Goal: Information Seeking & Learning: Learn about a topic

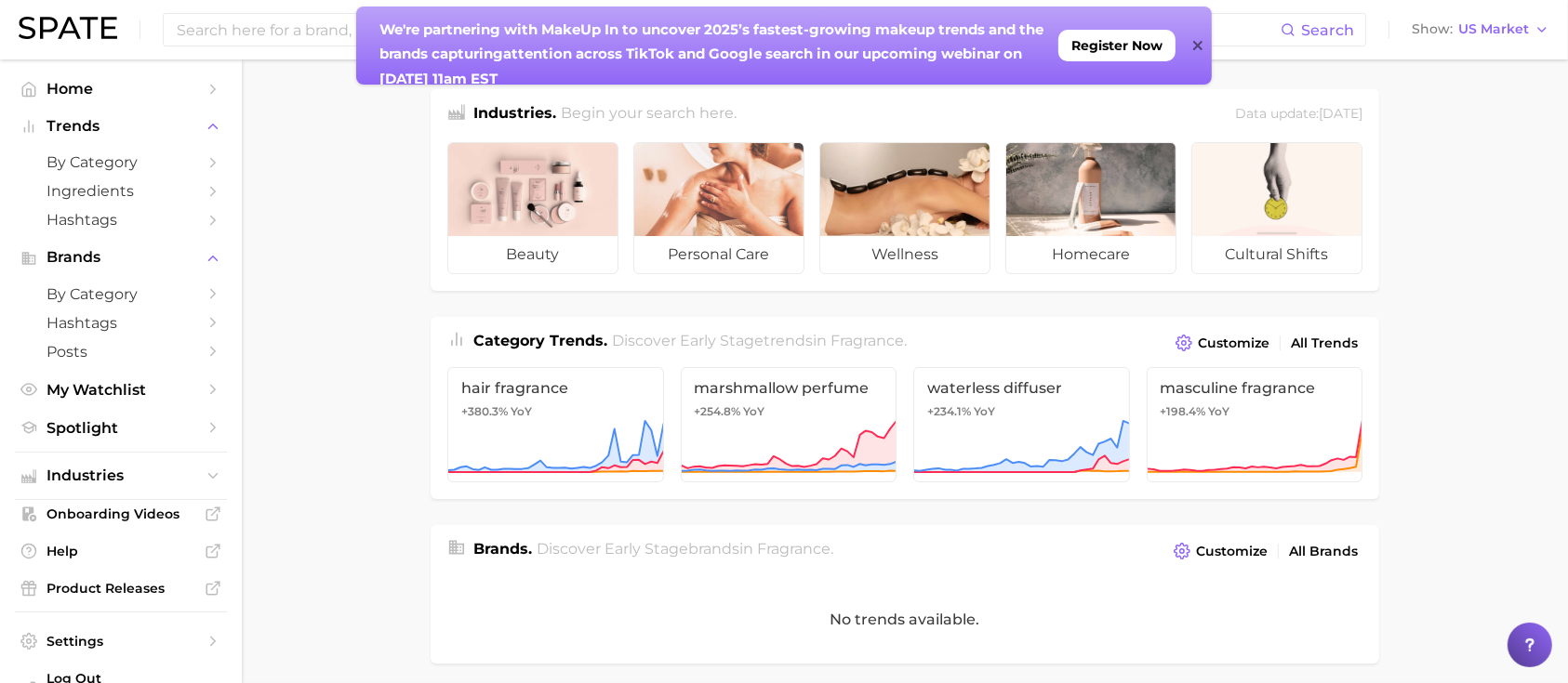
click at [1201, 34] on div at bounding box center [1198, 45] width 9 height 78
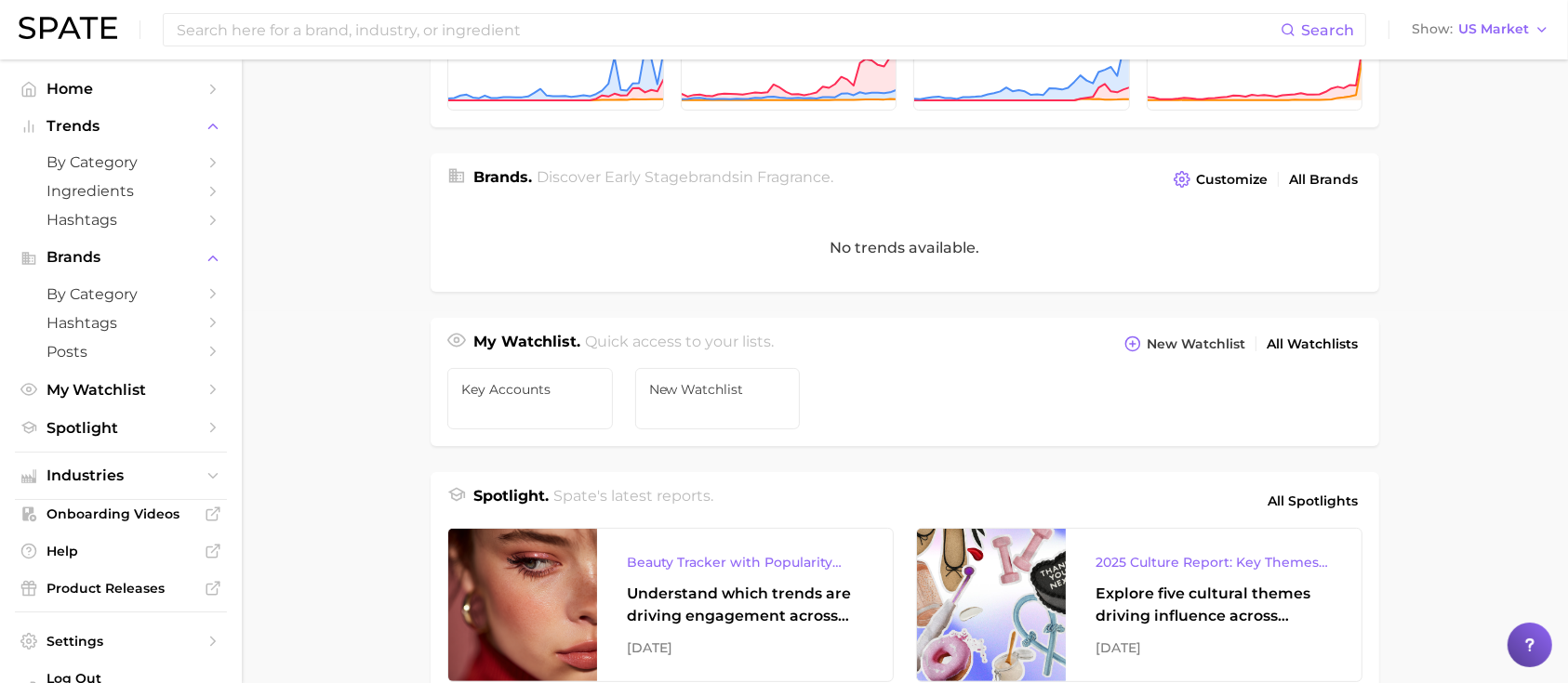
scroll to position [496, 0]
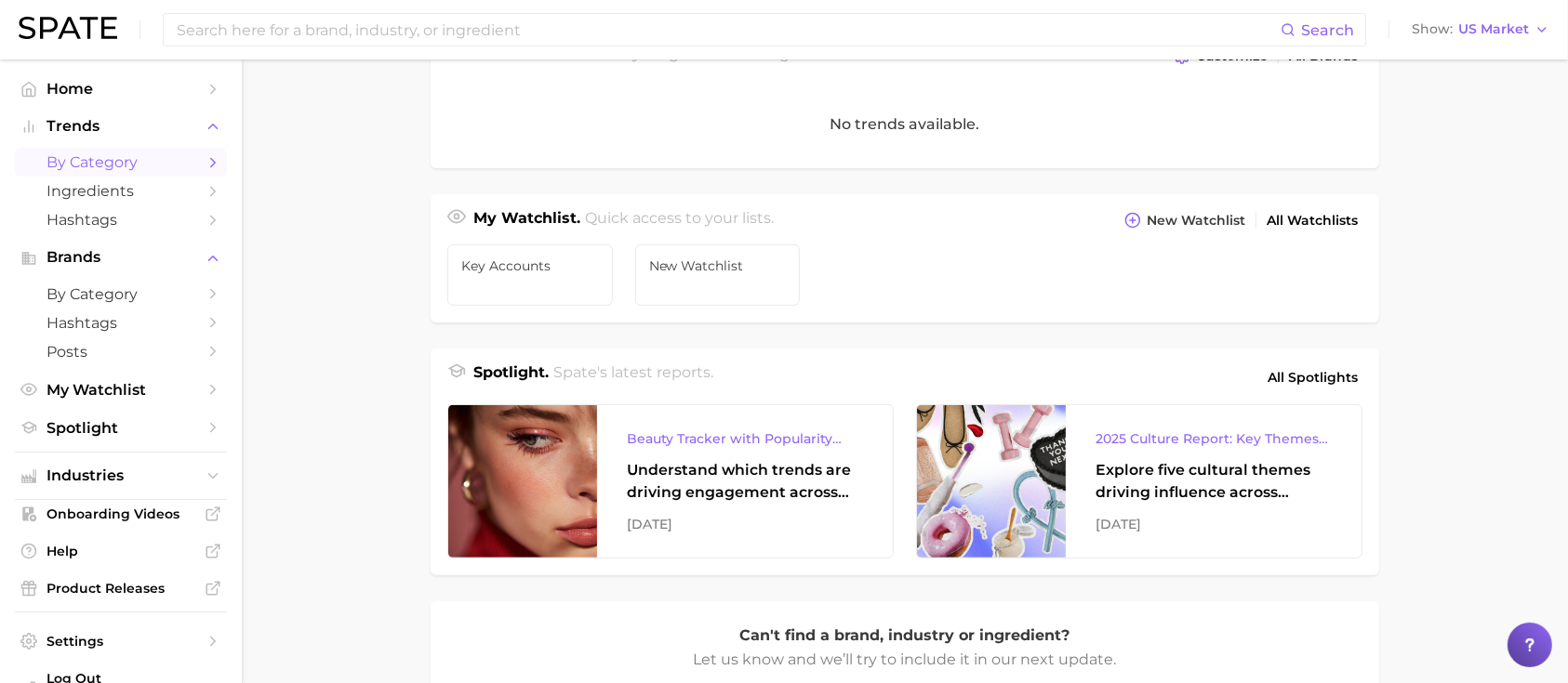
click at [142, 160] on span "by Category" at bounding box center [121, 162] width 149 height 18
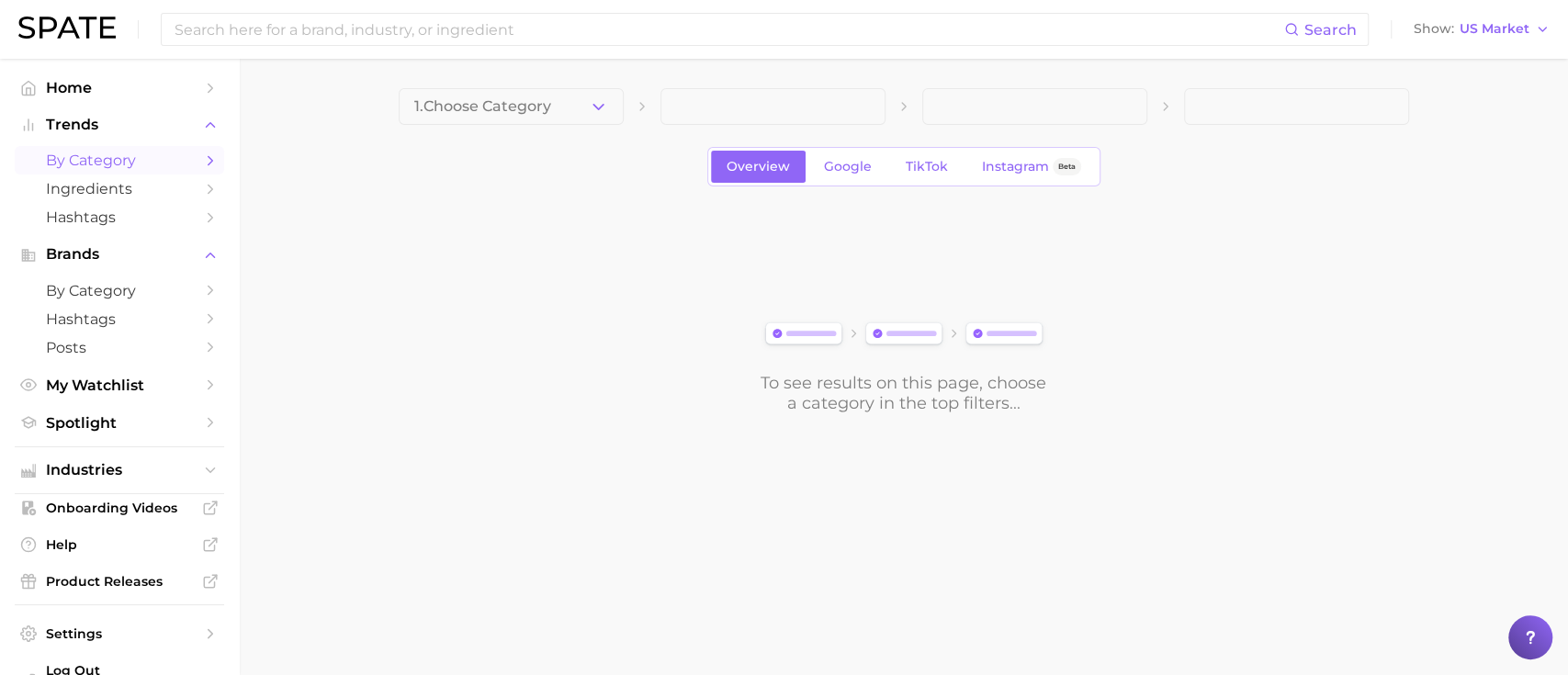
click at [578, 104] on button "1. Choose Category" at bounding box center [510, 106] width 225 height 37
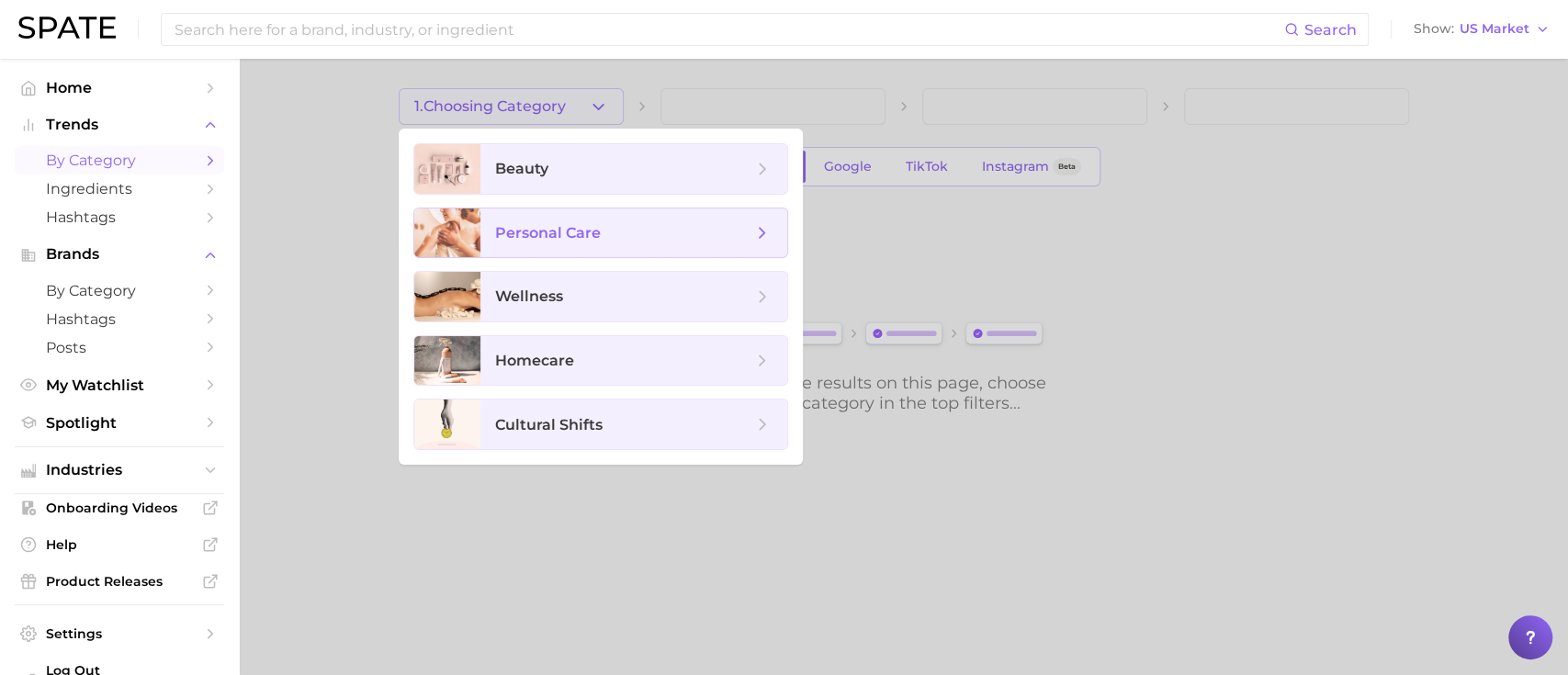
click at [581, 240] on span "personal care" at bounding box center [548, 232] width 105 height 18
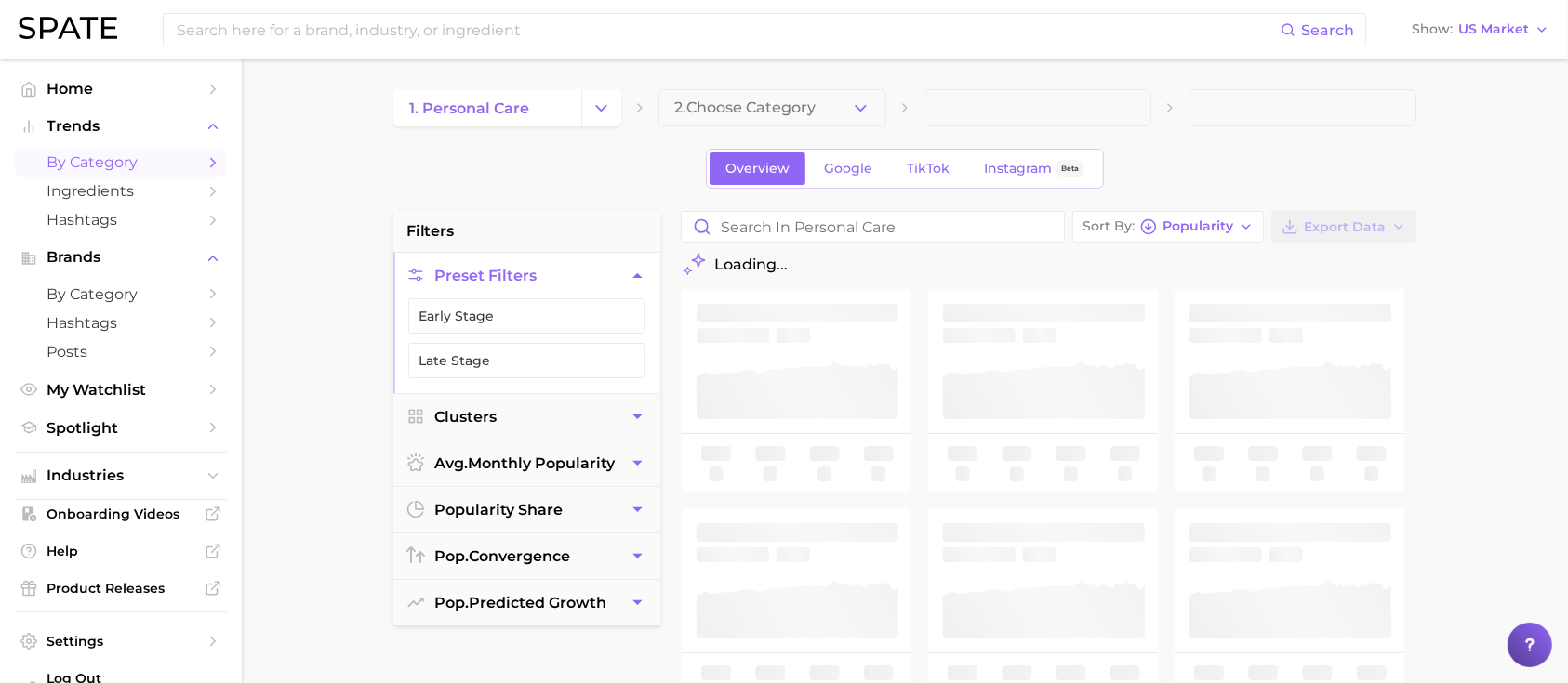
click at [740, 105] on span "2. Choose Category" at bounding box center [744, 108] width 141 height 17
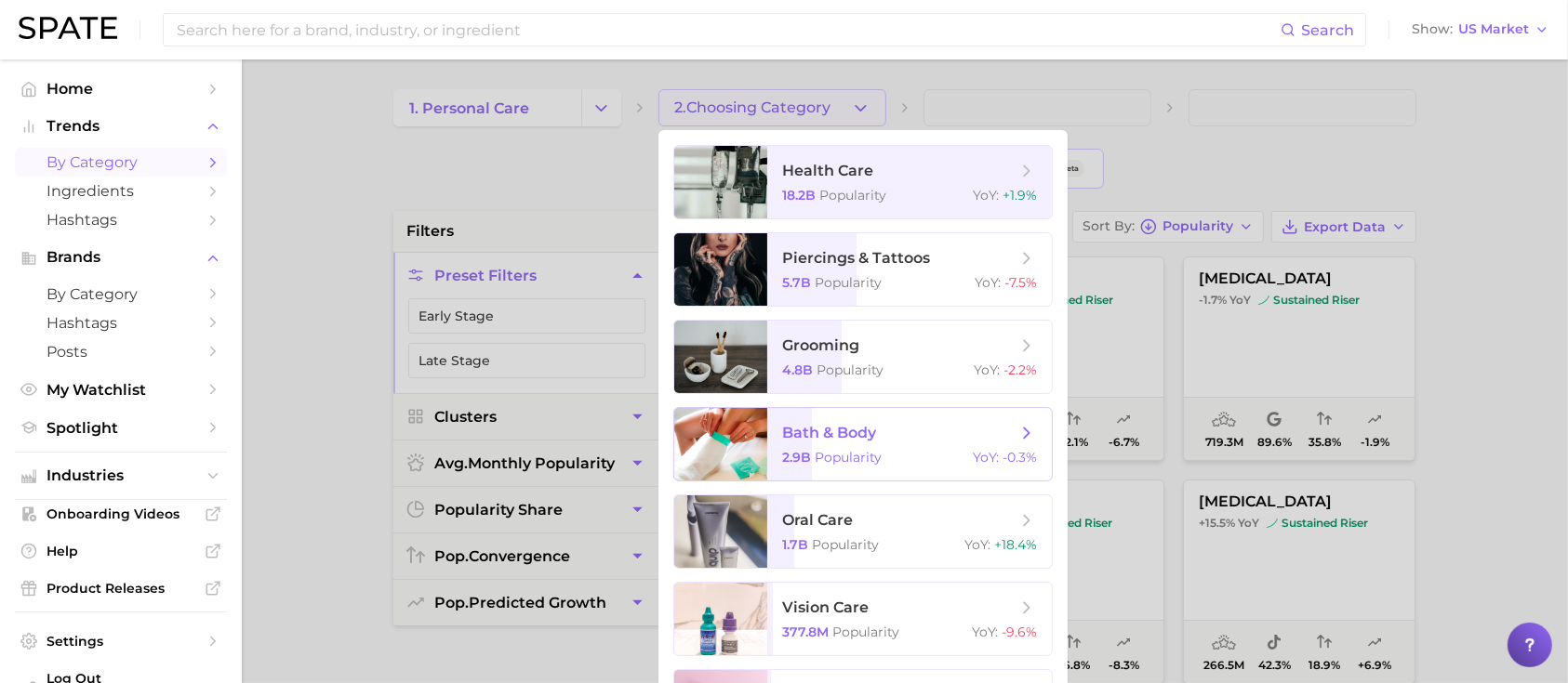
click at [886, 466] on span "bath & body 2.9b Popularity YoY : -0.3%" at bounding box center [910, 444] width 285 height 73
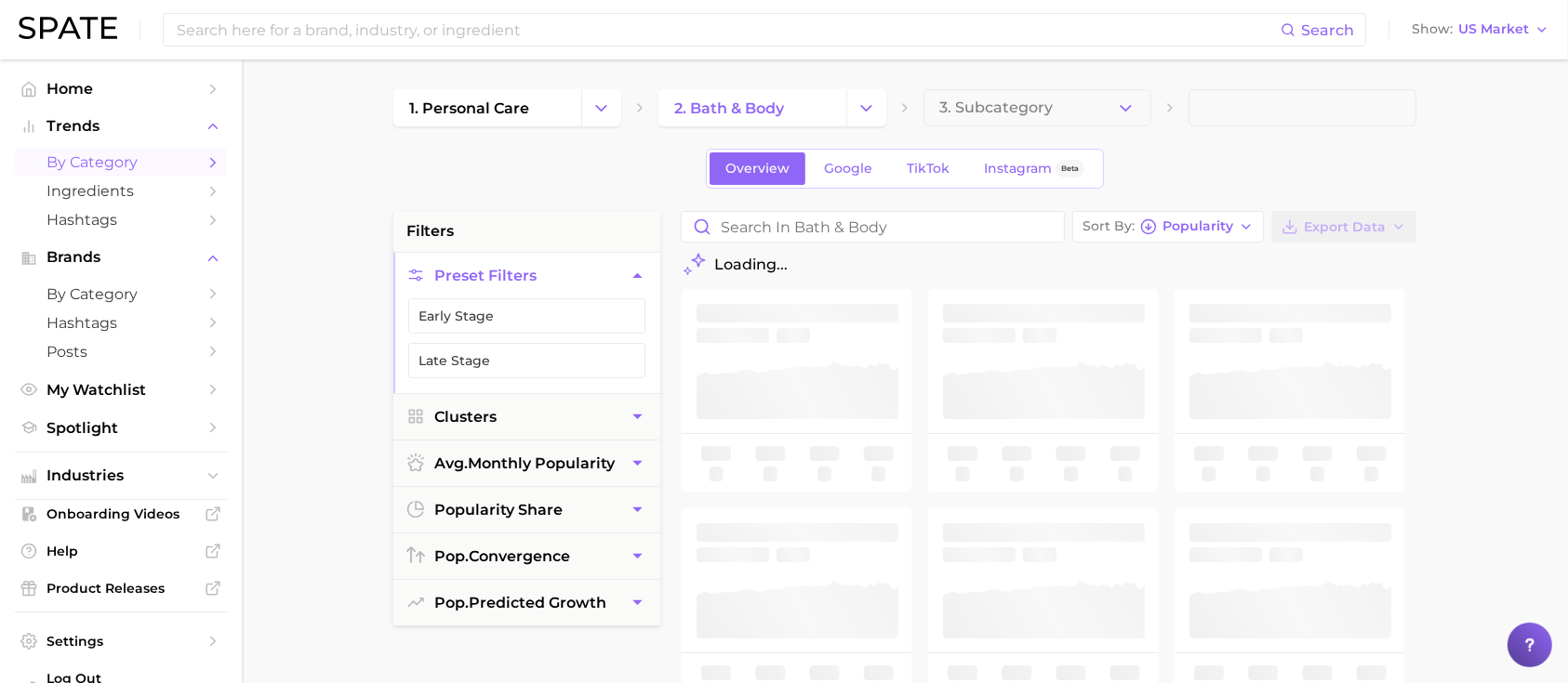
click at [1008, 112] on span "3. Subcategory" at bounding box center [996, 108] width 113 height 17
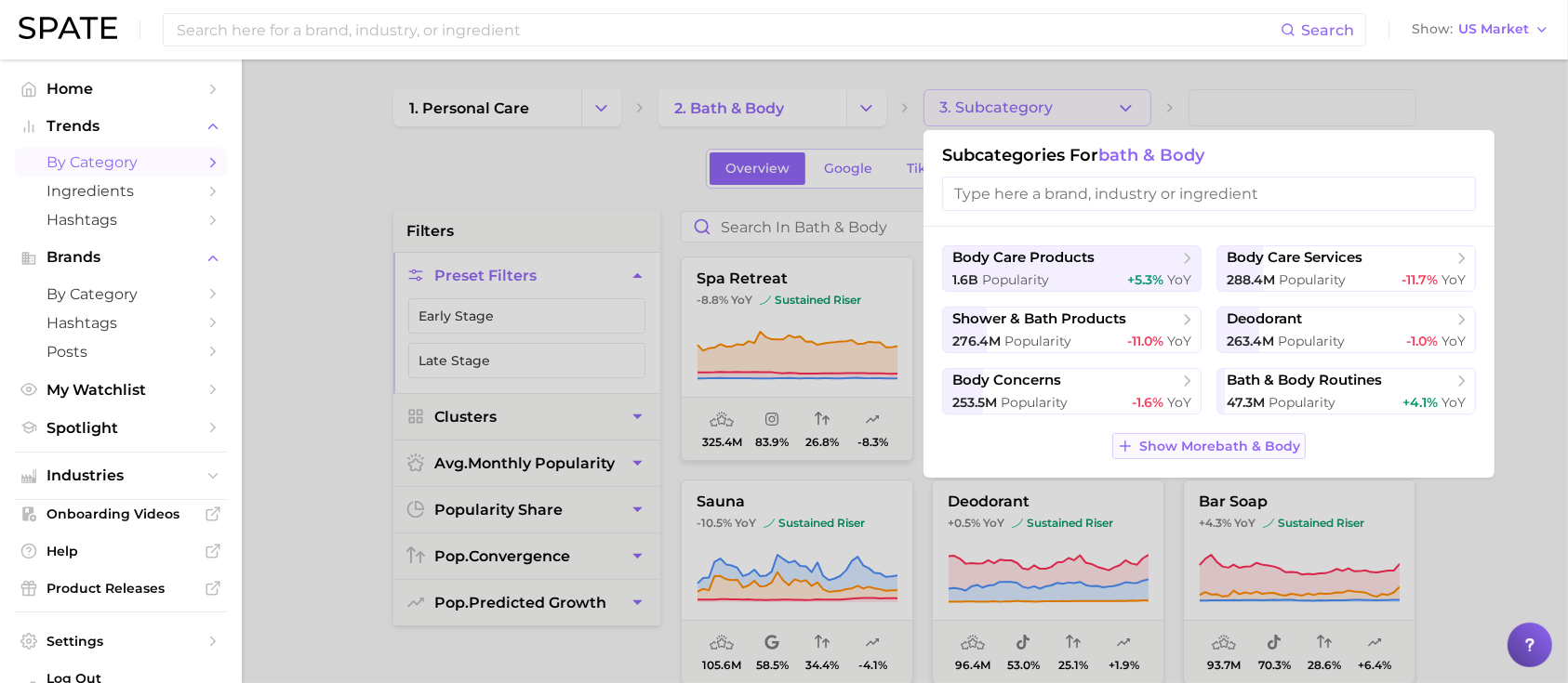
click at [1213, 443] on span "Show More bath & body" at bounding box center [1221, 446] width 161 height 16
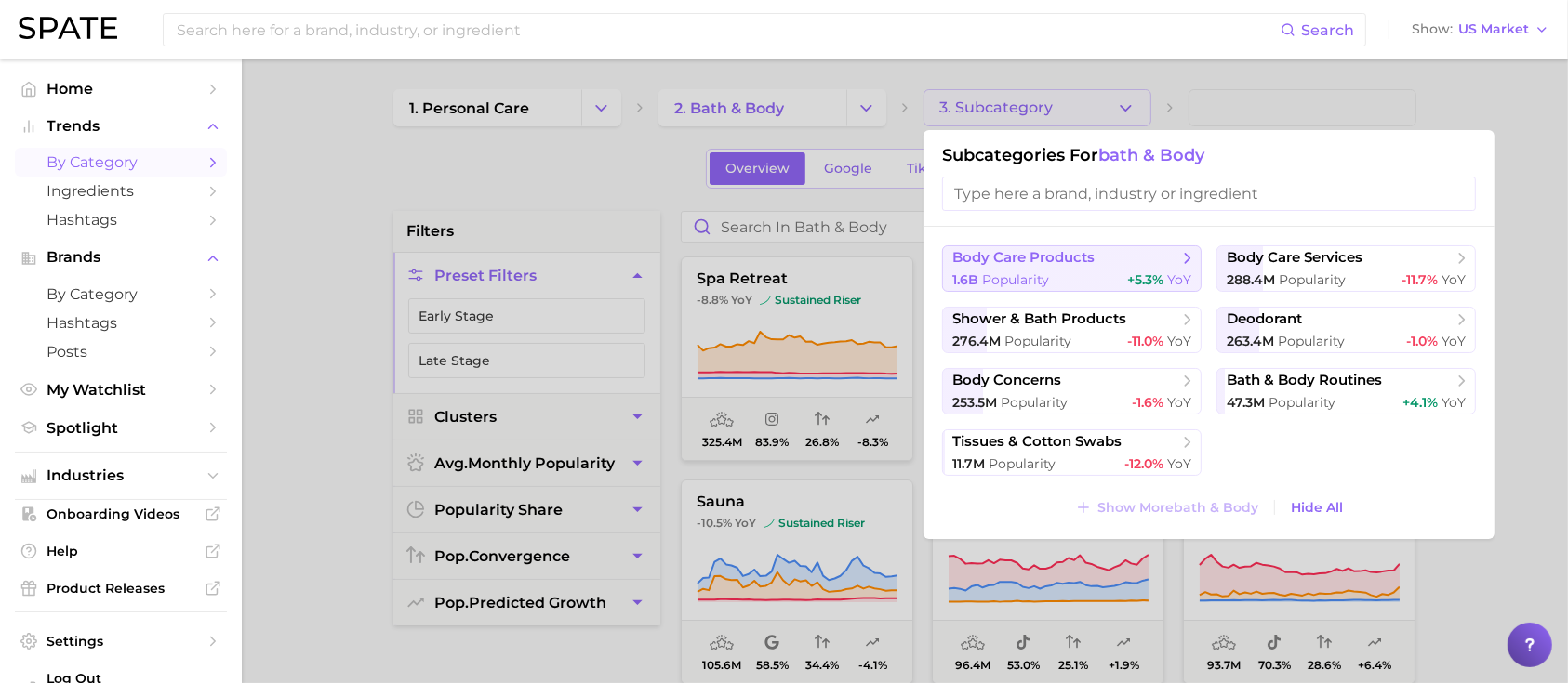
click at [1083, 271] on div "1.6b Popularity +5.3% YoY" at bounding box center [1072, 280] width 239 height 18
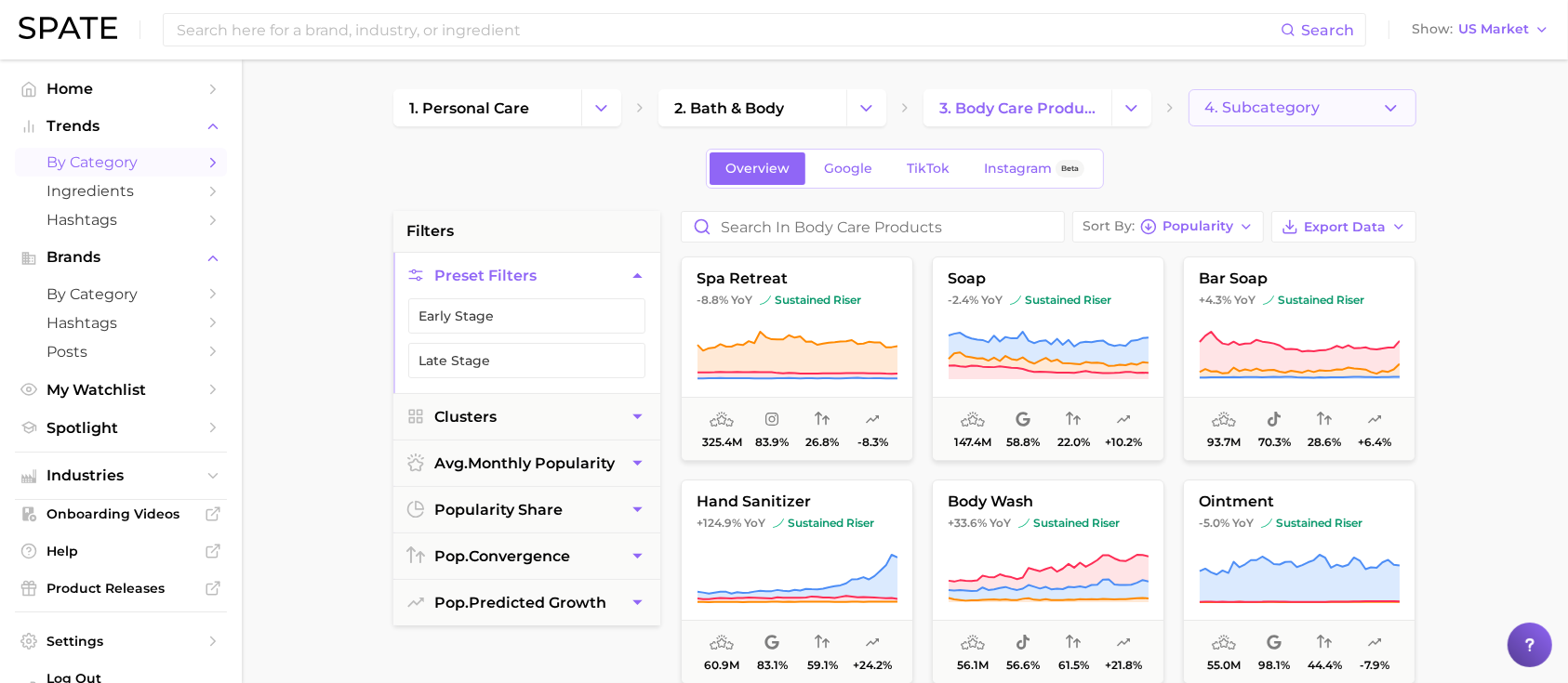
click at [1246, 110] on span "4. Subcategory" at bounding box center [1262, 108] width 115 height 17
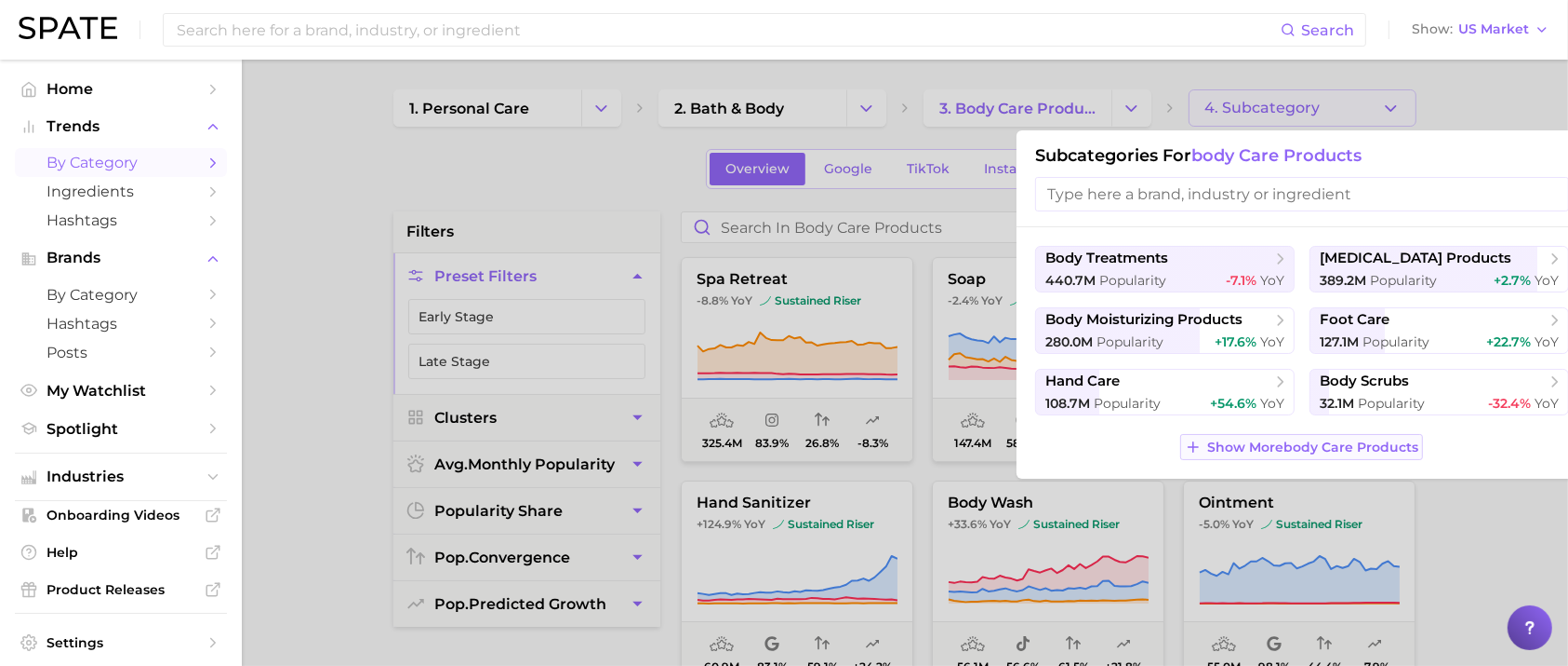
click at [1348, 449] on span "Show More body care products" at bounding box center [1313, 447] width 212 height 16
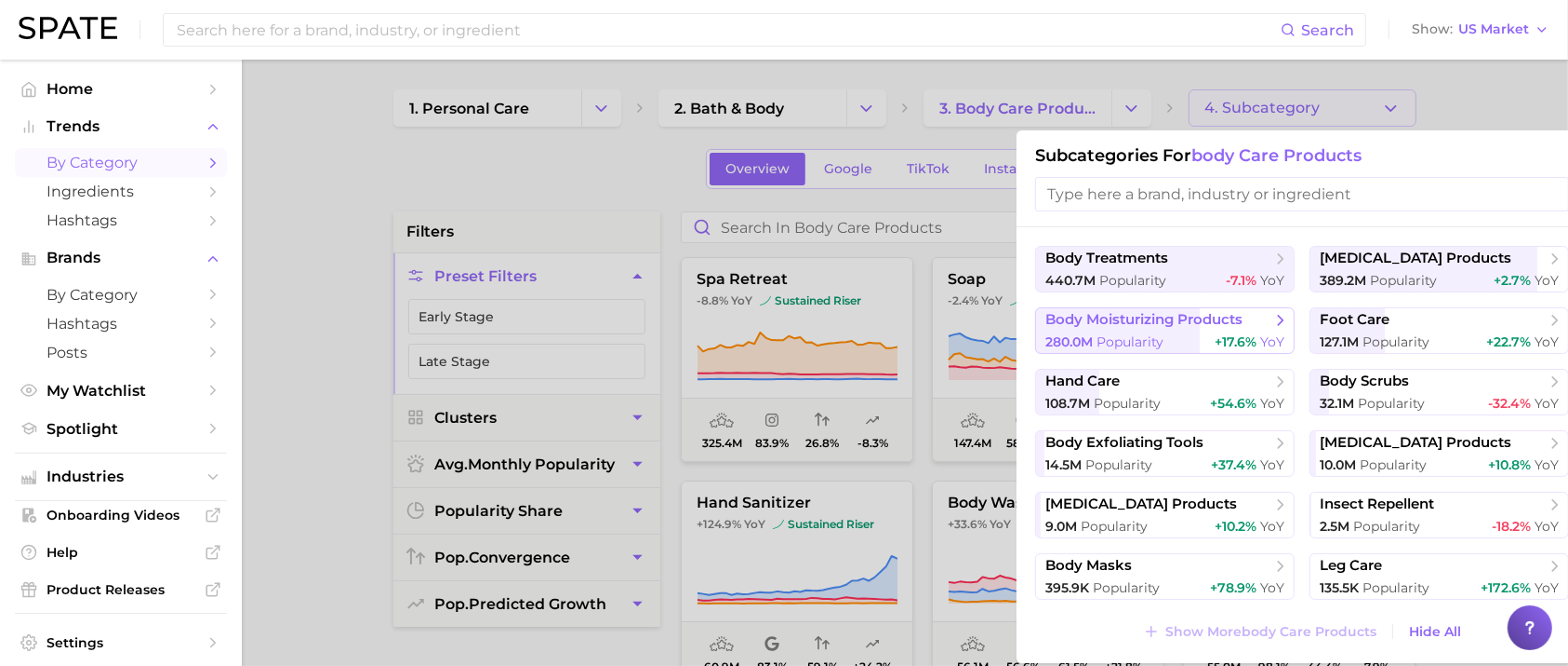
click at [1165, 318] on span "body moisturizing products" at bounding box center [1144, 319] width 198 height 18
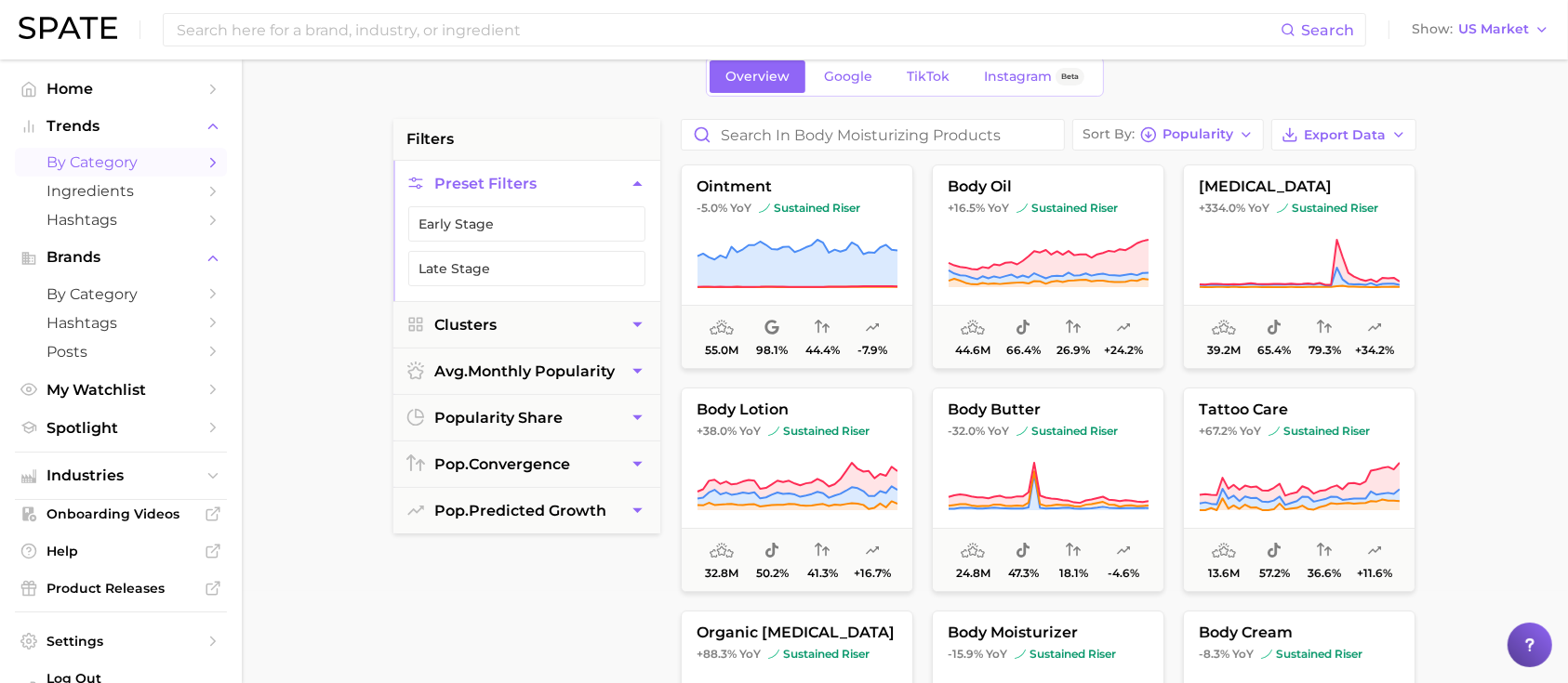
scroll to position [124, 0]
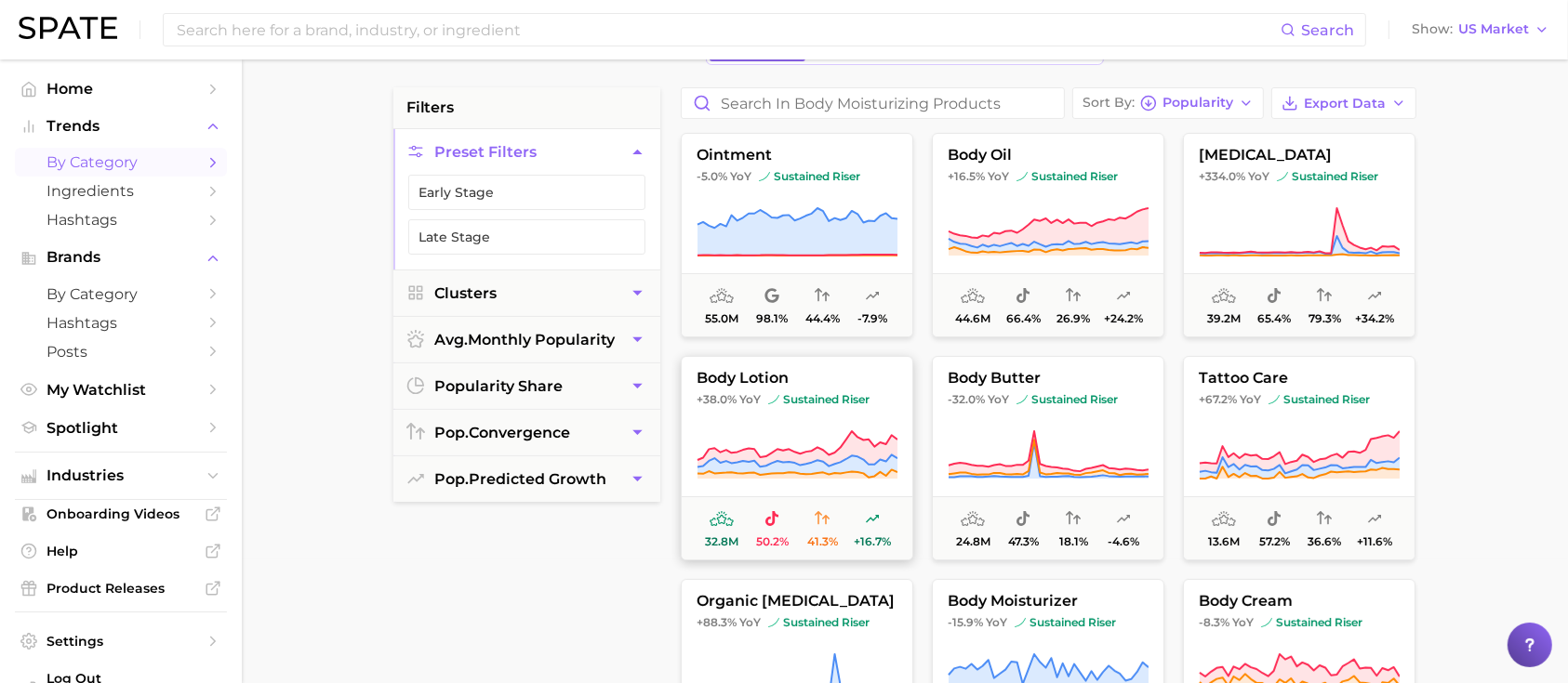
click at [826, 432] on icon at bounding box center [797, 456] width 201 height 52
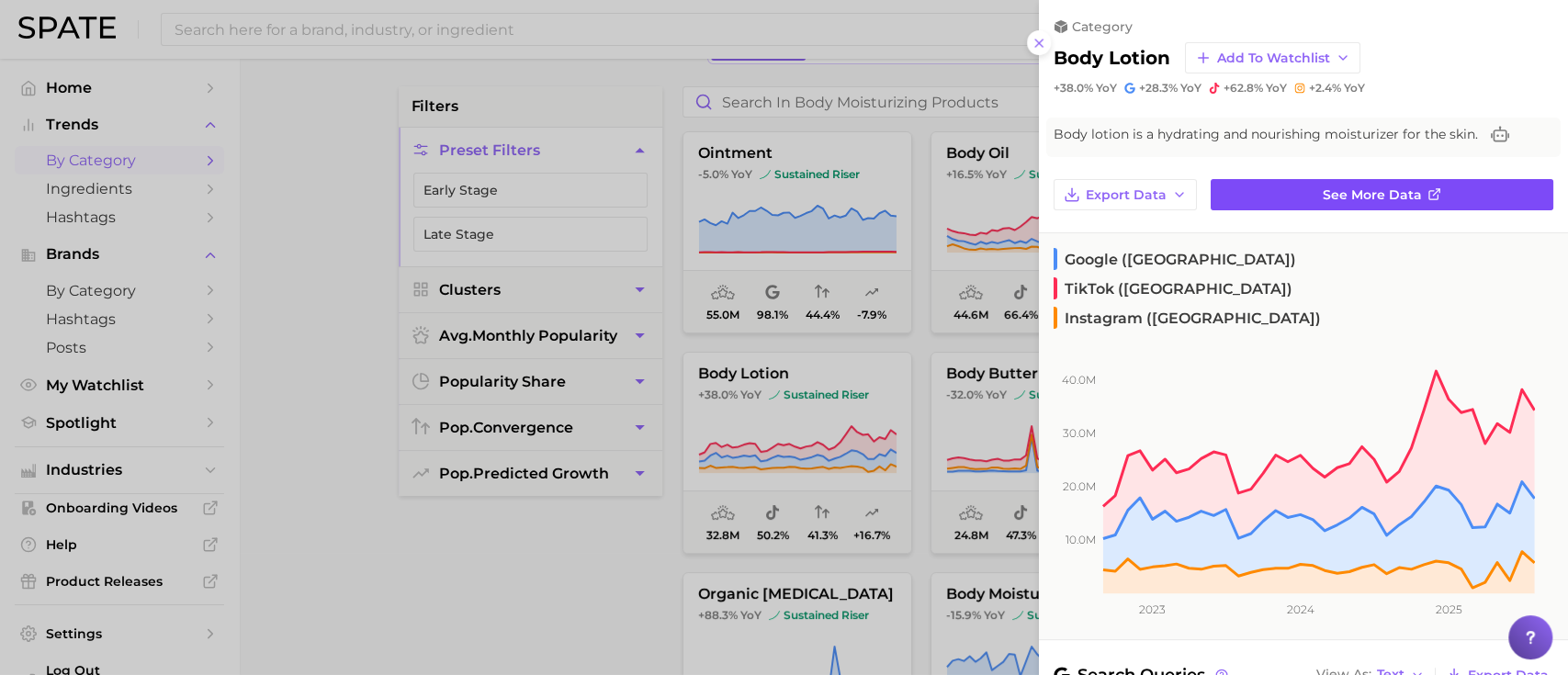
click at [1286, 189] on link "See more data" at bounding box center [1382, 195] width 343 height 31
drag, startPoint x: 955, startPoint y: 617, endPoint x: 974, endPoint y: 628, distance: 22.0
click at [955, 617] on div at bounding box center [784, 338] width 1568 height 675
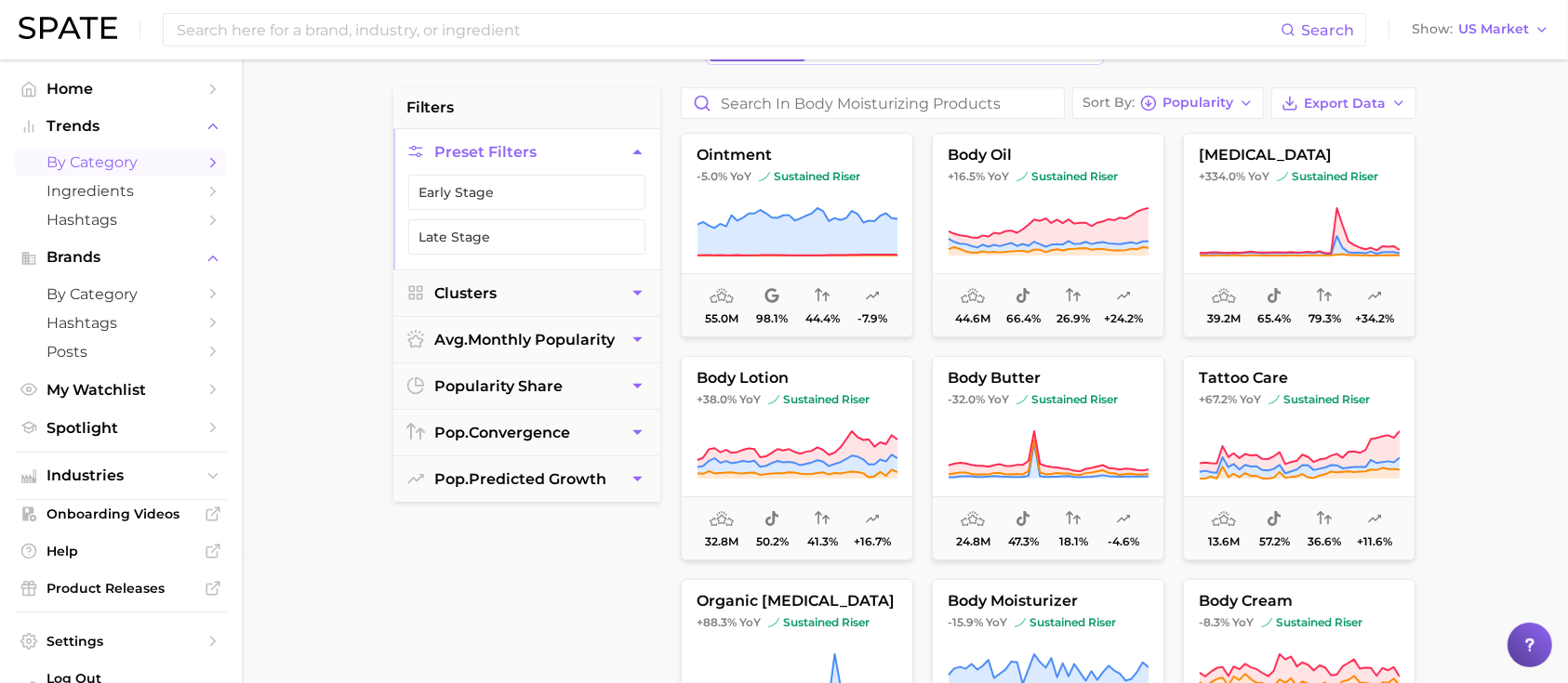
click at [1016, 661] on icon at bounding box center [1049, 670] width 200 height 30
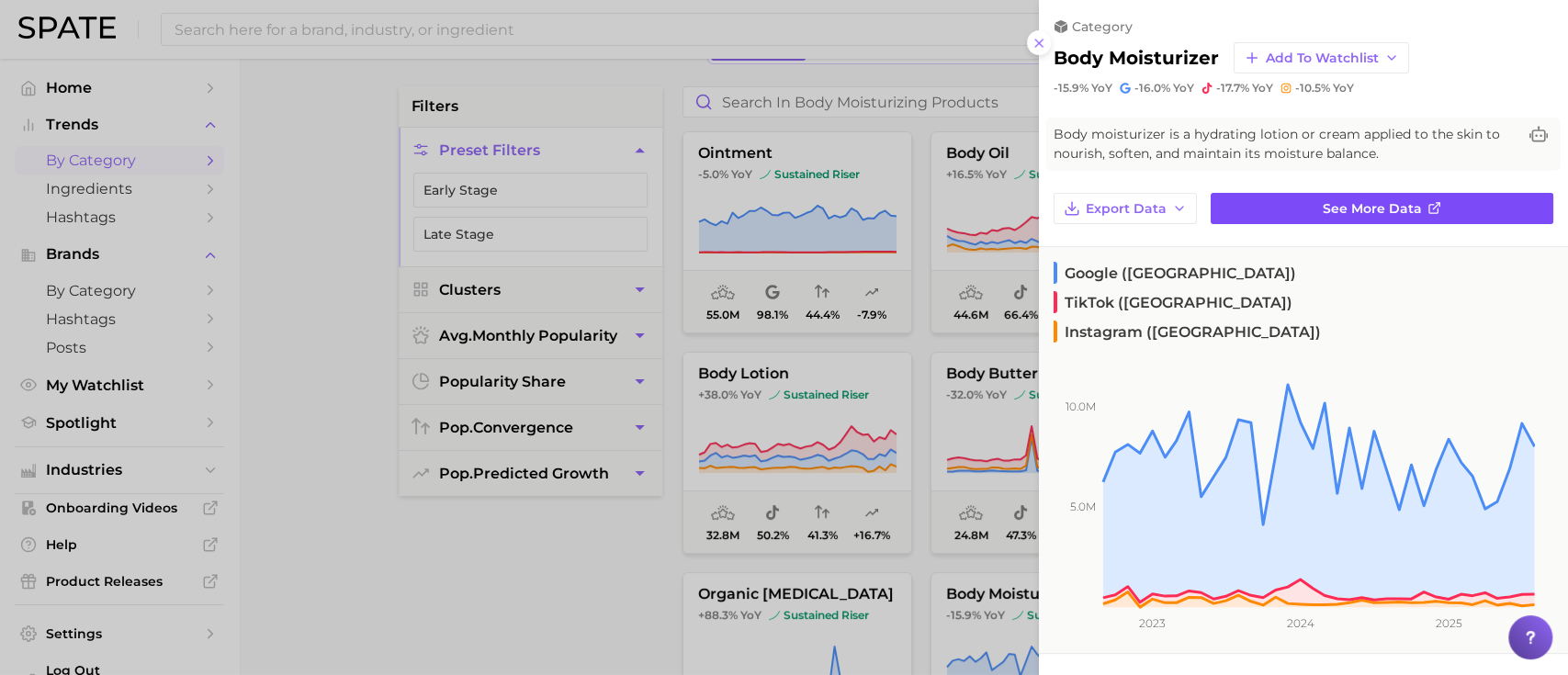
click at [1384, 215] on span "See more data" at bounding box center [1372, 209] width 99 height 16
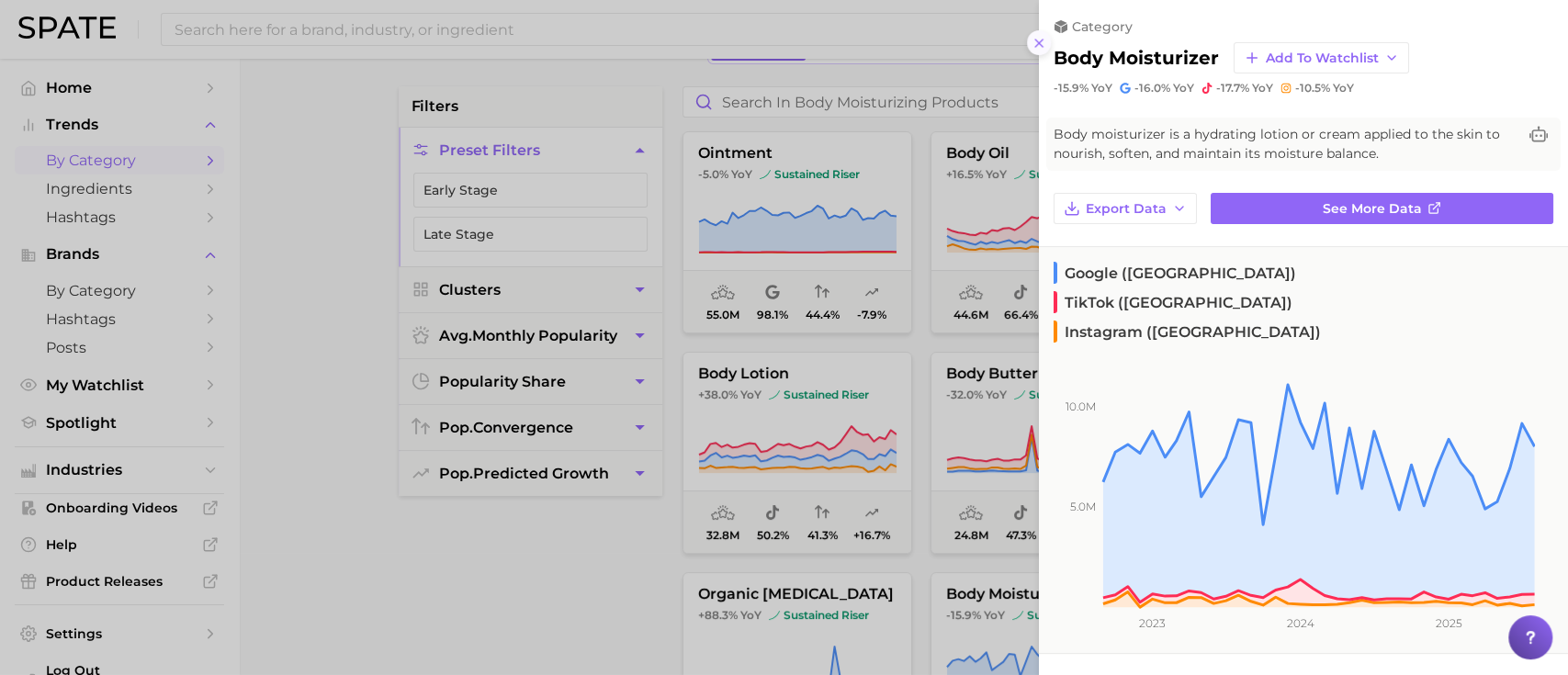
click at [1031, 53] on button at bounding box center [1039, 43] width 25 height 25
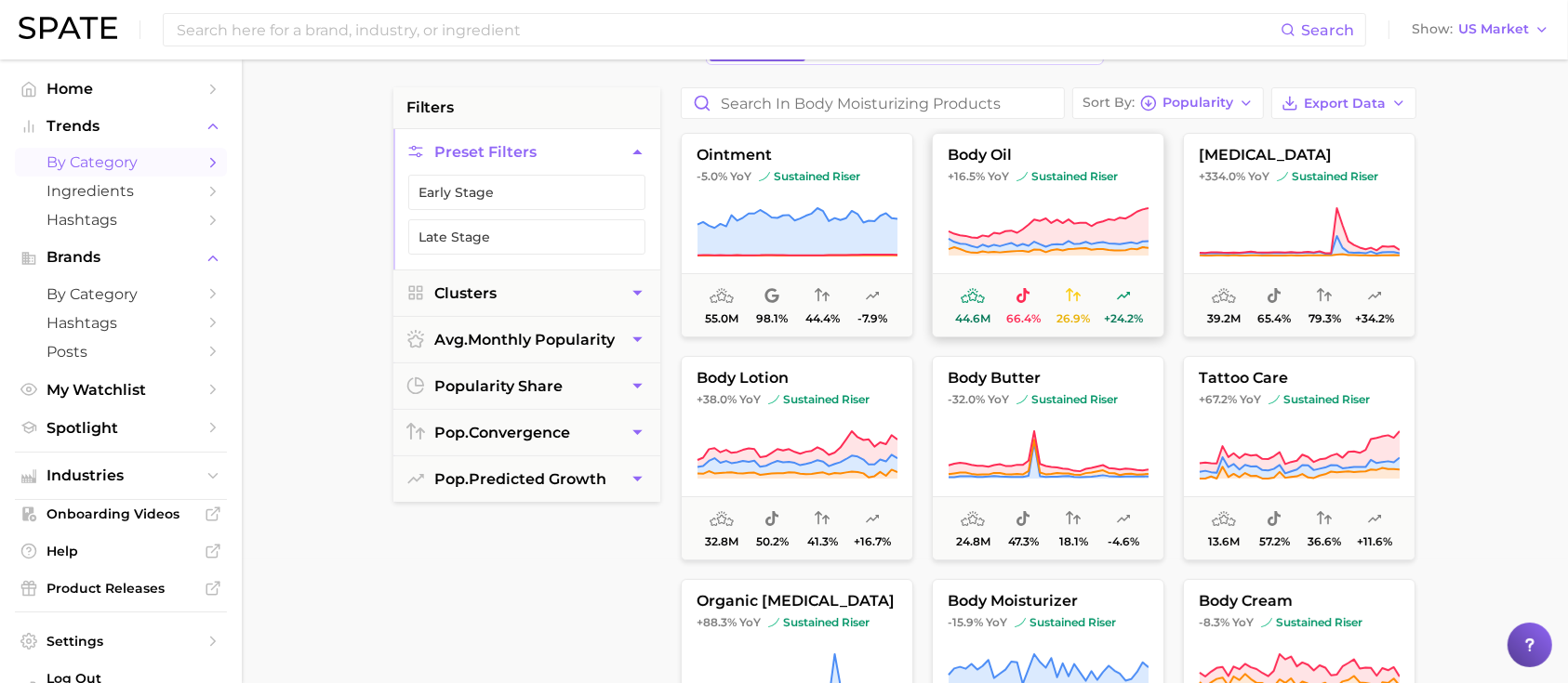
scroll to position [0, 0]
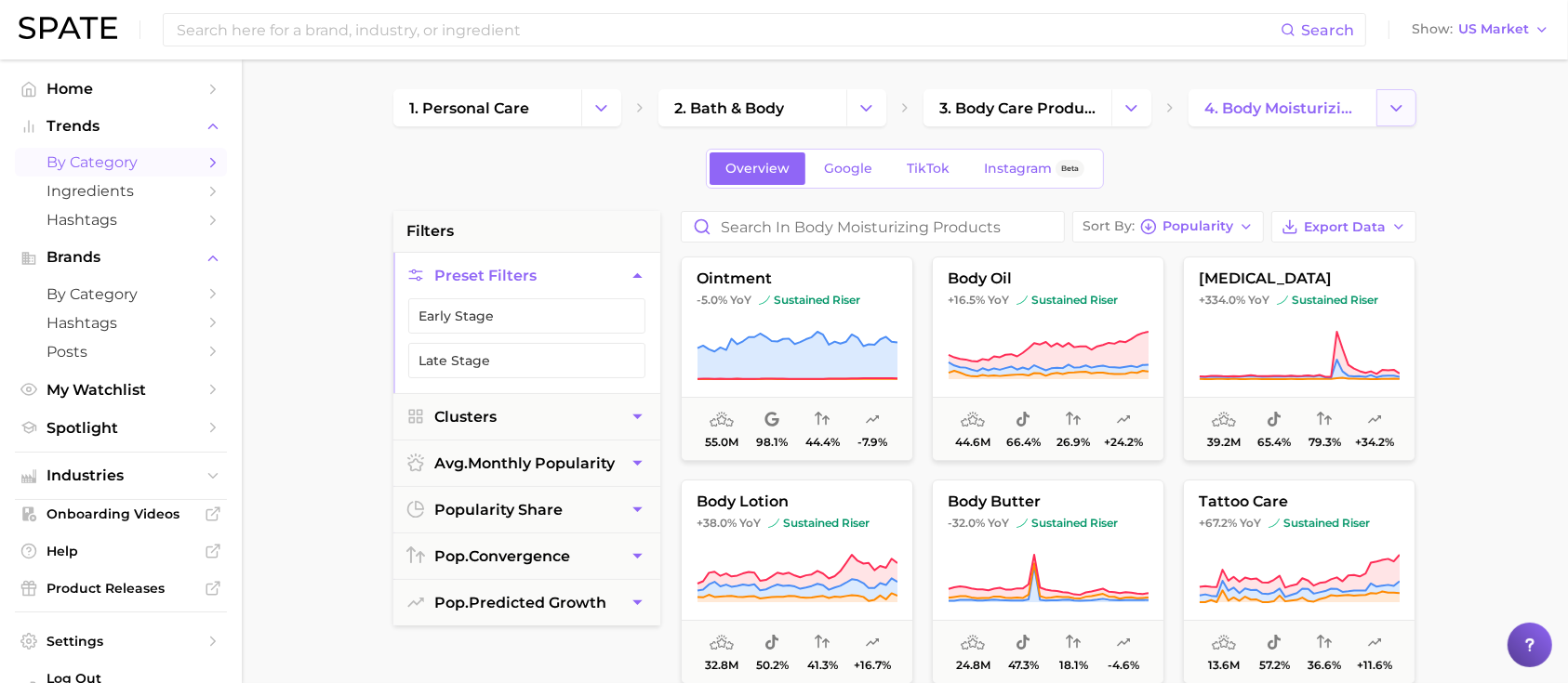
click at [1404, 113] on icon "Change Category" at bounding box center [1397, 108] width 20 height 20
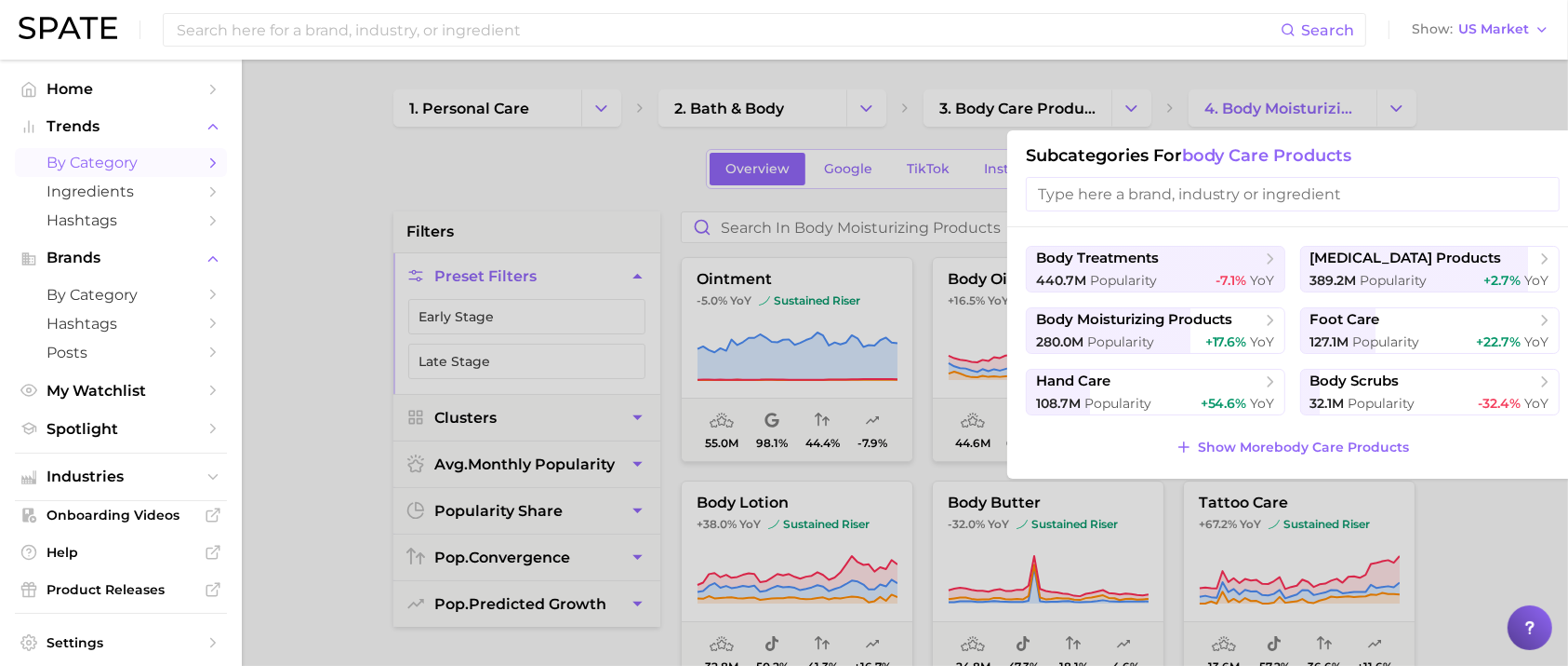
click at [661, 197] on div at bounding box center [784, 333] width 1568 height 666
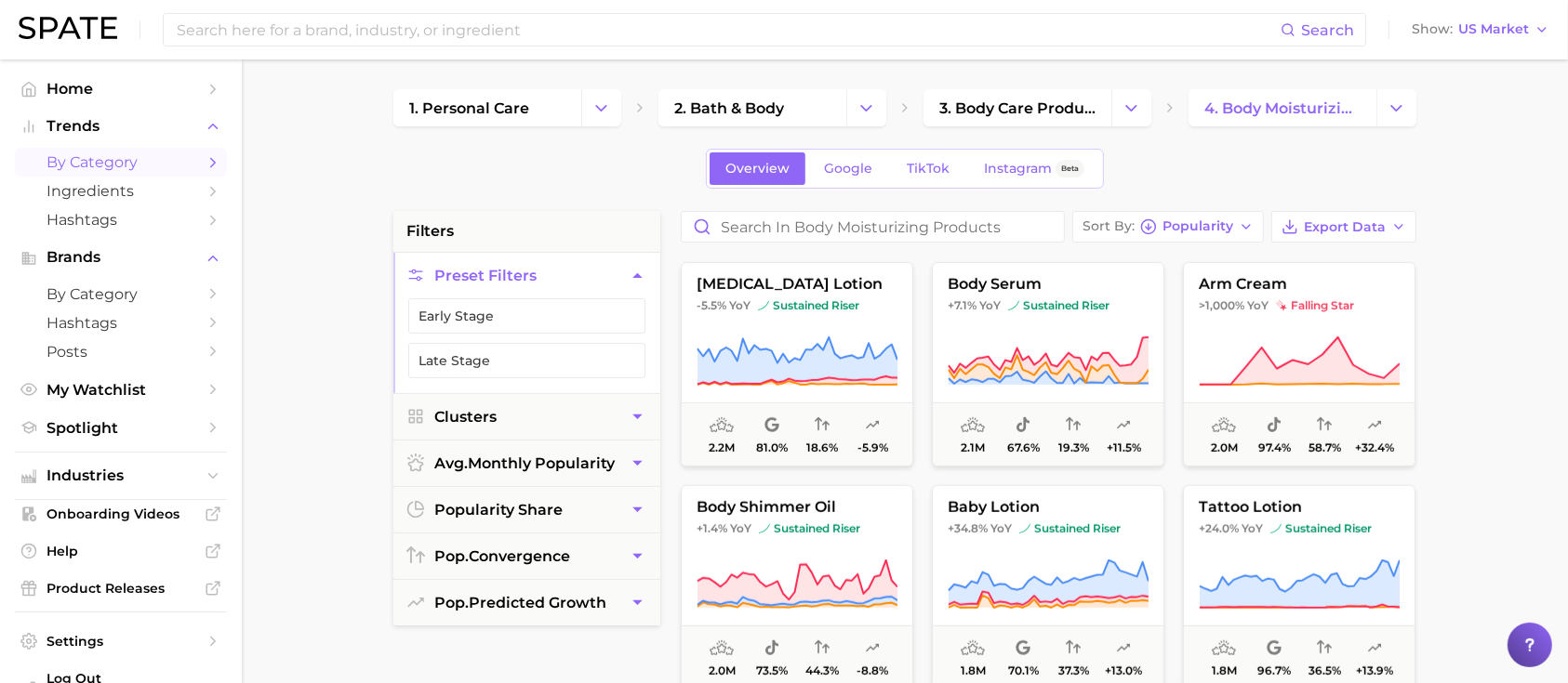
scroll to position [1115, 0]
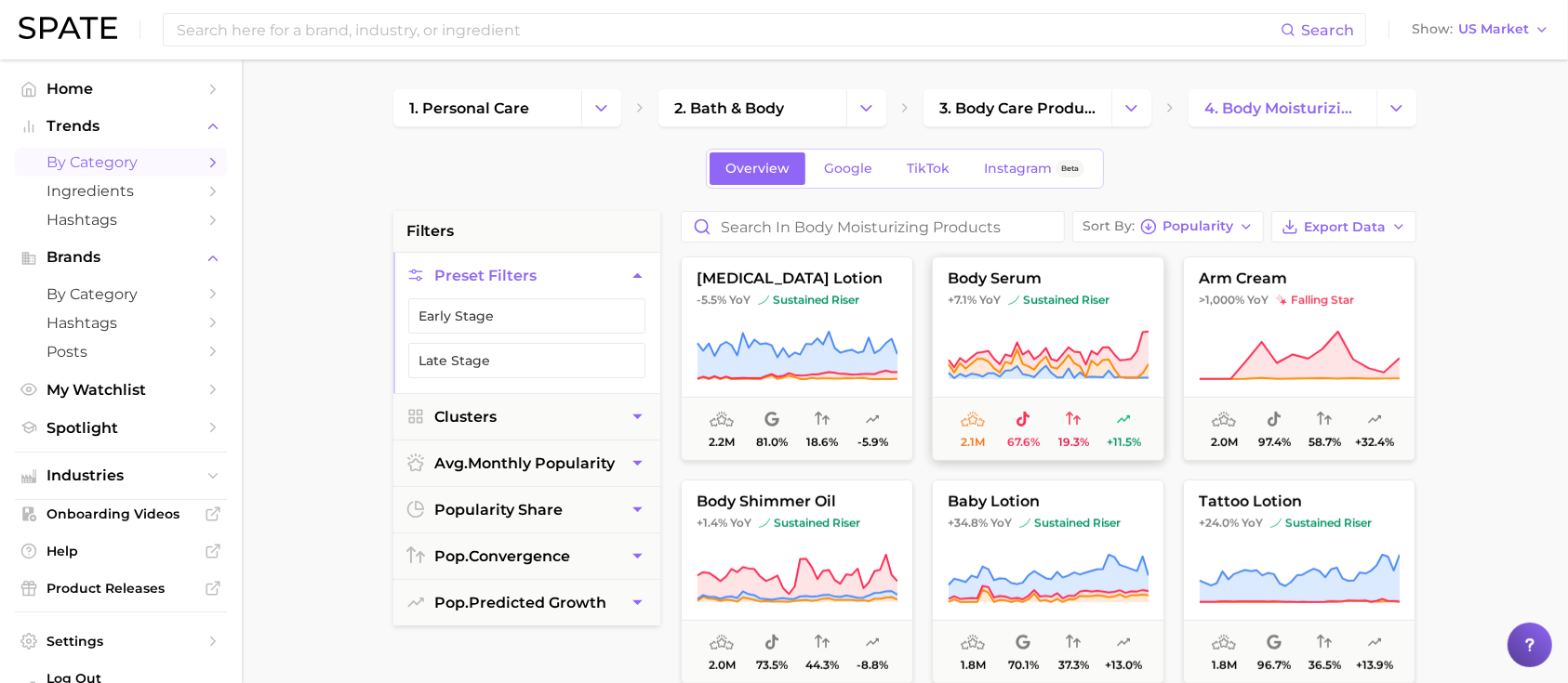
click at [1007, 349] on icon at bounding box center [1048, 356] width 201 height 52
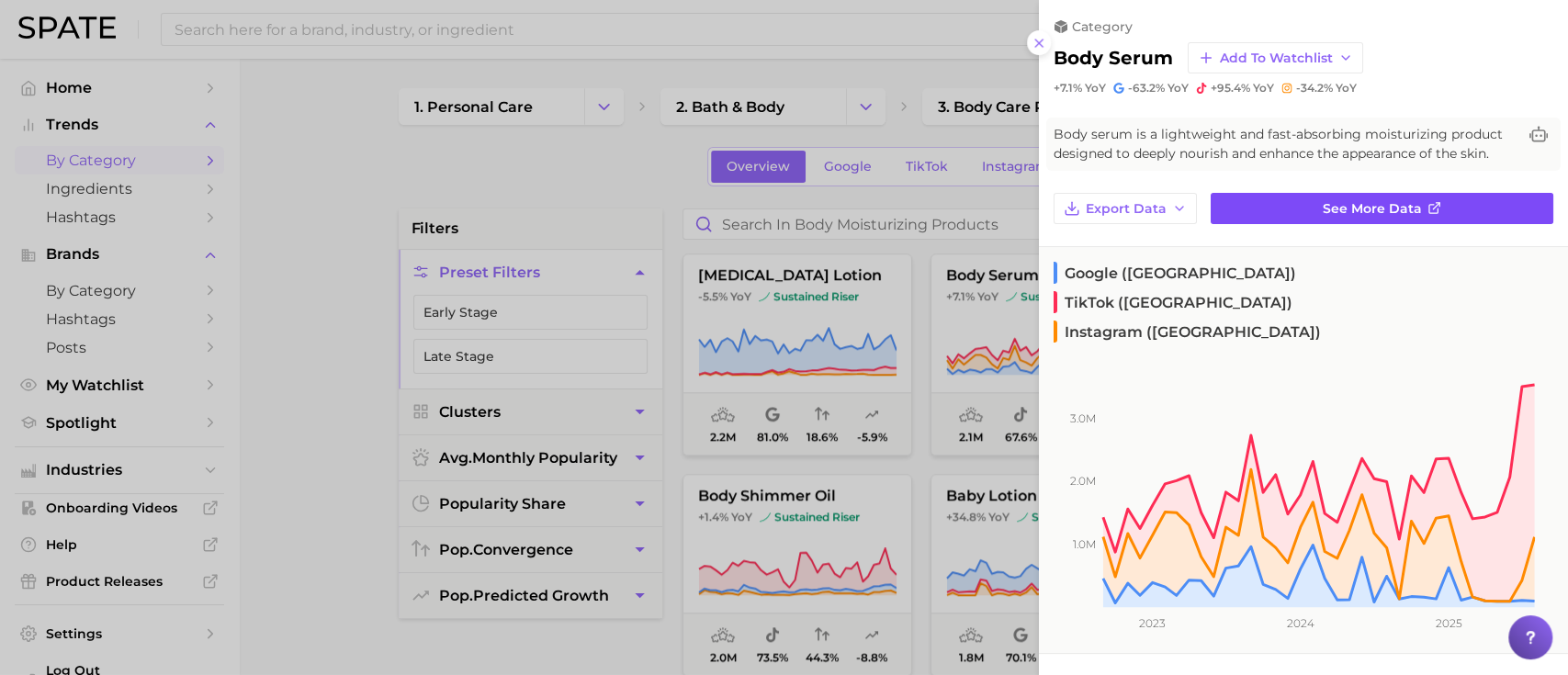
click at [1281, 224] on link "See more data" at bounding box center [1382, 209] width 343 height 31
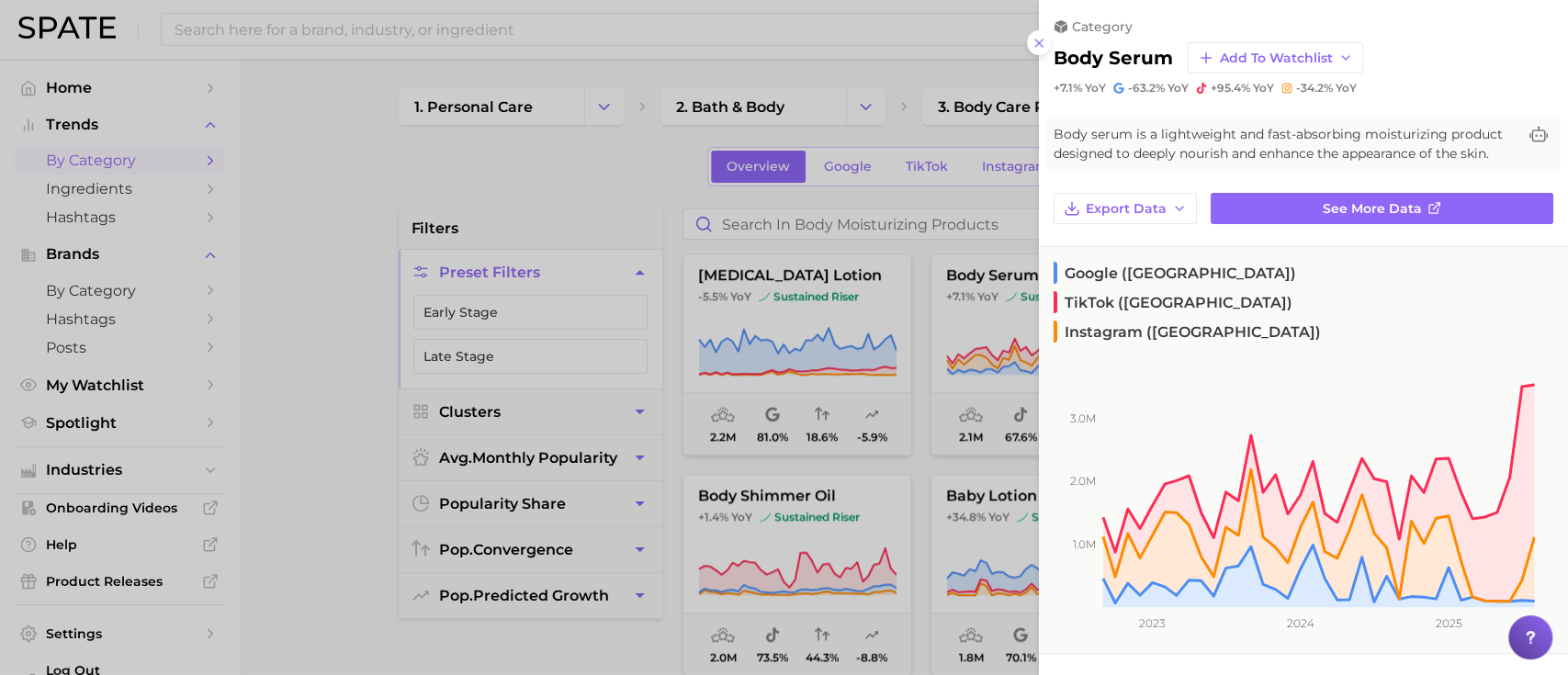
click at [660, 189] on div at bounding box center [784, 338] width 1568 height 675
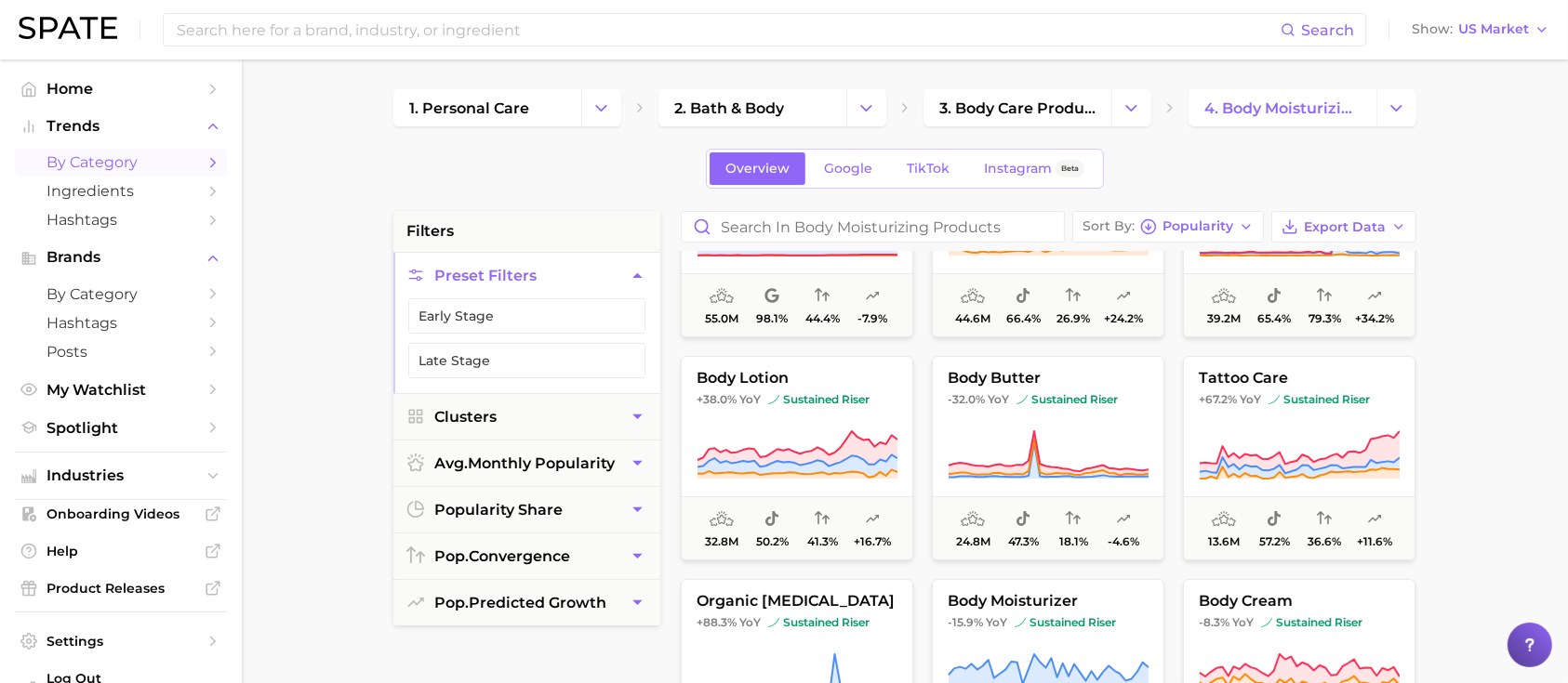
scroll to position [0, 0]
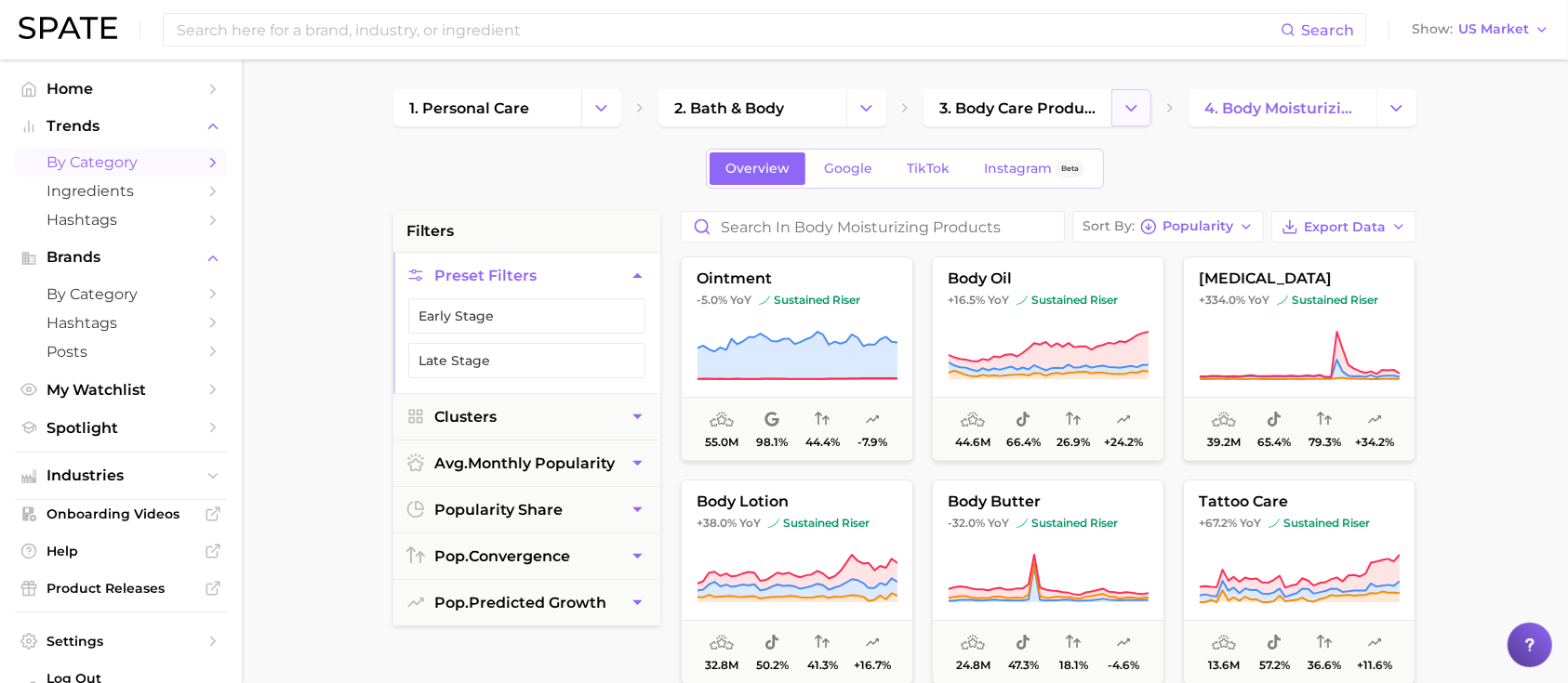
click at [1121, 115] on button "Change Category" at bounding box center [1132, 108] width 40 height 37
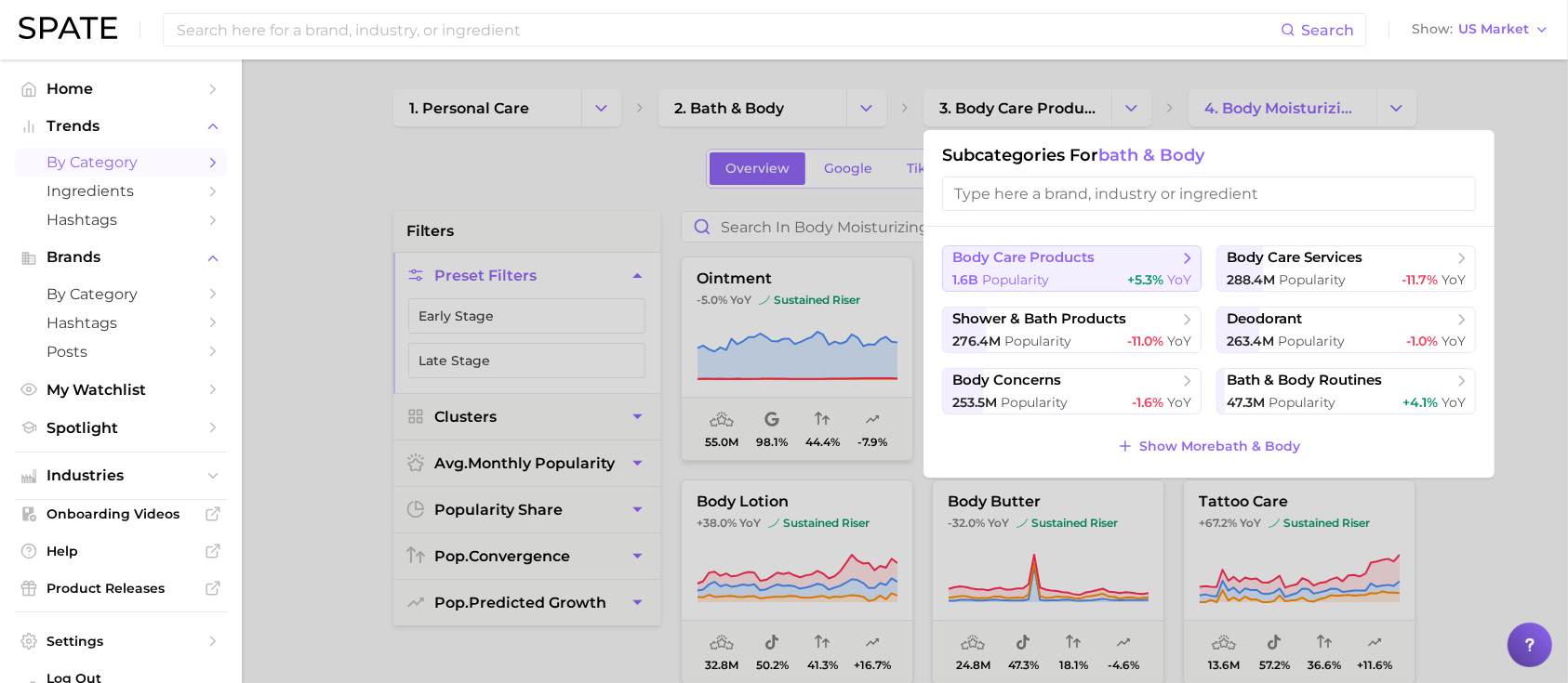
click at [1072, 272] on div "1.6b Popularity +5.3% YoY" at bounding box center [1072, 280] width 239 height 18
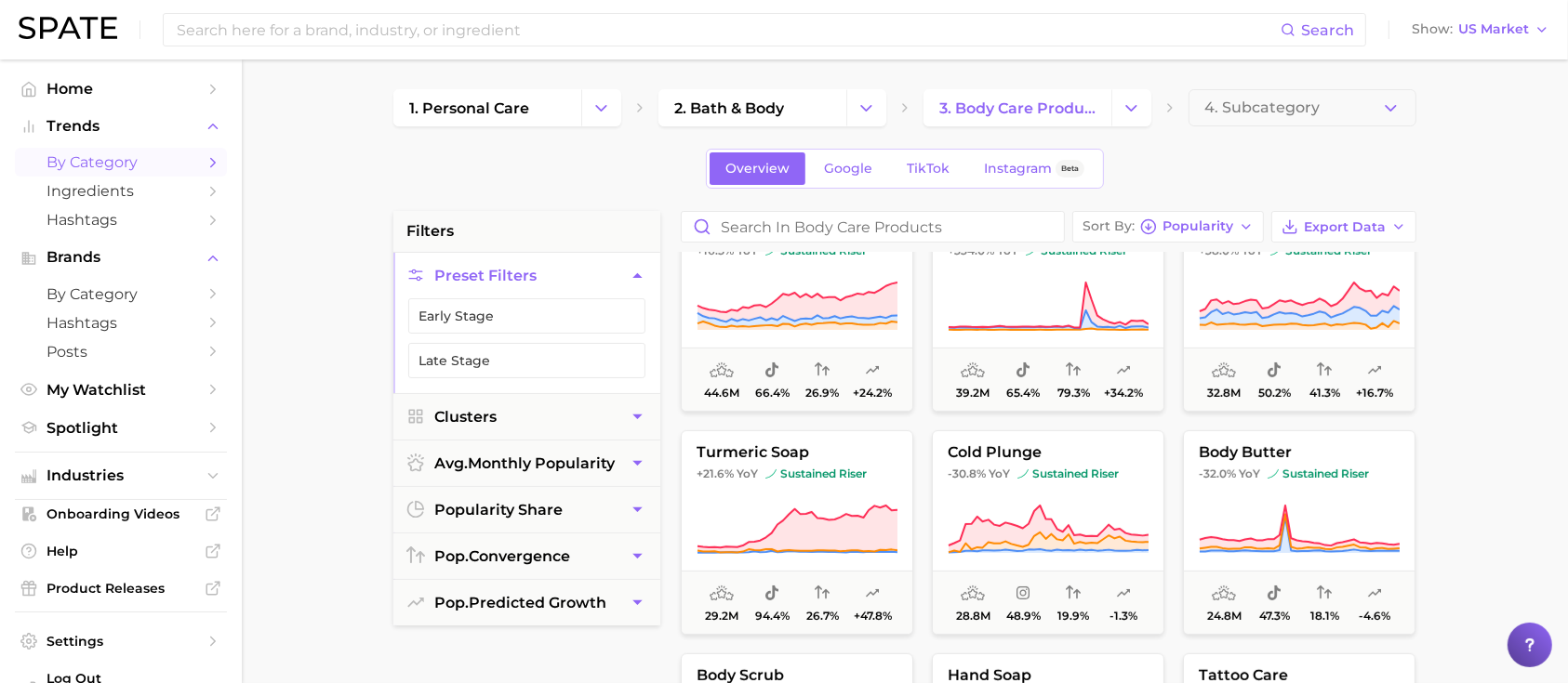
scroll to position [371, 0]
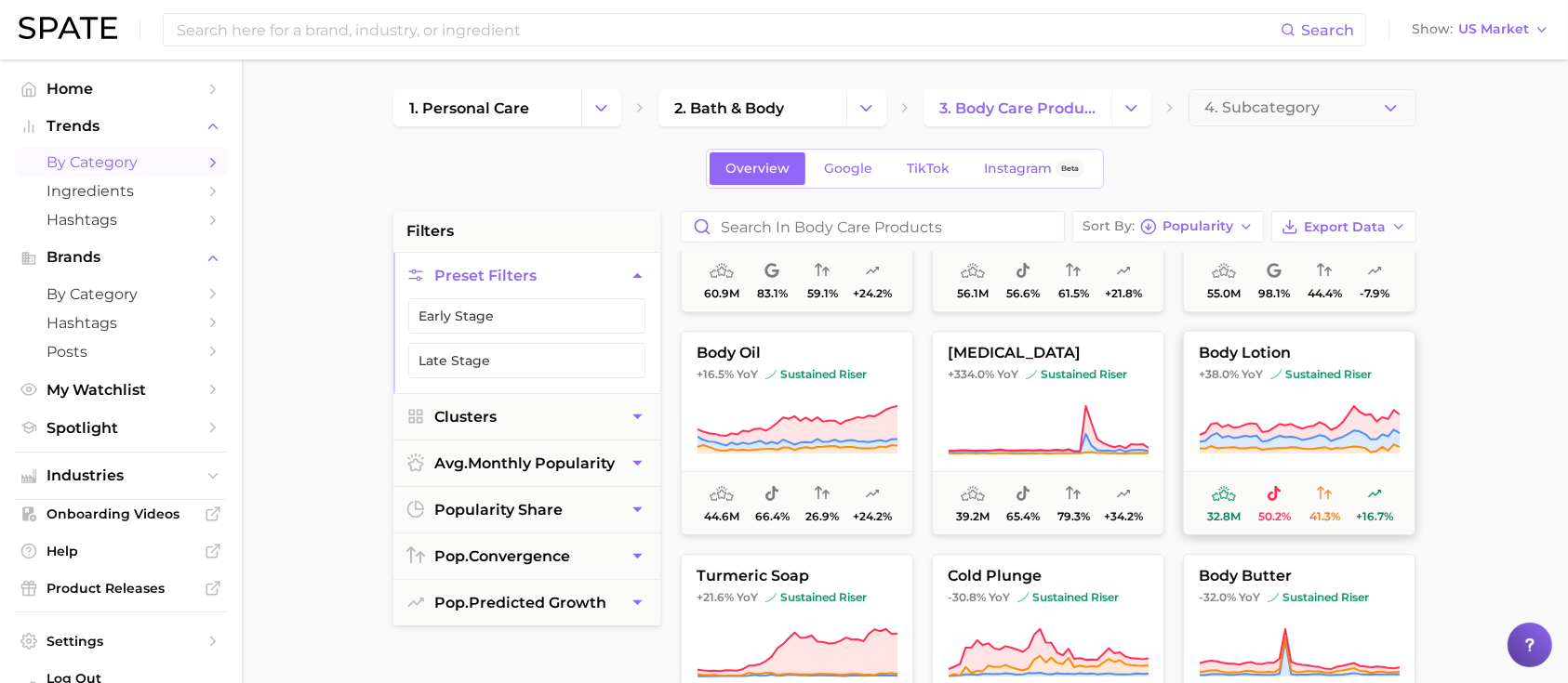
click at [1287, 379] on span "sustained riser" at bounding box center [1321, 375] width 101 height 15
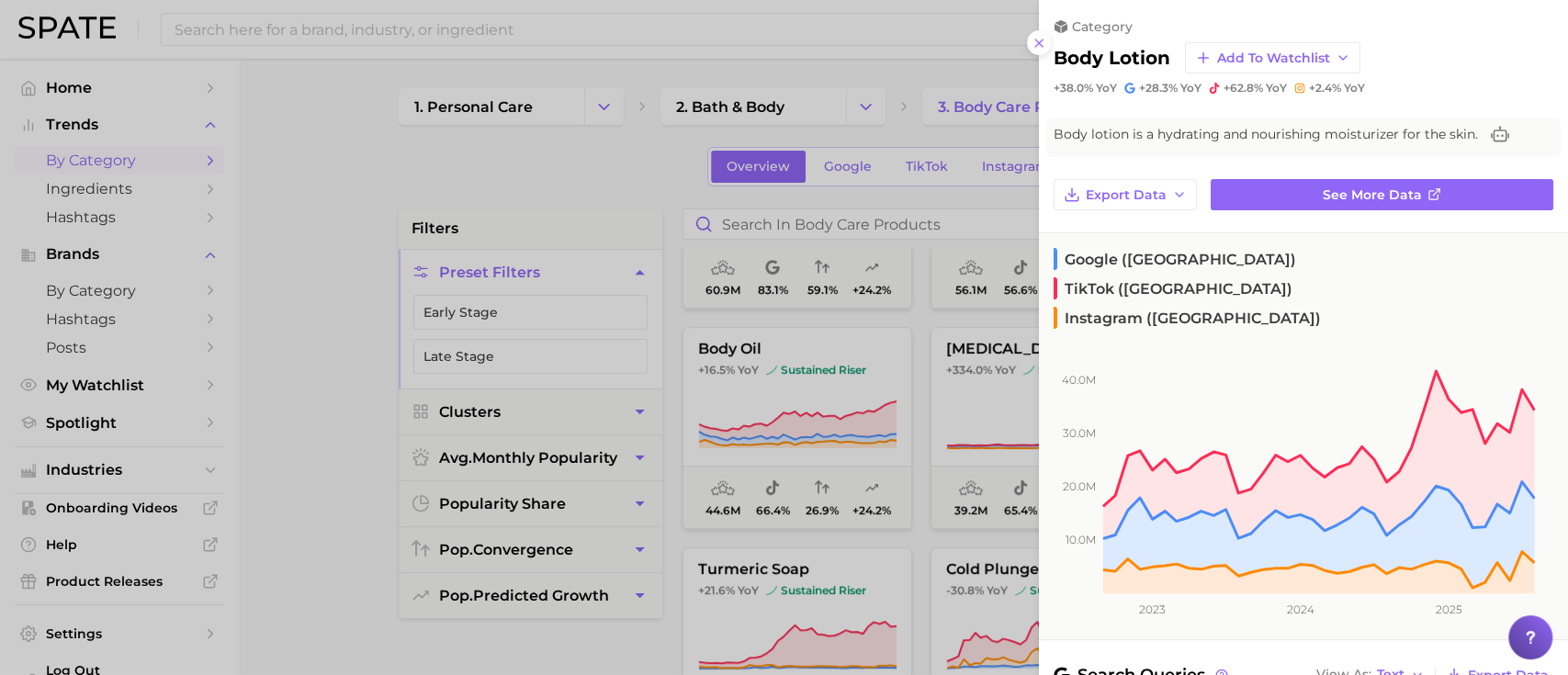
click at [668, 181] on div at bounding box center [784, 338] width 1568 height 675
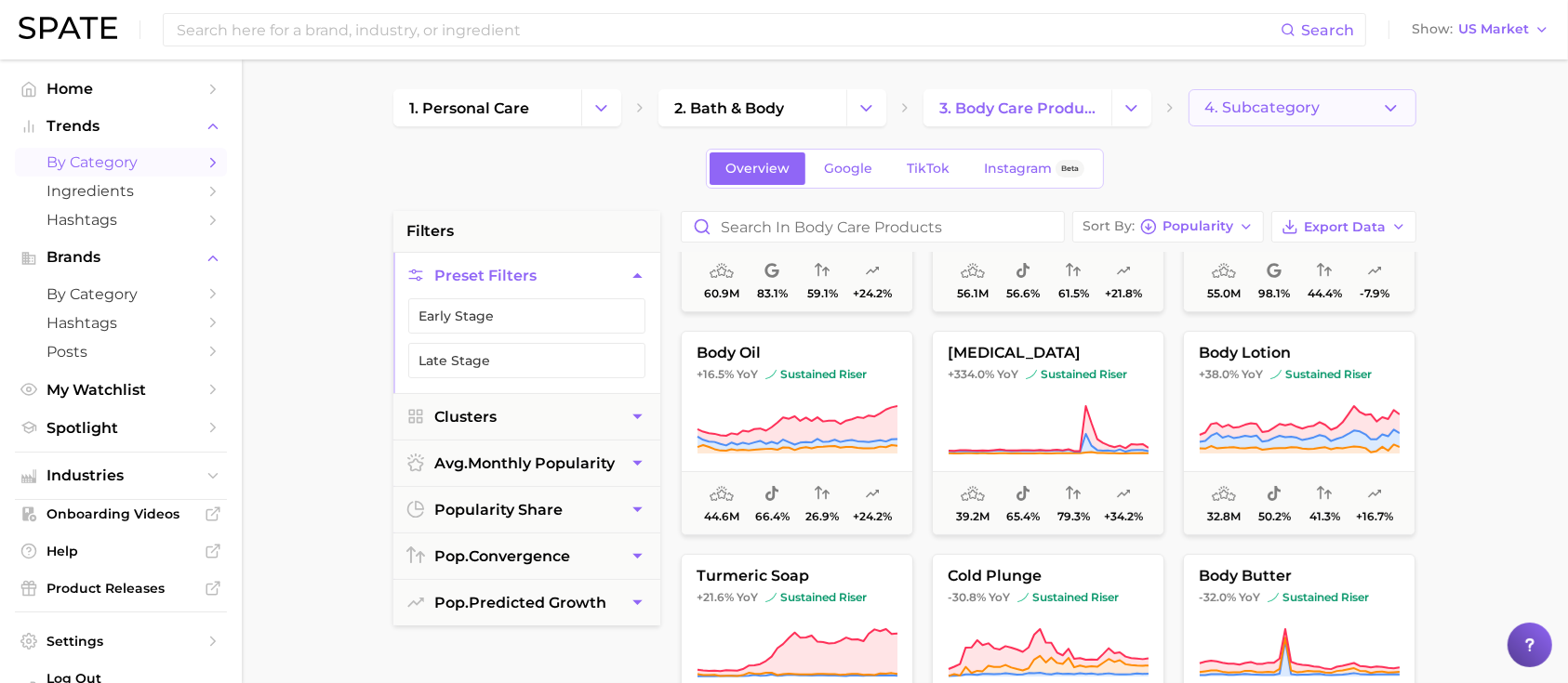
click at [1353, 107] on button "4. Subcategory" at bounding box center [1302, 108] width 227 height 37
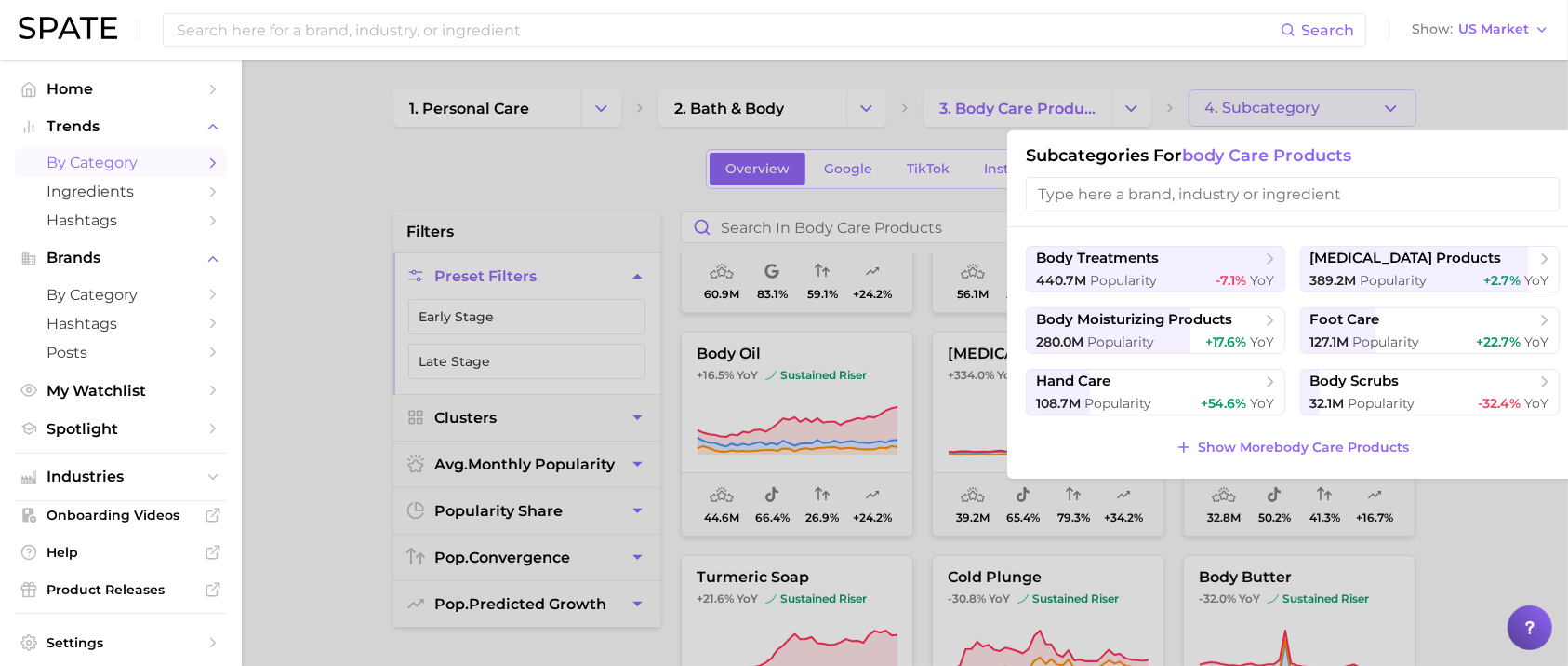
click at [1447, 535] on div at bounding box center [784, 333] width 1568 height 666
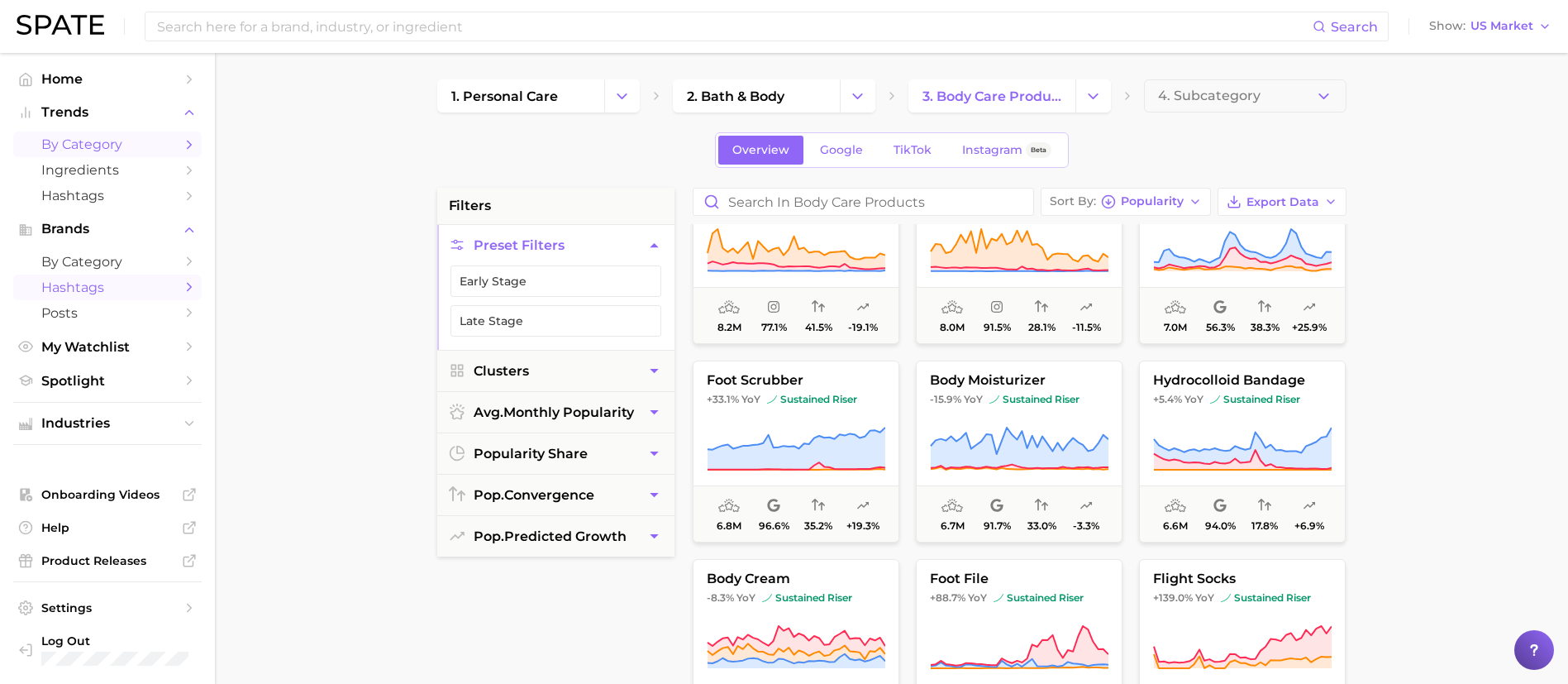
scroll to position [1653, 0]
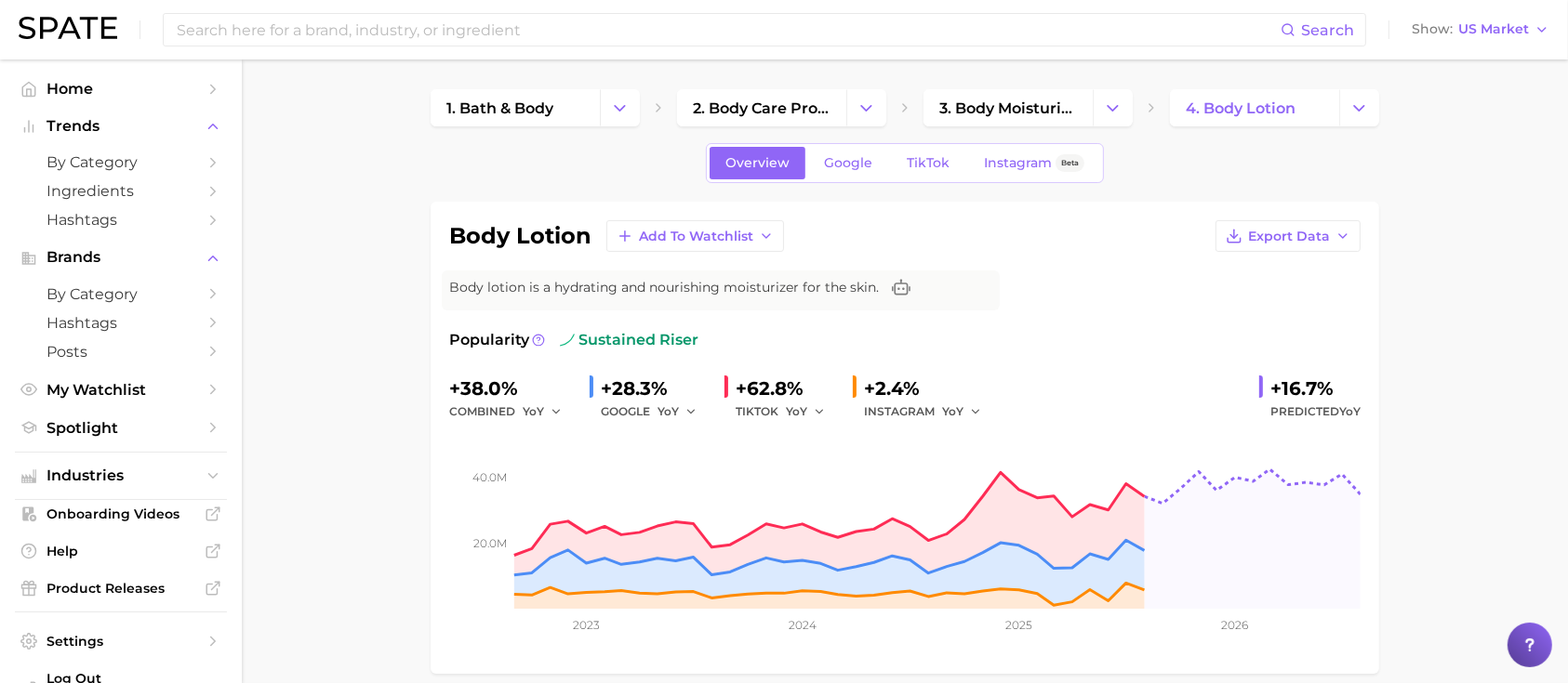
scroll to position [124, 0]
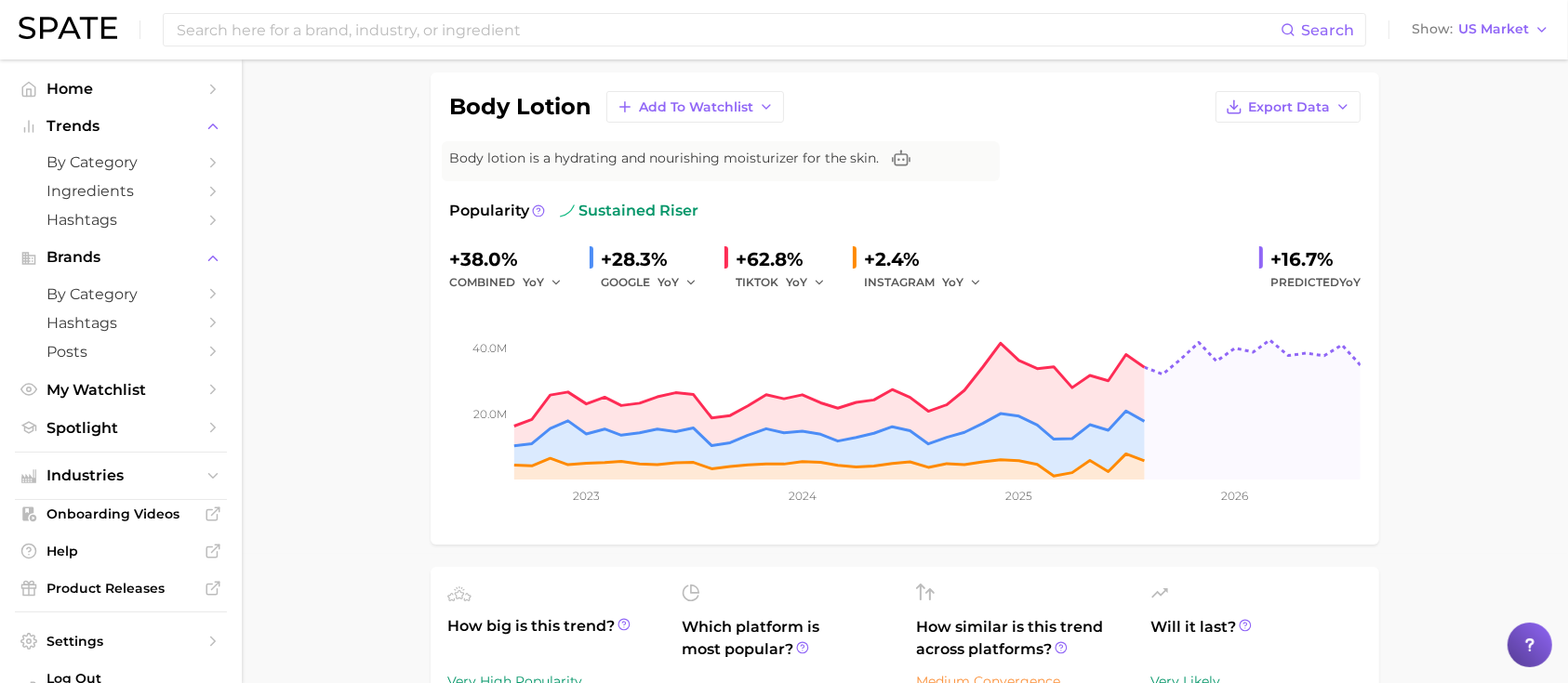
scroll to position [0, 0]
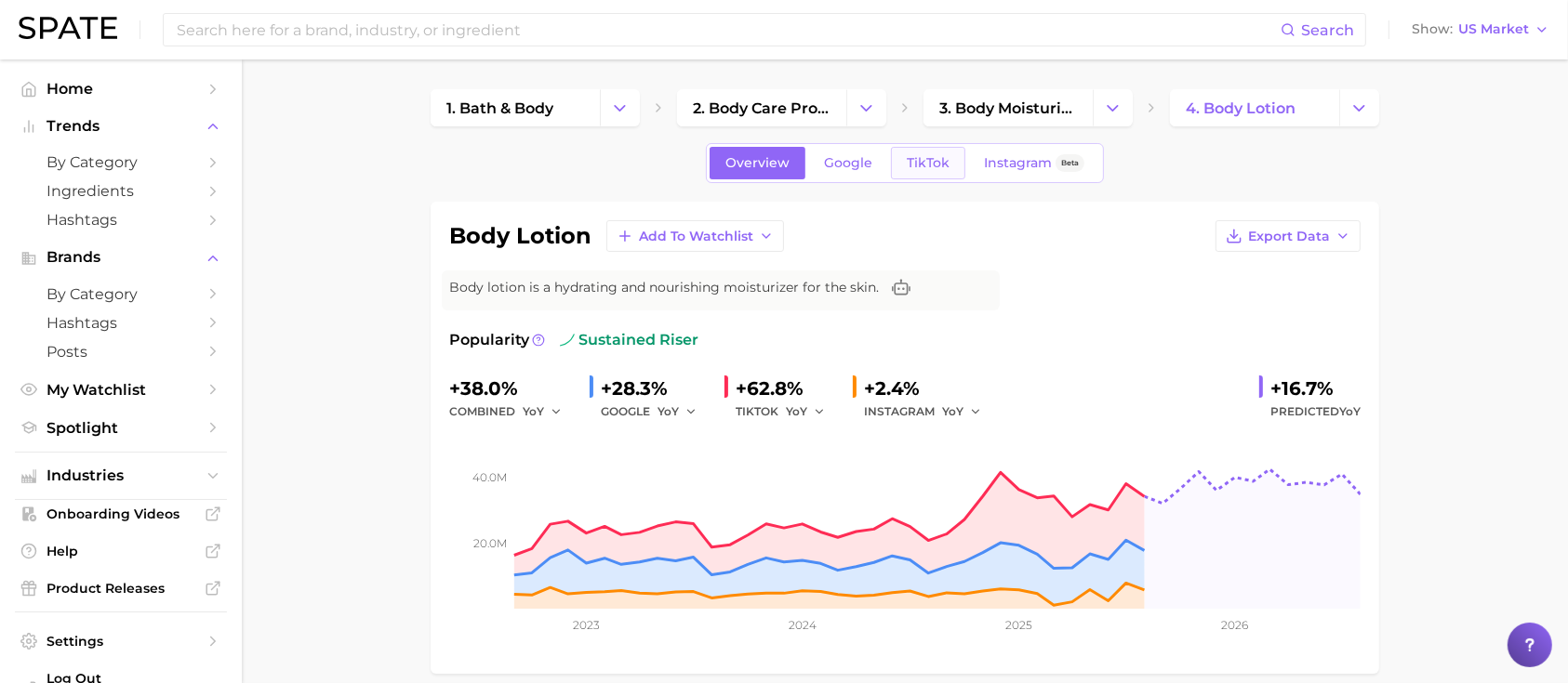
click at [931, 153] on link "TikTok" at bounding box center [928, 163] width 74 height 33
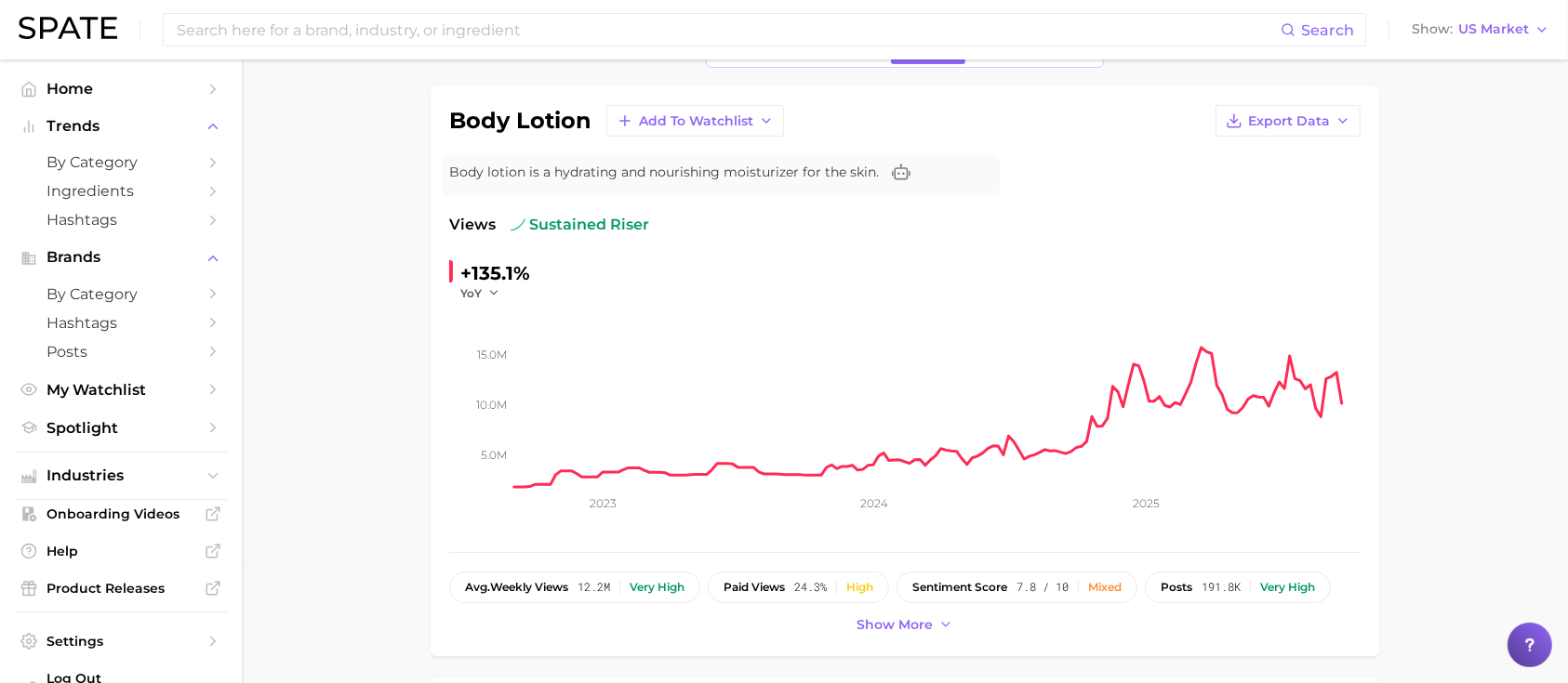
scroll to position [247, 0]
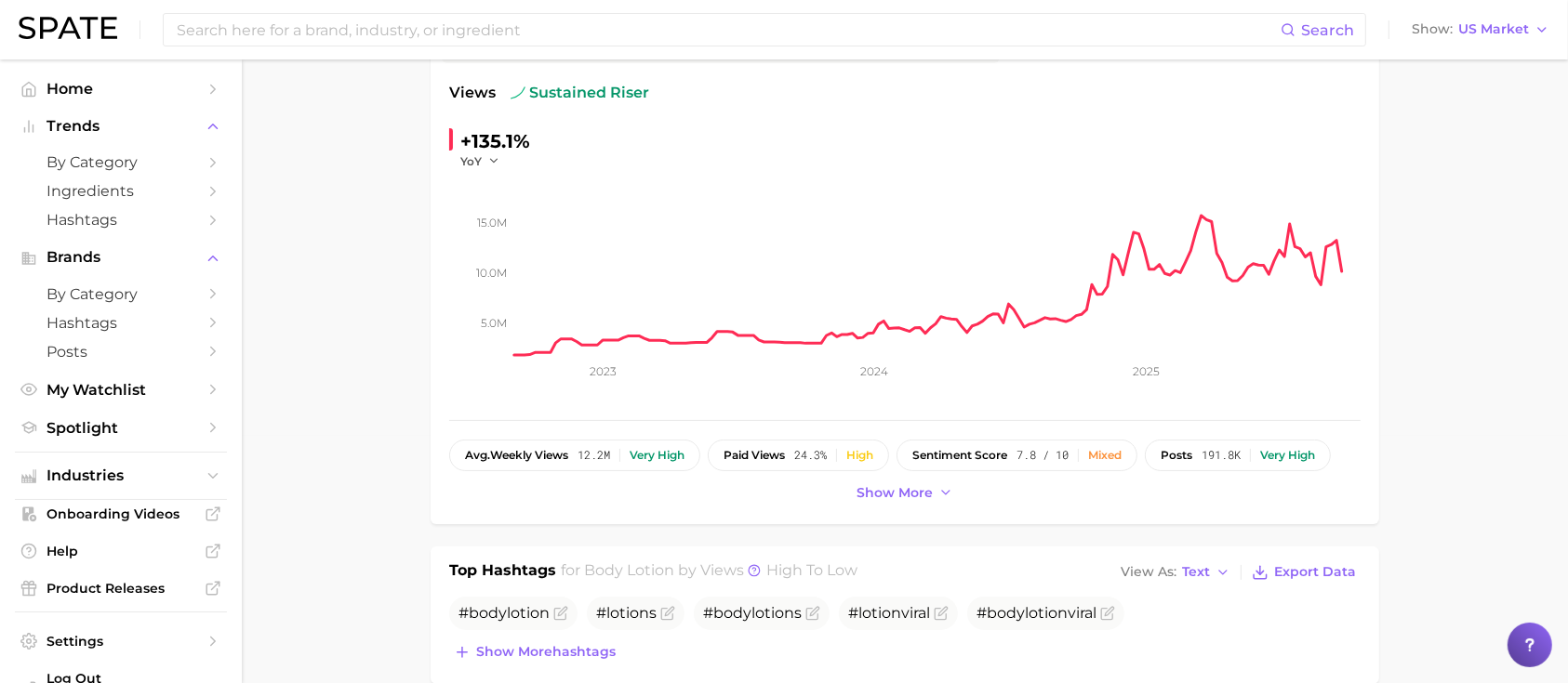
click at [886, 505] on div "body lotion Add to Watchlist Export Data Body lotion is a hydrating and nourish…" at bounding box center [905, 239] width 949 height 570
click at [886, 499] on span "Show more" at bounding box center [894, 493] width 76 height 16
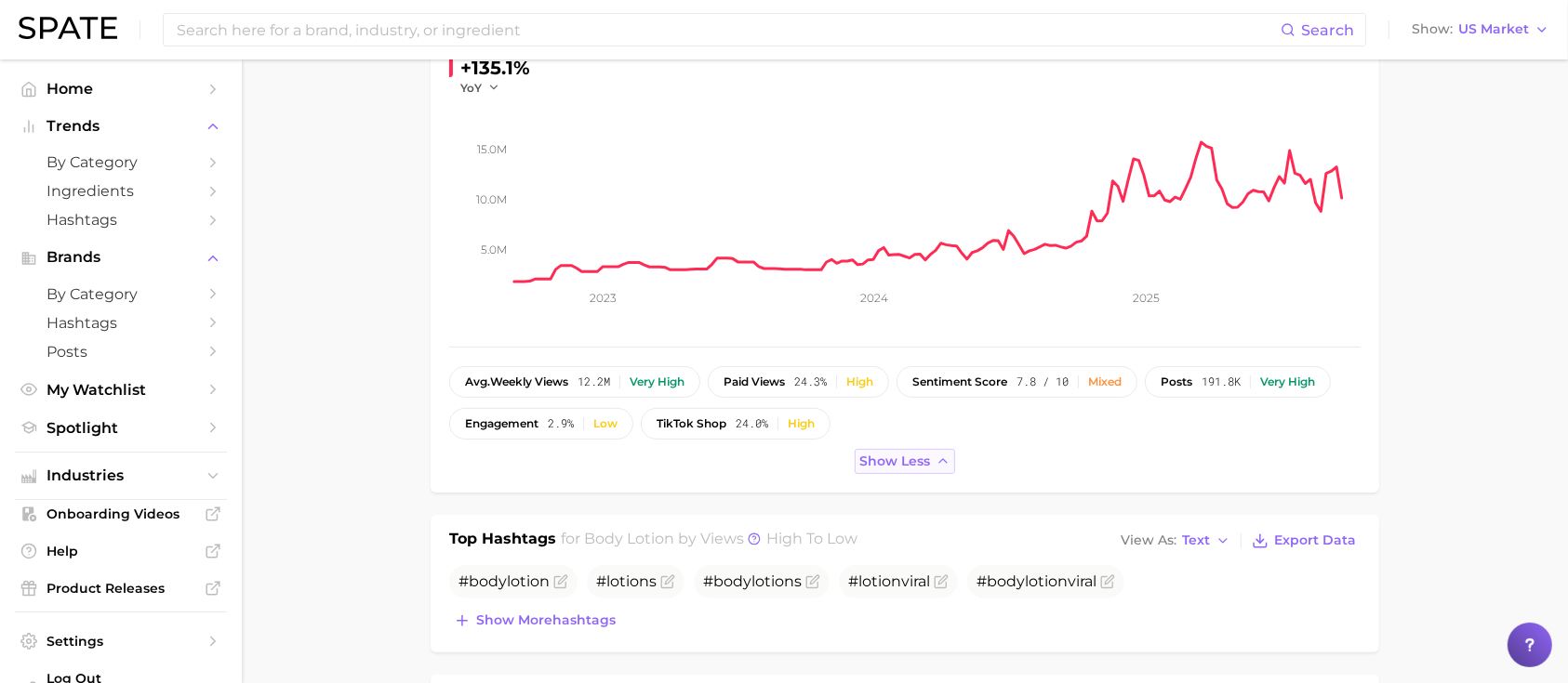
scroll to position [371, 0]
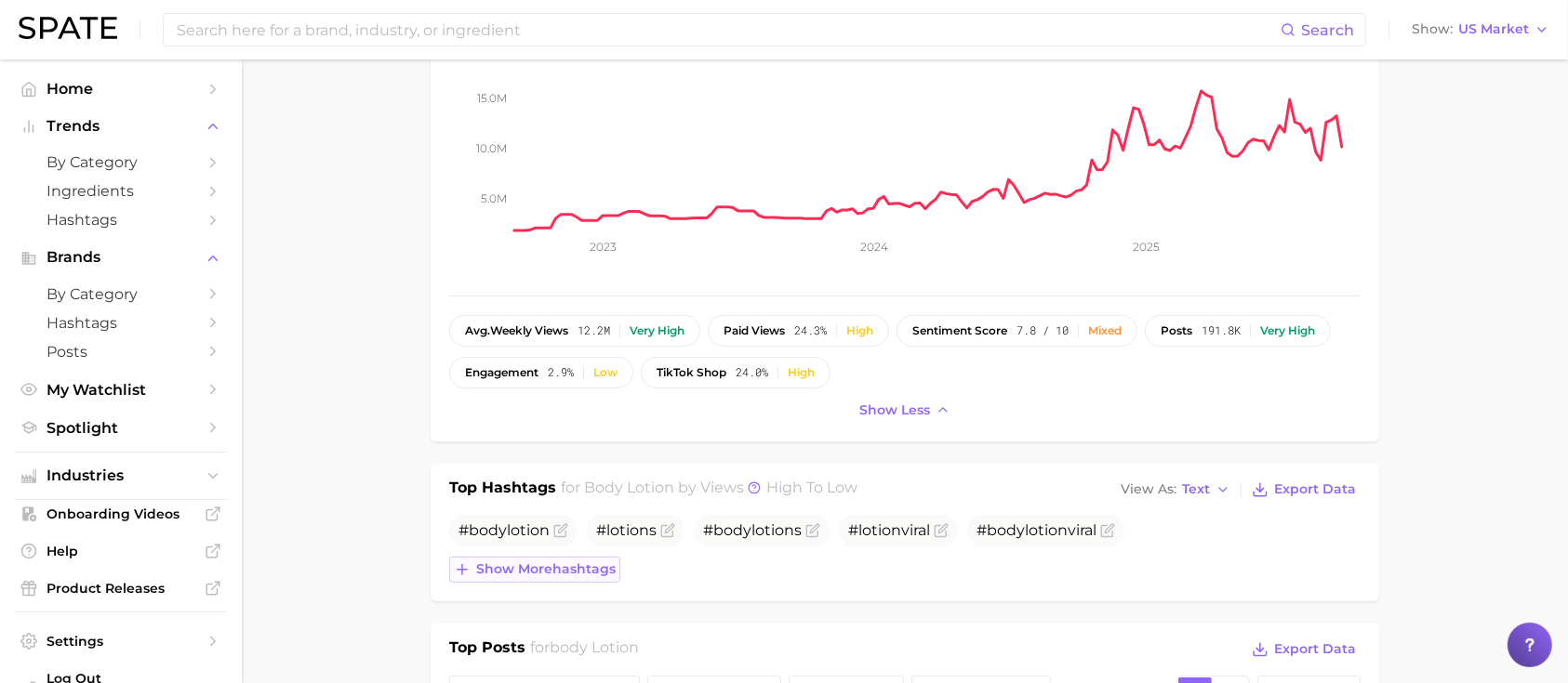
click at [580, 575] on span "Show more hashtags" at bounding box center [546, 569] width 139 height 16
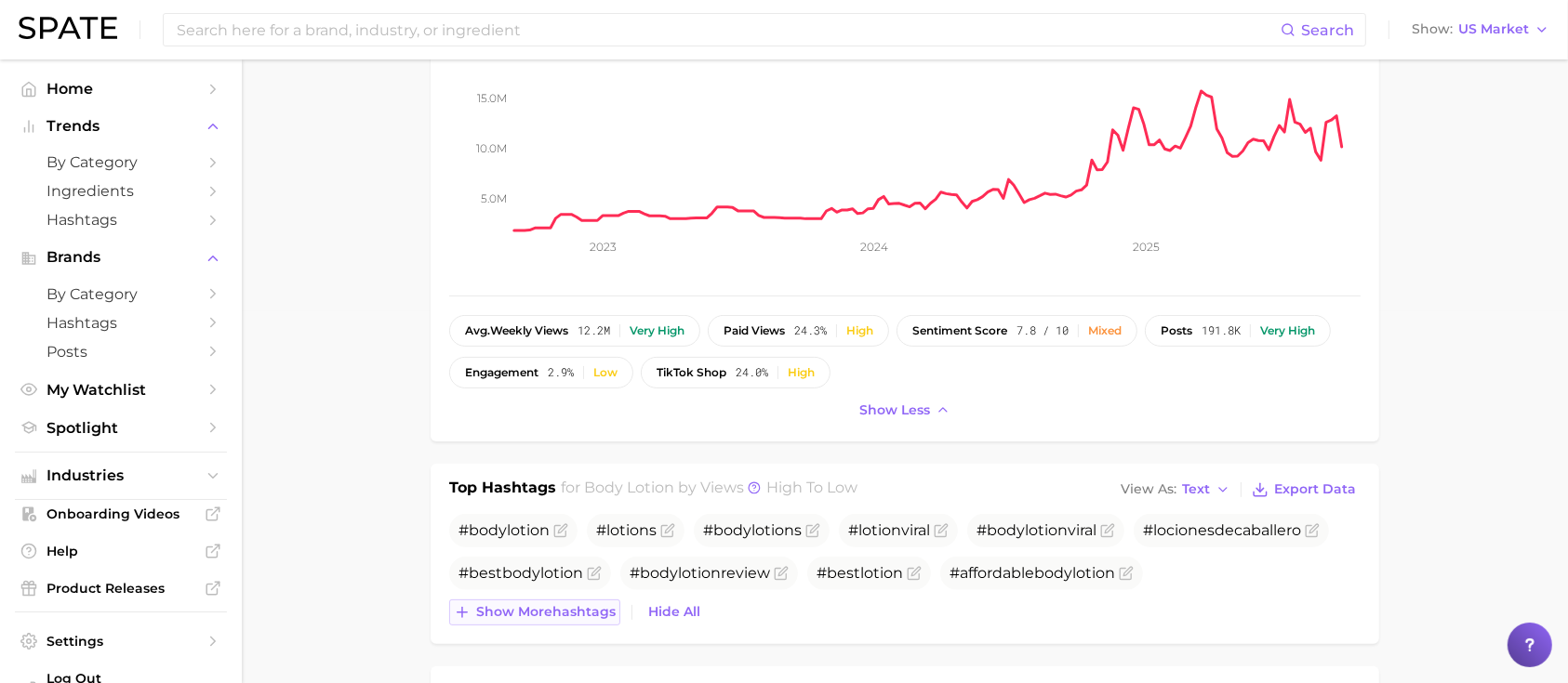
click at [580, 607] on span "Show more hashtags" at bounding box center [546, 612] width 139 height 16
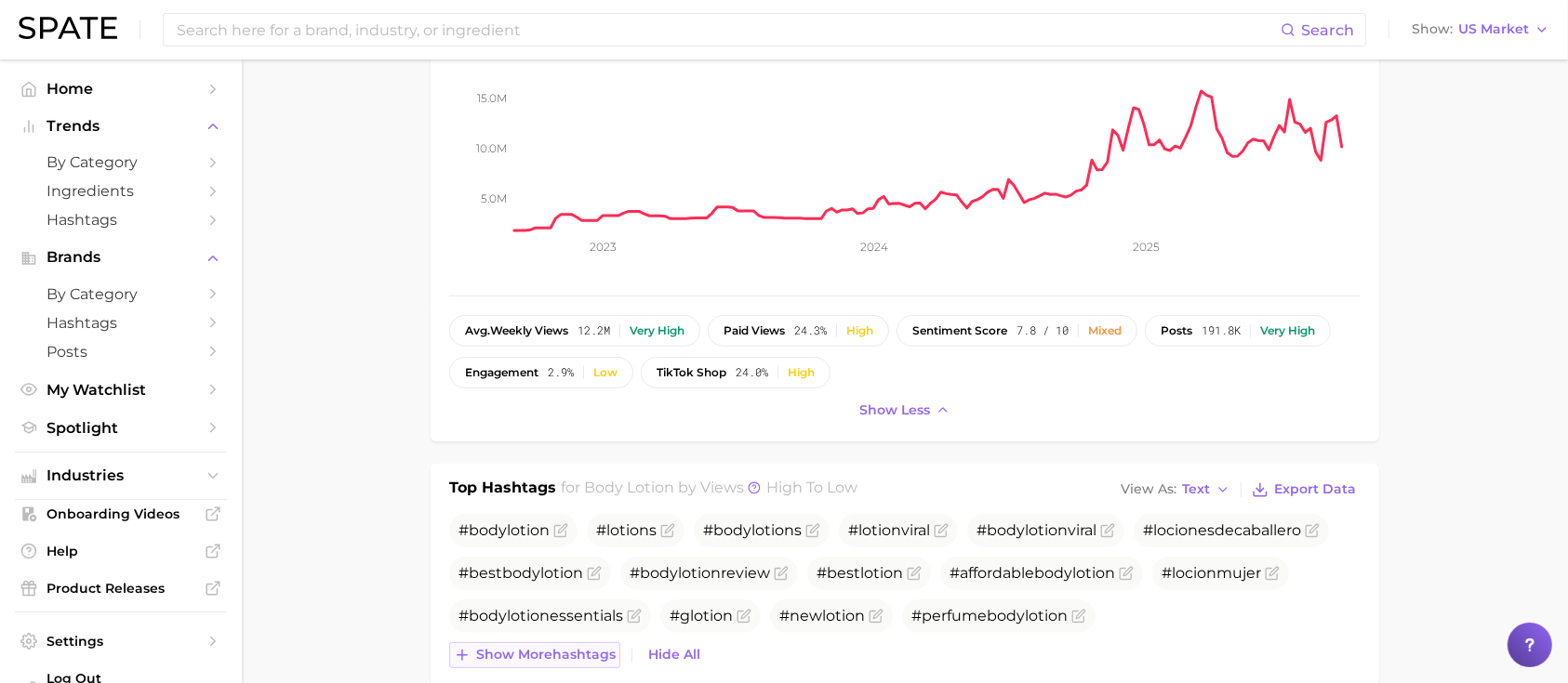
click at [585, 650] on span "Show more hashtags" at bounding box center [546, 655] width 139 height 16
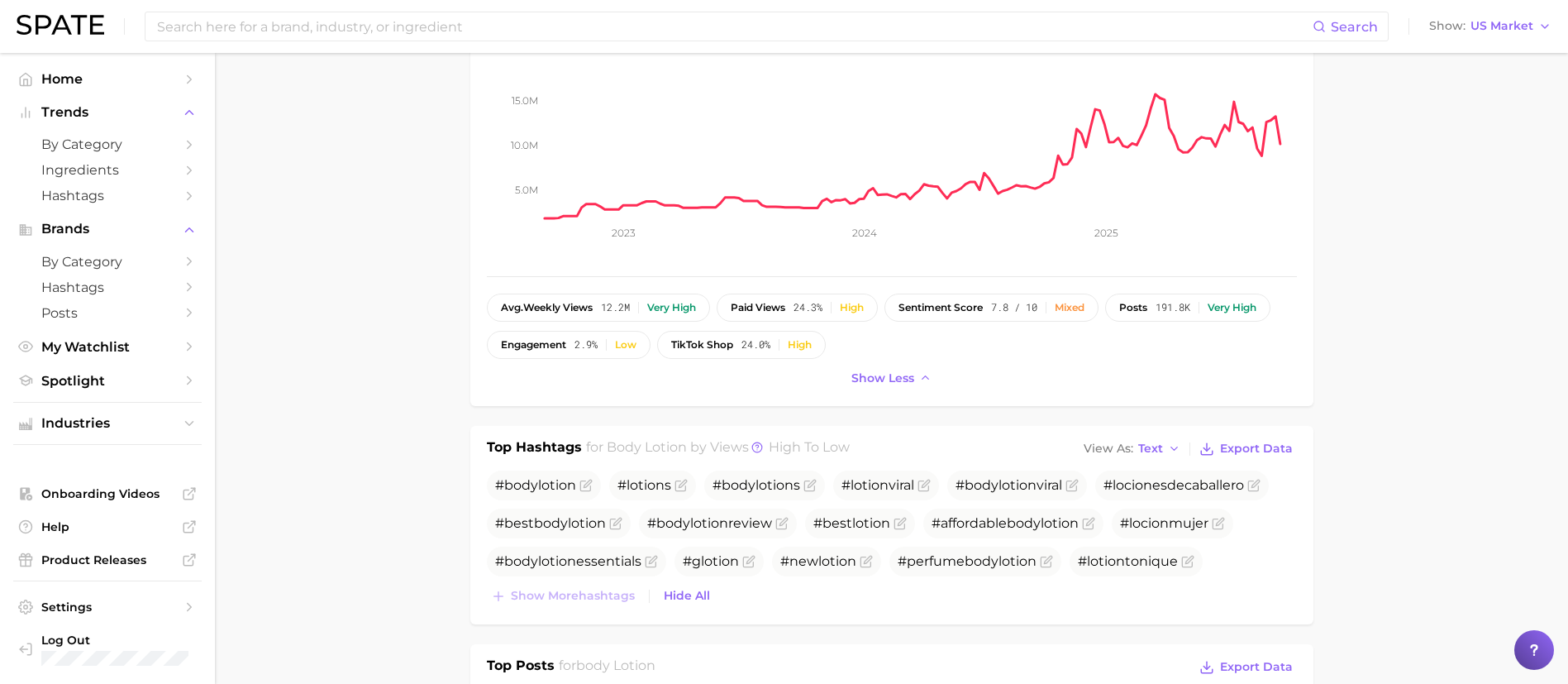
scroll to position [0, 0]
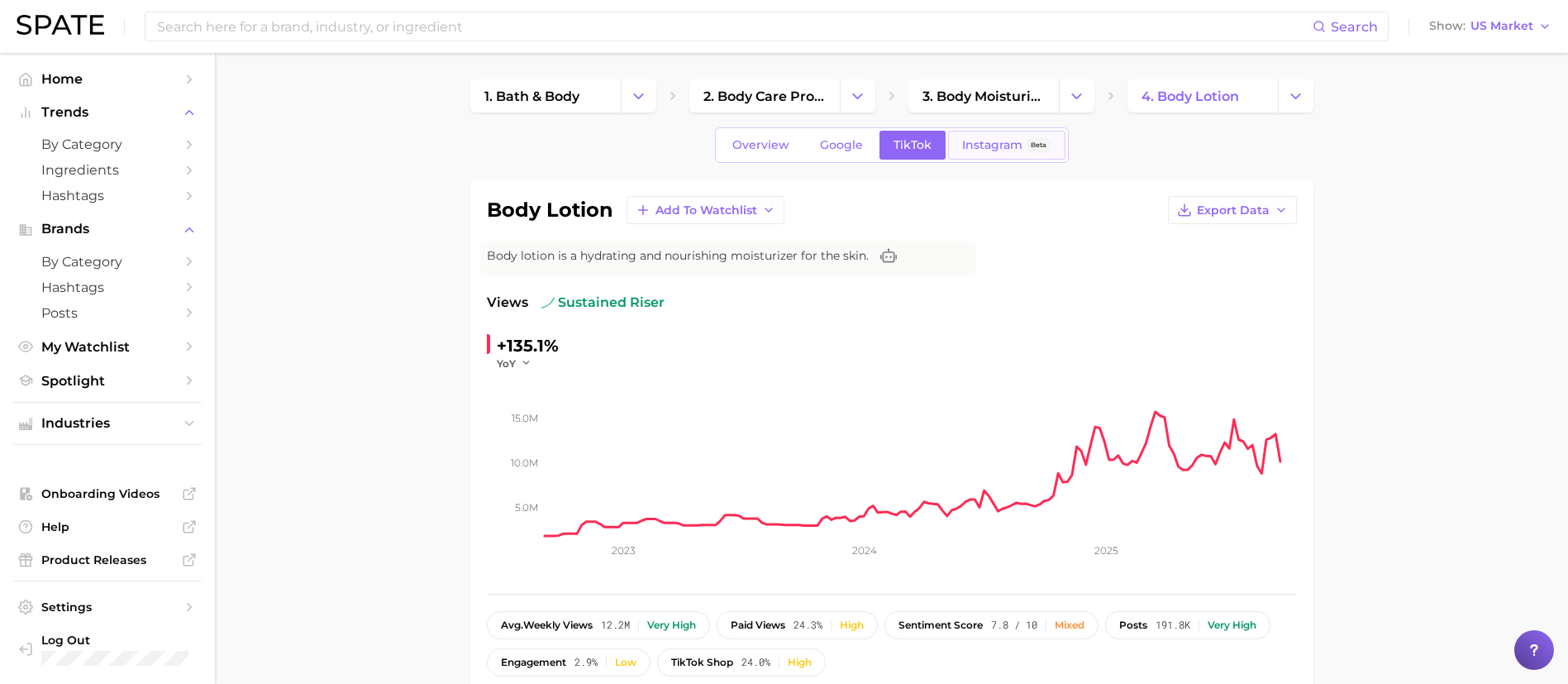
click at [1001, 156] on link "Instagram Beta" at bounding box center [1007, 145] width 117 height 29
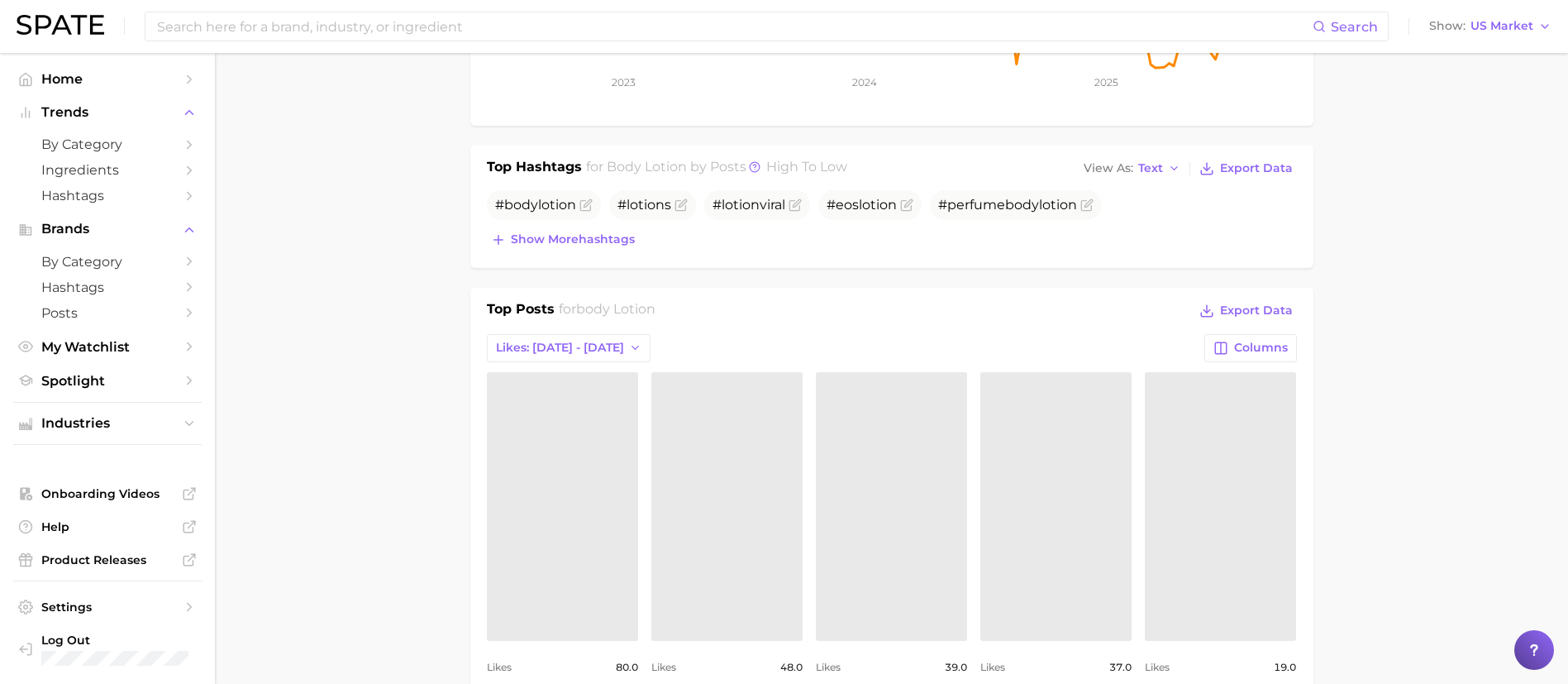
scroll to position [620, 0]
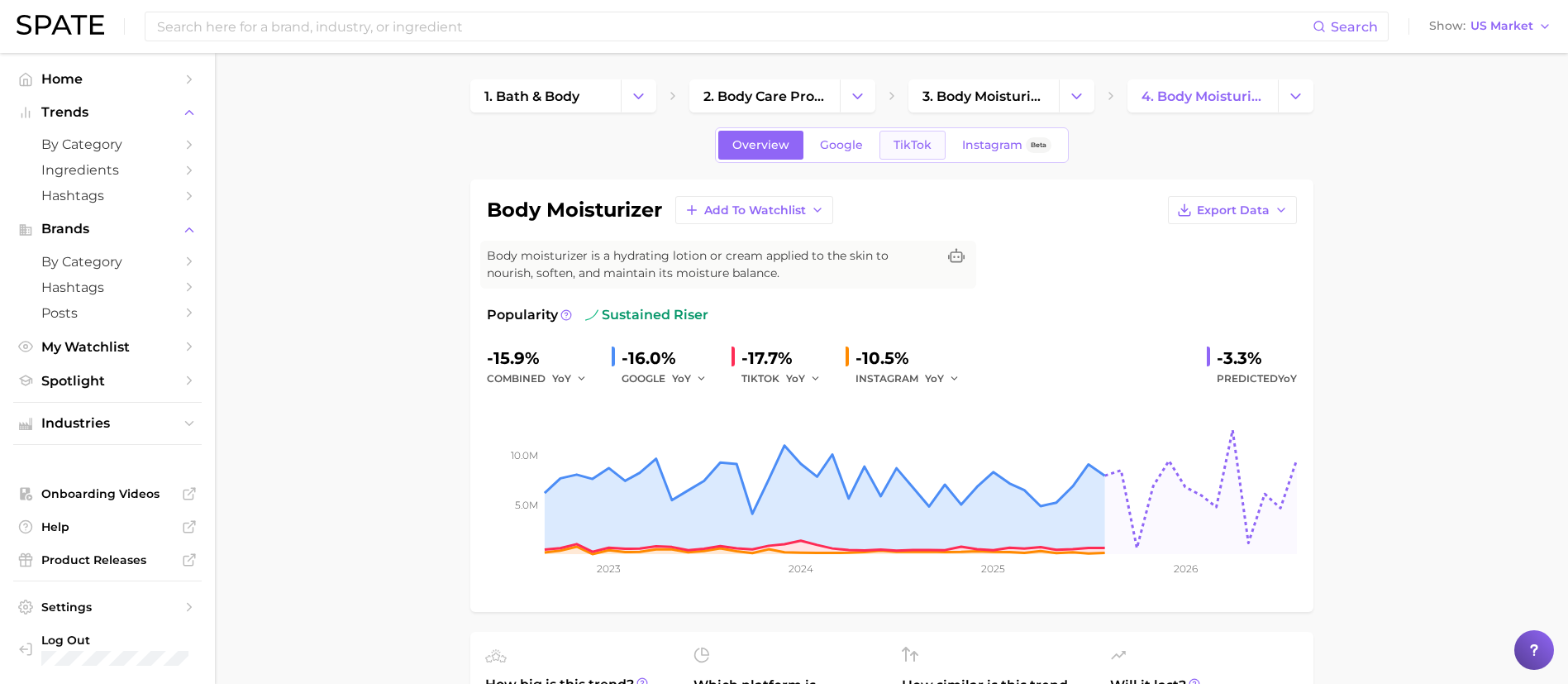
click at [914, 141] on span "TikTok" at bounding box center [913, 145] width 38 height 14
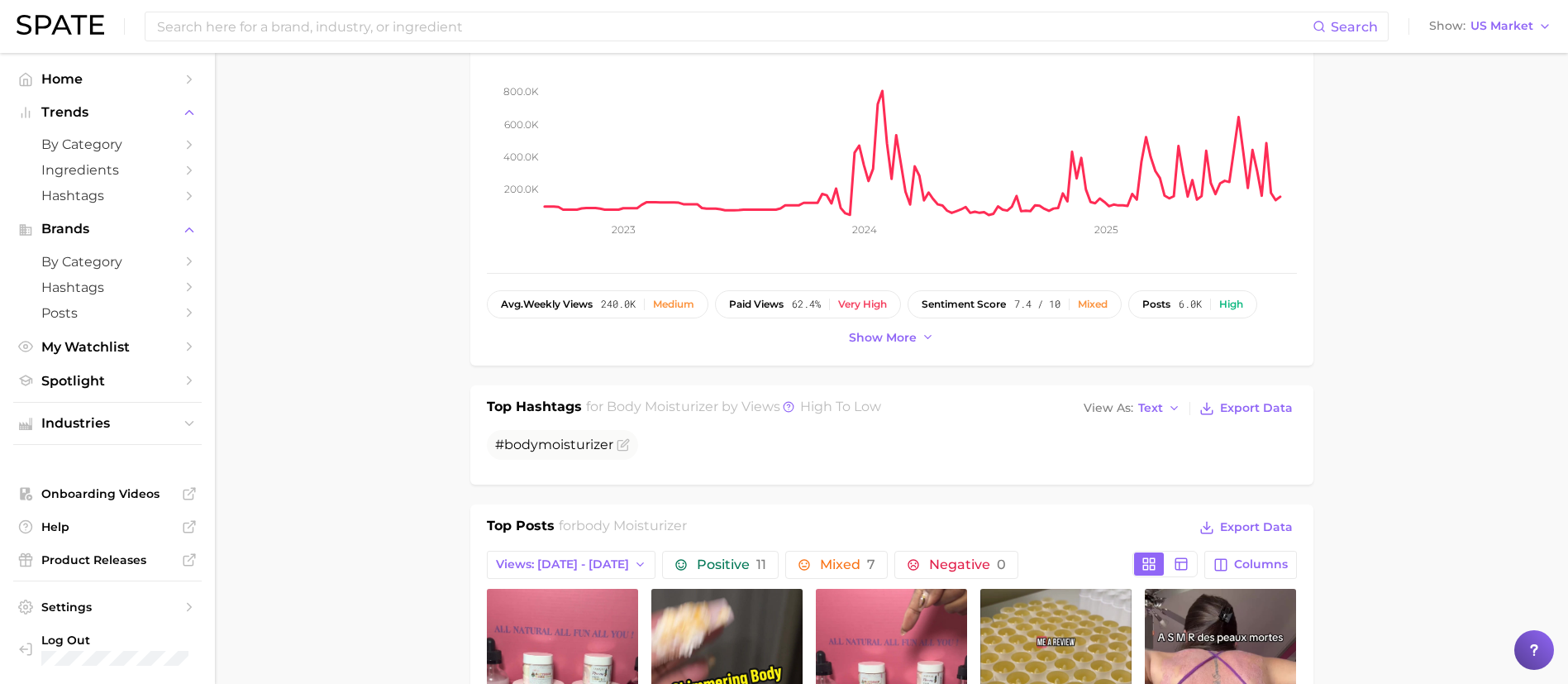
scroll to position [372, 0]
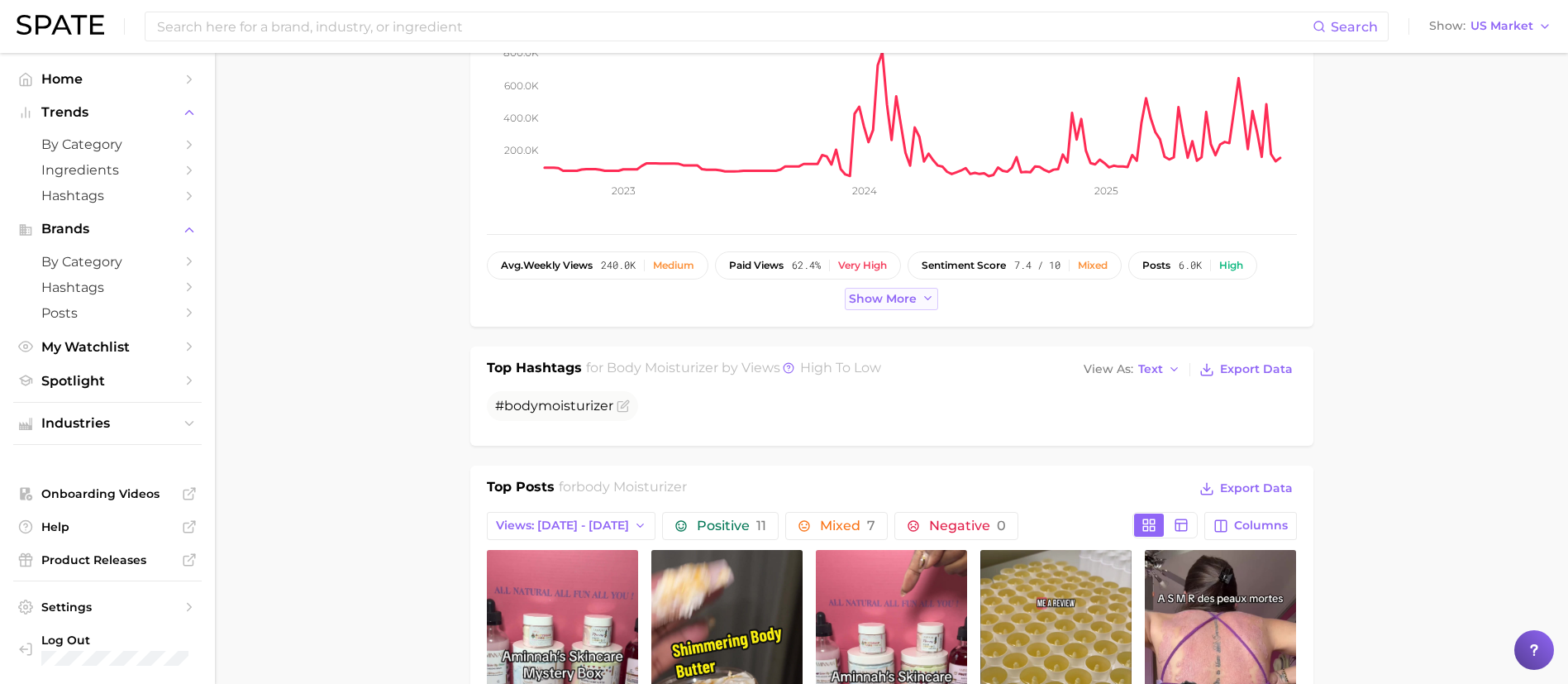
click at [929, 308] on button "Show more" at bounding box center [892, 299] width 94 height 22
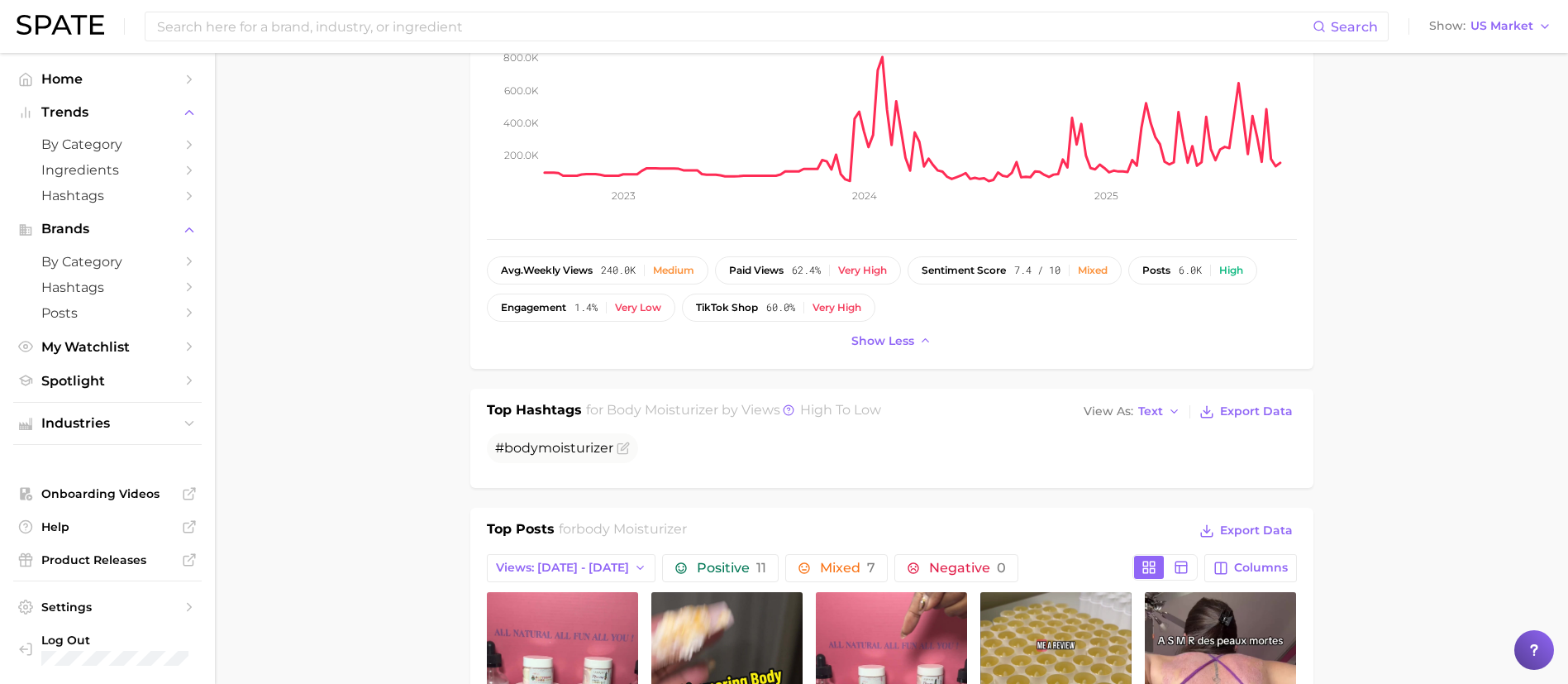
scroll to position [334, 0]
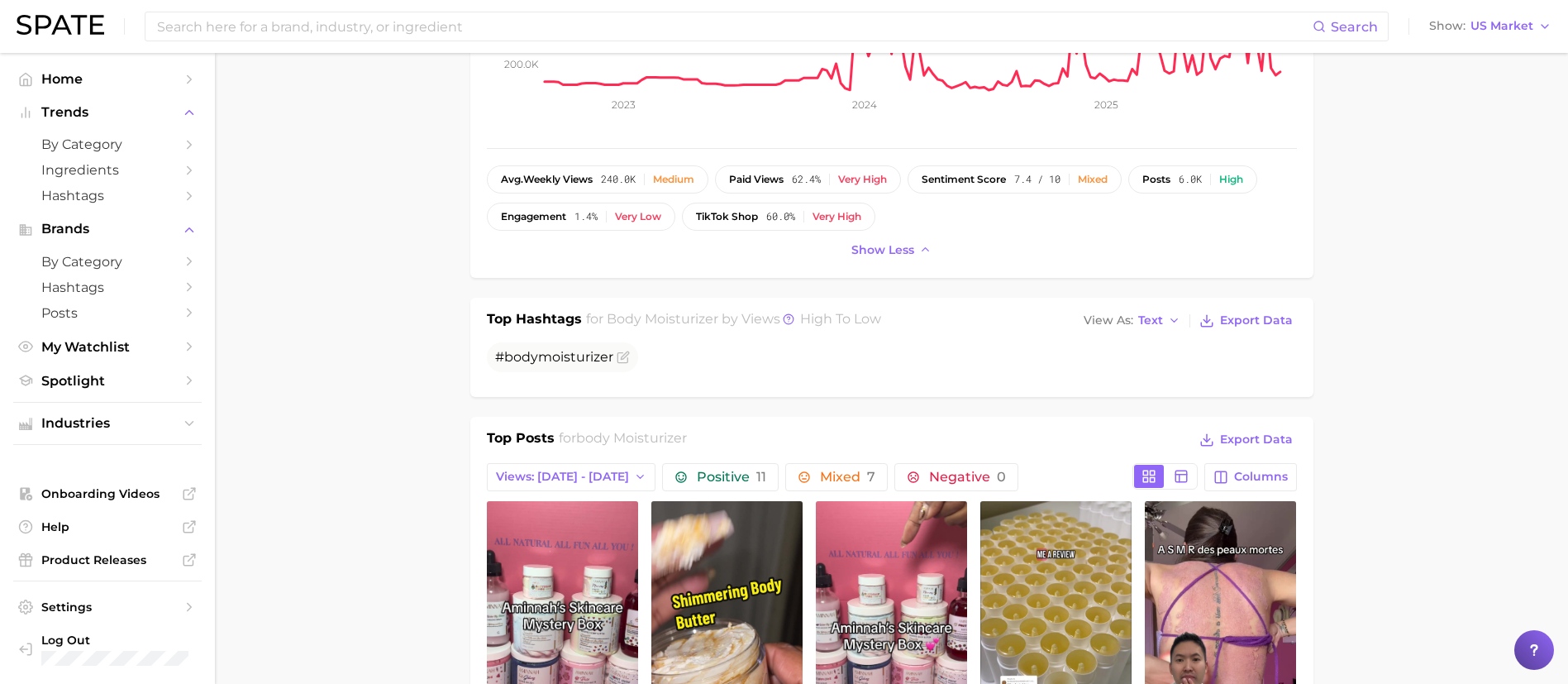
scroll to position [0, 0]
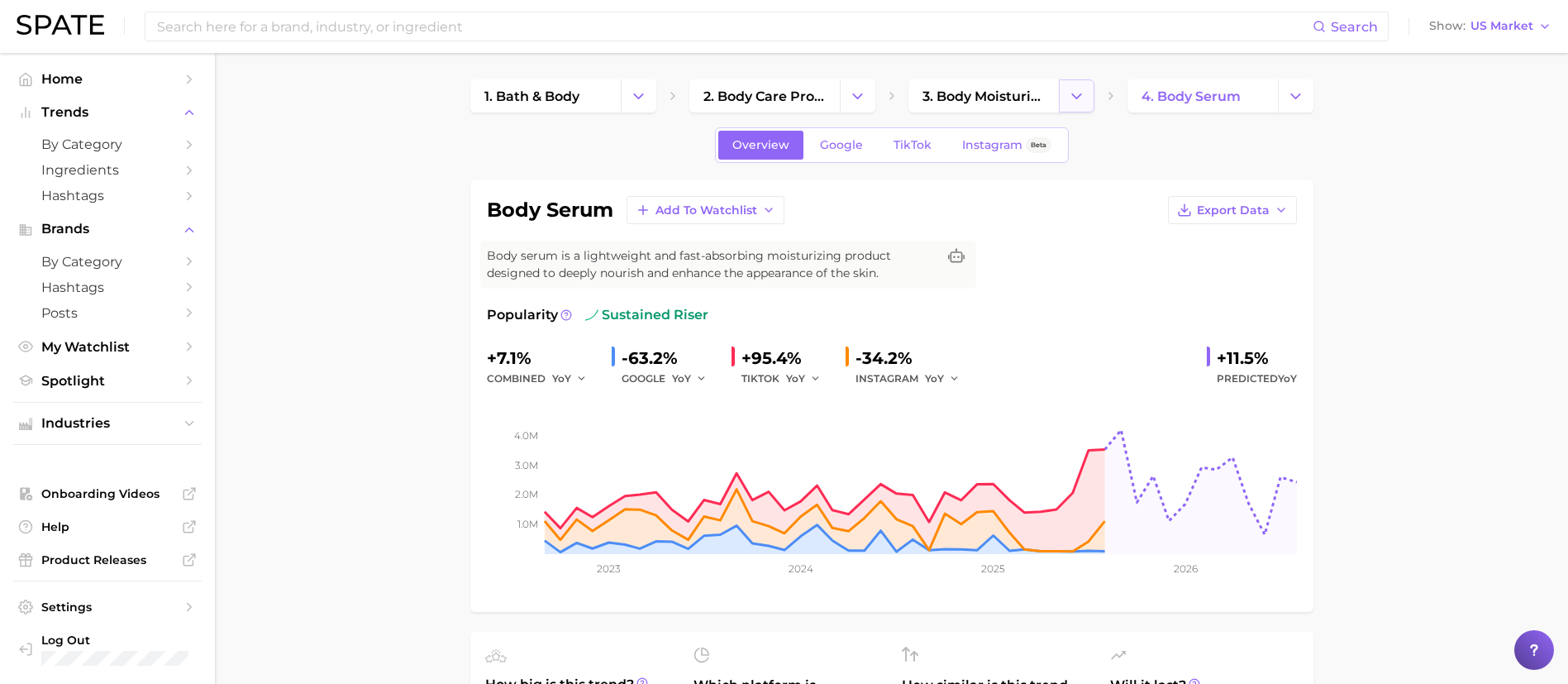
click at [1087, 94] on button "Change Category" at bounding box center [1076, 96] width 36 height 33
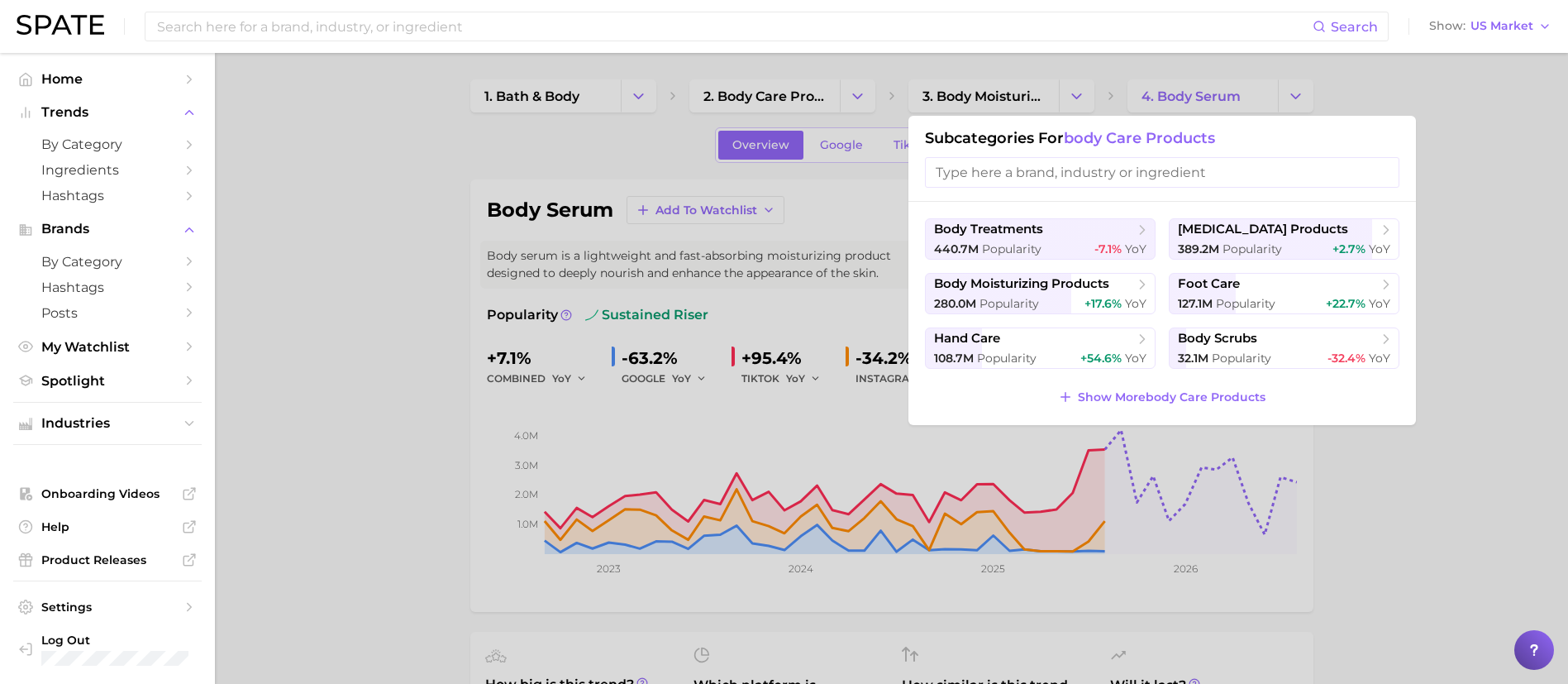
drag, startPoint x: 246, startPoint y: 360, endPoint x: 357, endPoint y: 366, distance: 111.2
click at [247, 360] on div at bounding box center [784, 342] width 1568 height 684
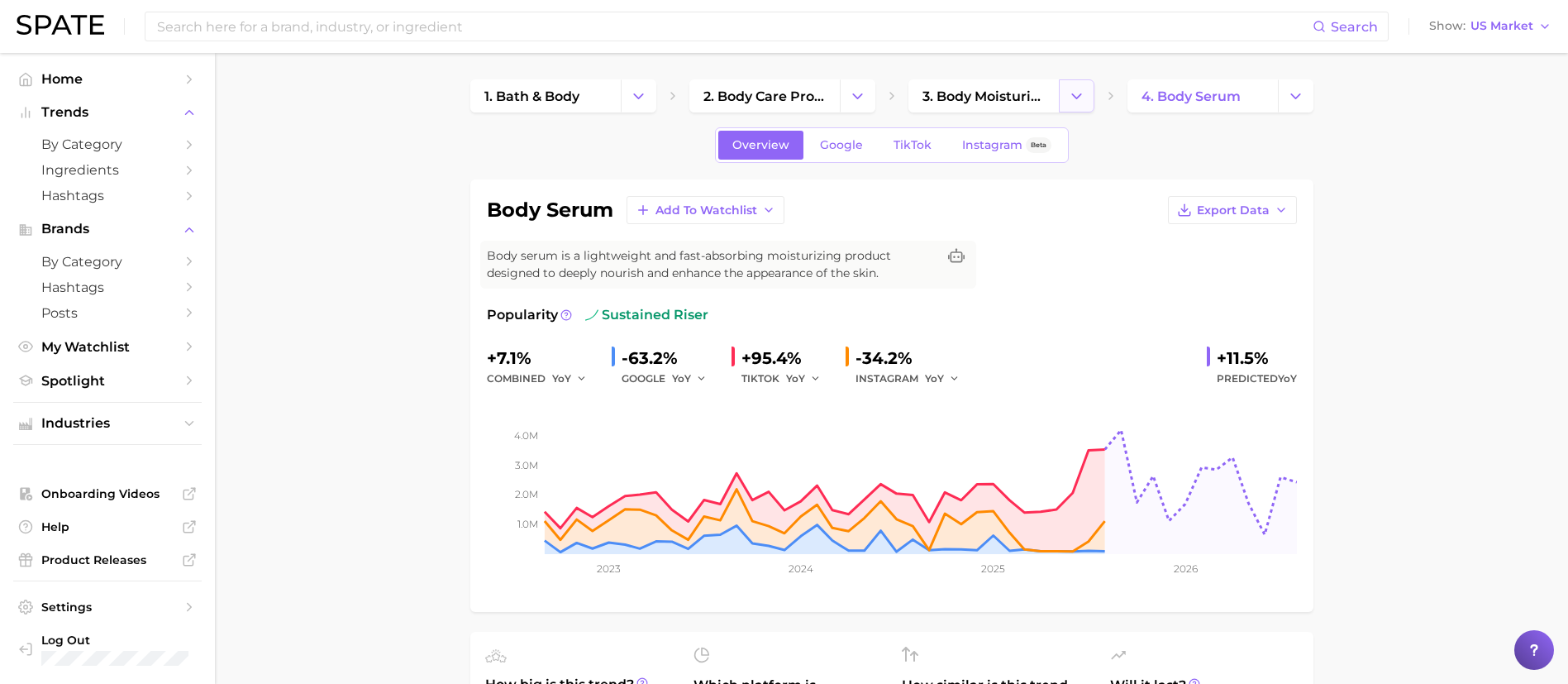
click at [1080, 92] on icon "Change Category" at bounding box center [1076, 96] width 17 height 17
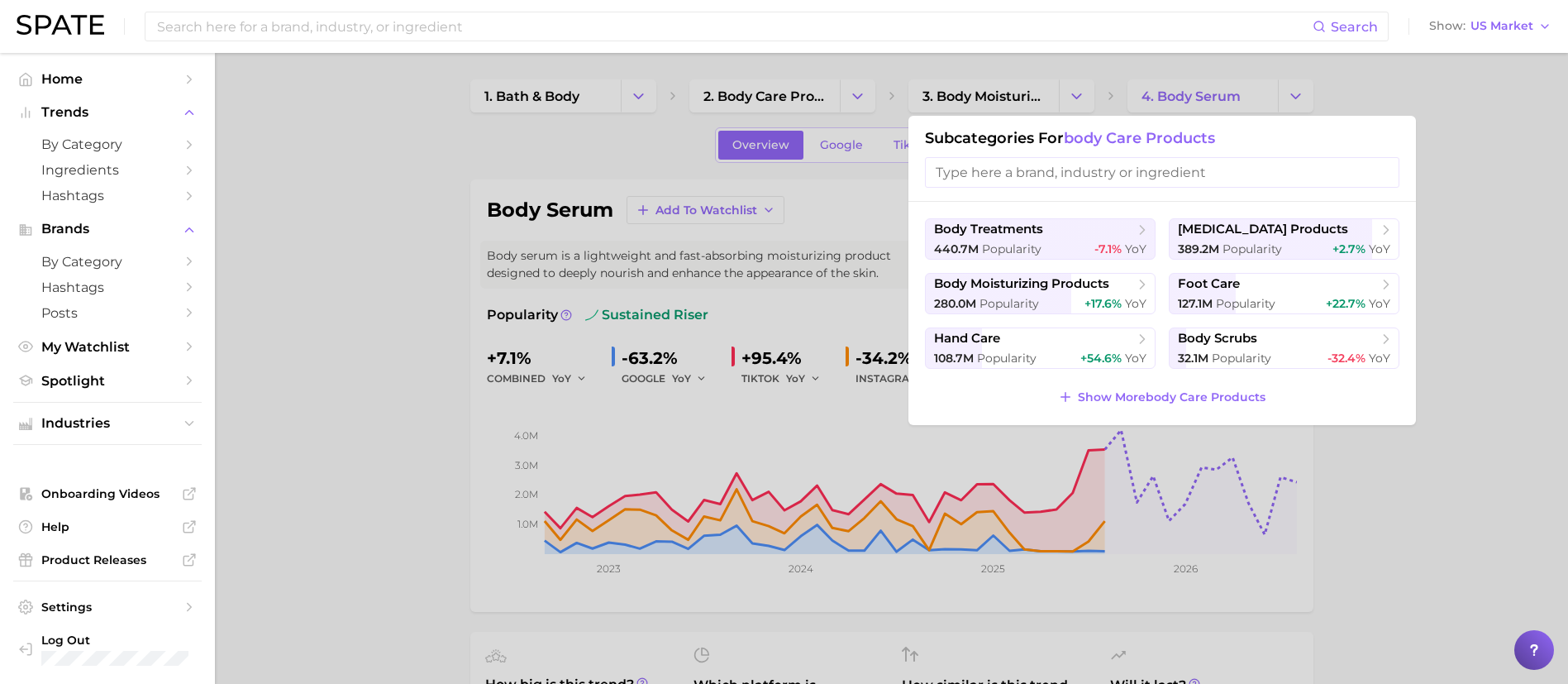
click at [1392, 134] on div at bounding box center [784, 342] width 1568 height 684
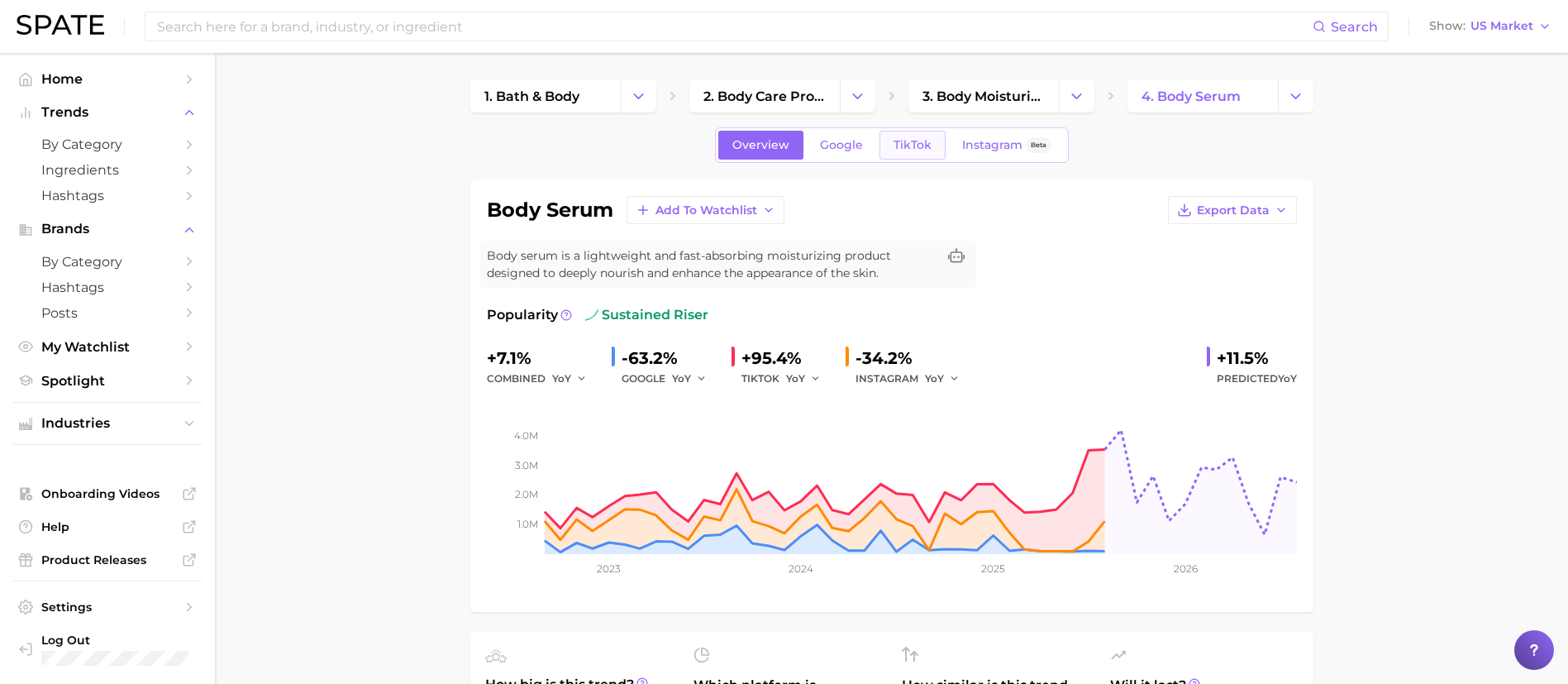
click at [912, 132] on link "TikTok" at bounding box center [912, 145] width 66 height 29
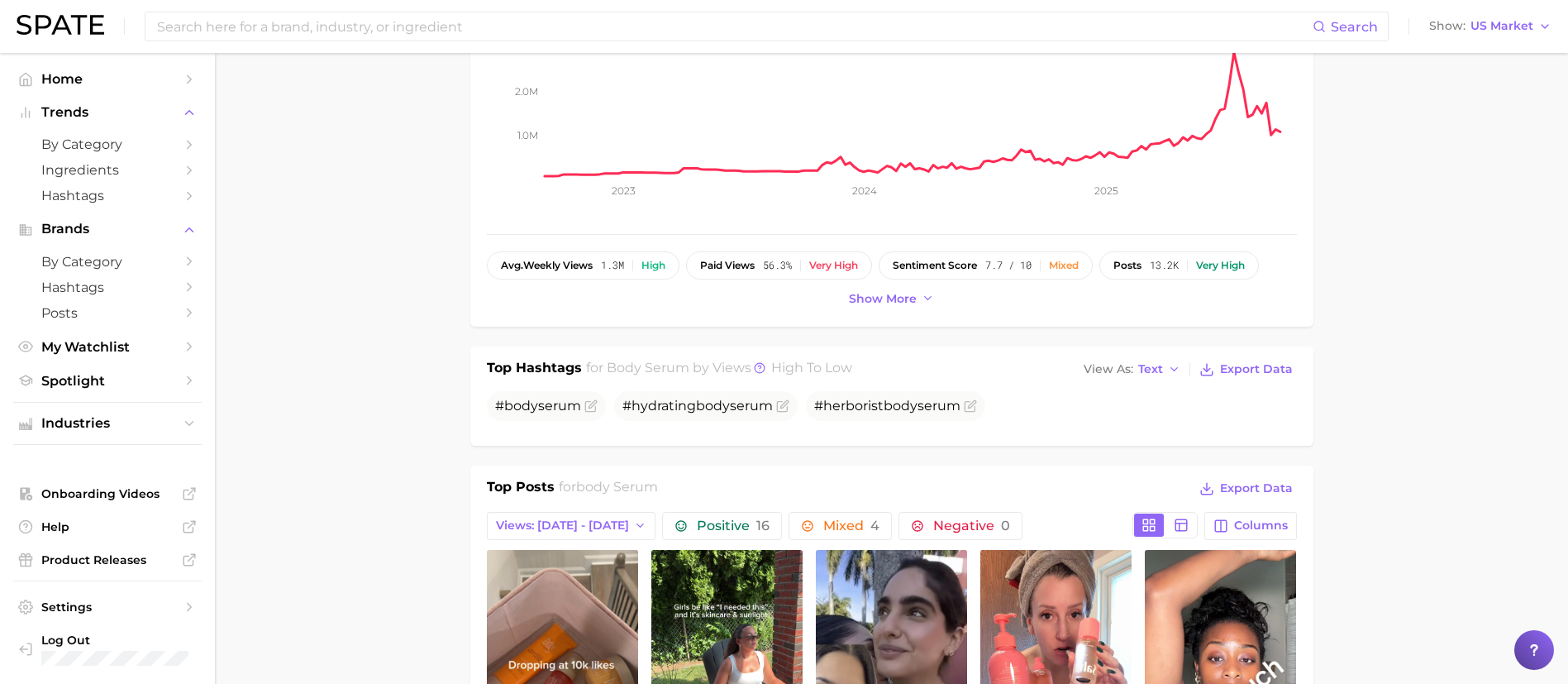
scroll to position [248, 0]
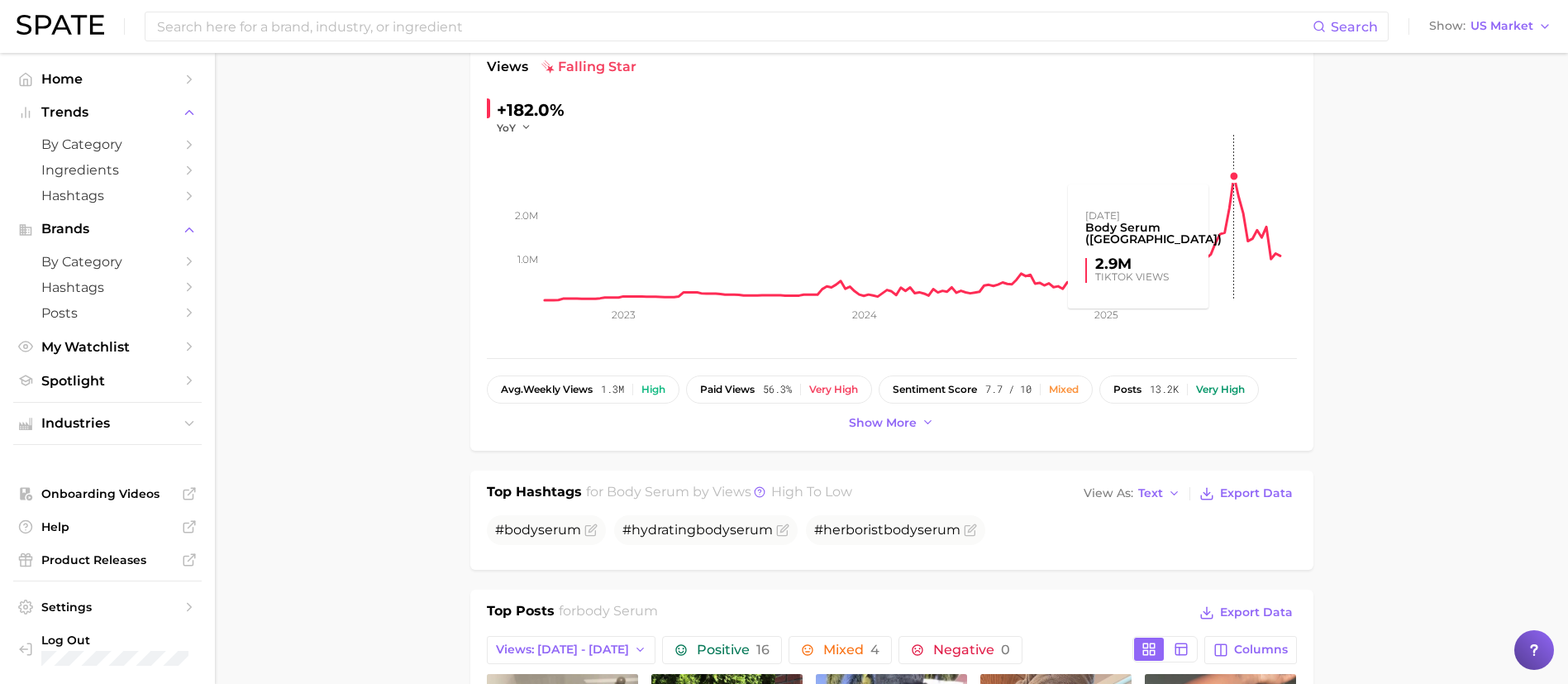
click at [1244, 175] on rect at bounding box center [921, 217] width 752 height 166
click at [1235, 182] on rect at bounding box center [921, 217] width 752 height 166
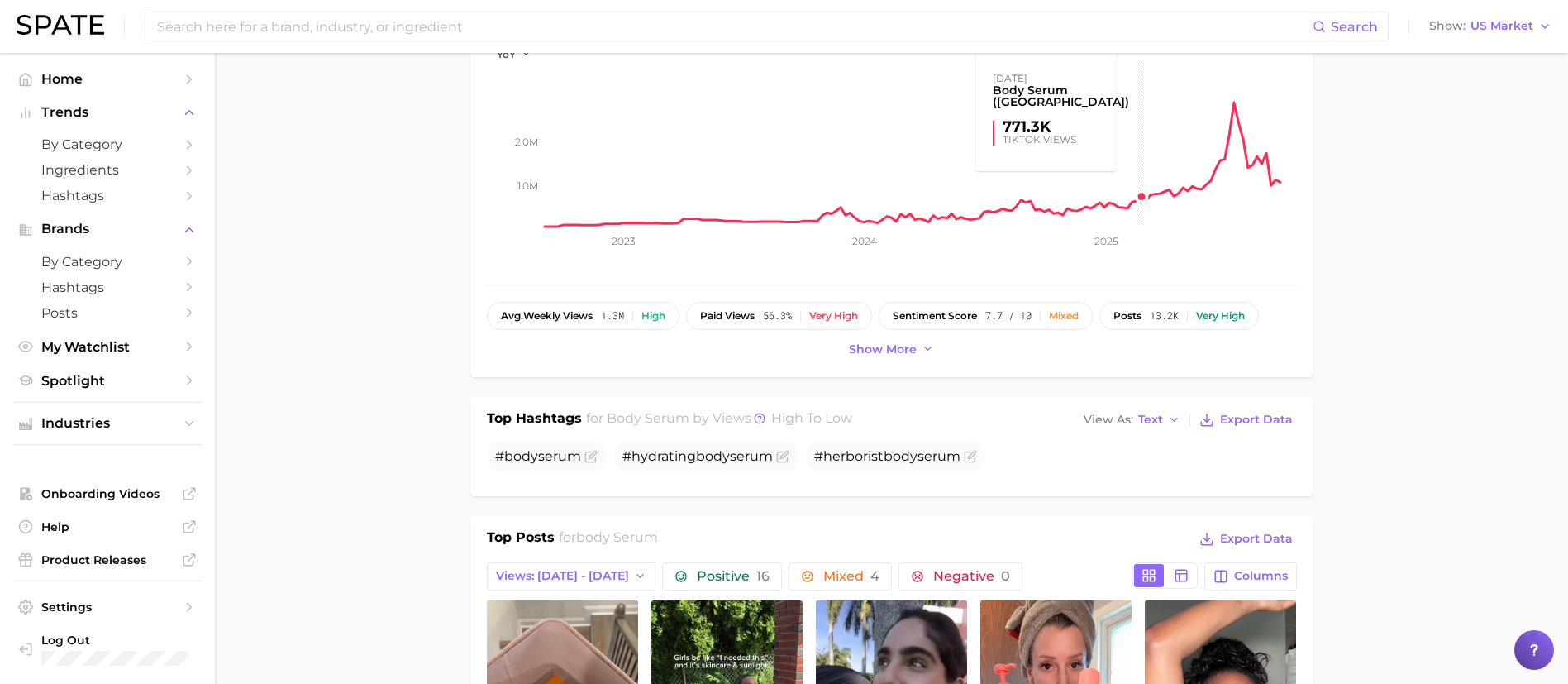
scroll to position [372, 0]
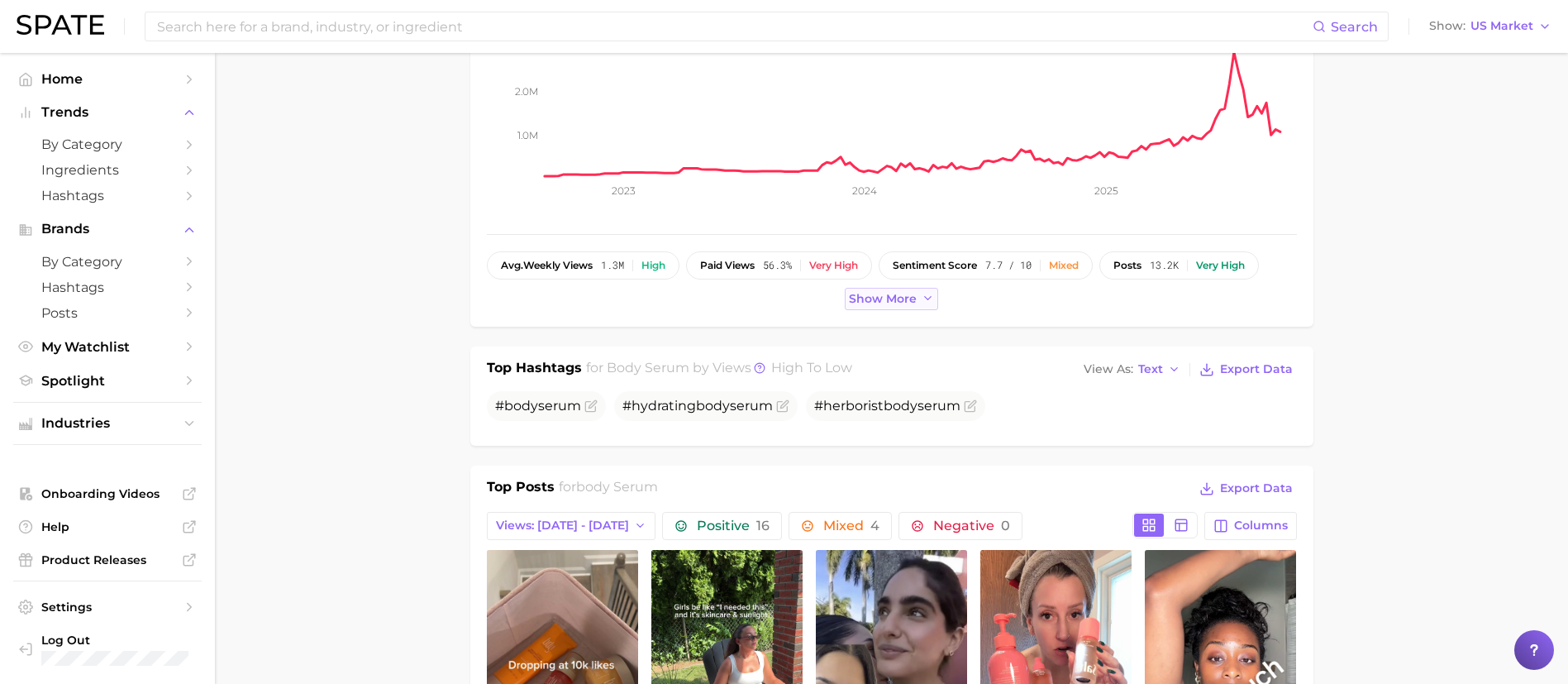
click at [887, 309] on button "Show more" at bounding box center [892, 299] width 94 height 22
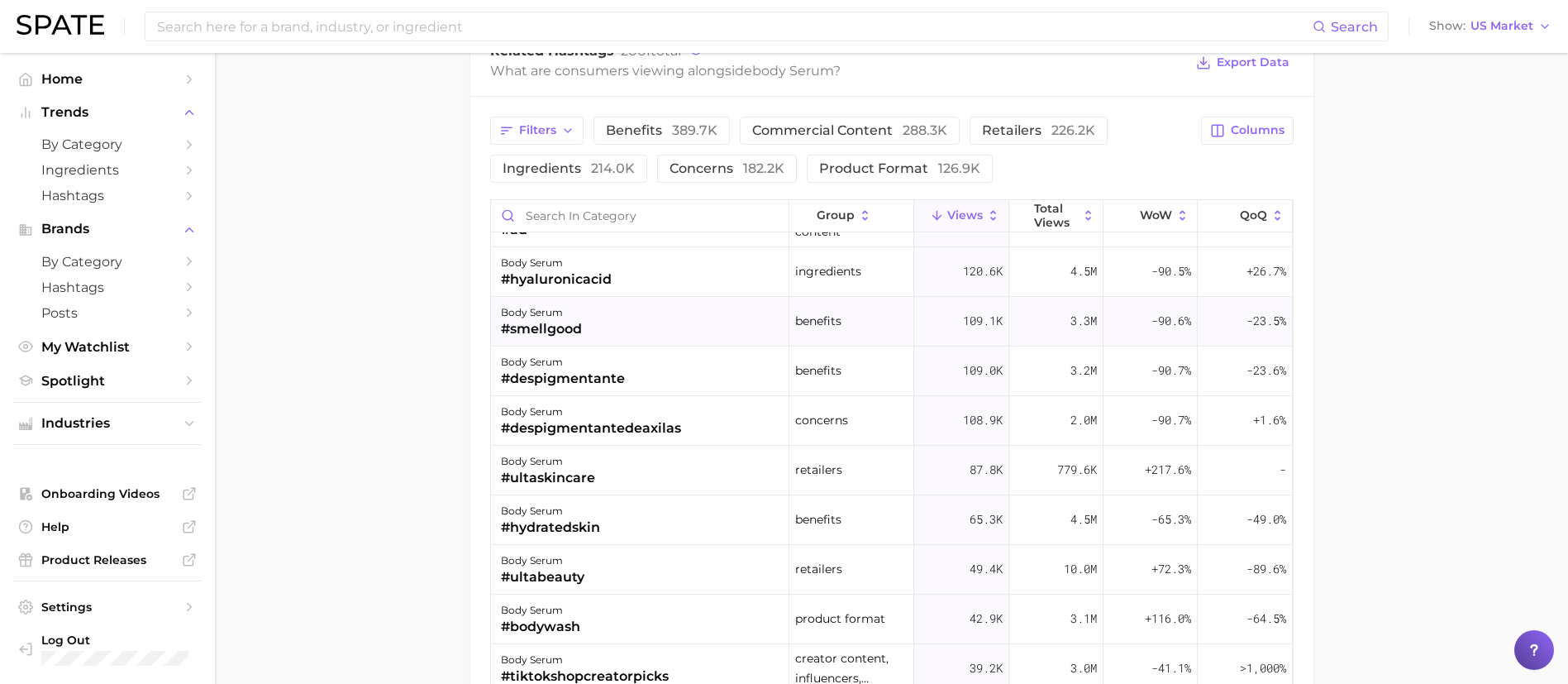
scroll to position [0, 0]
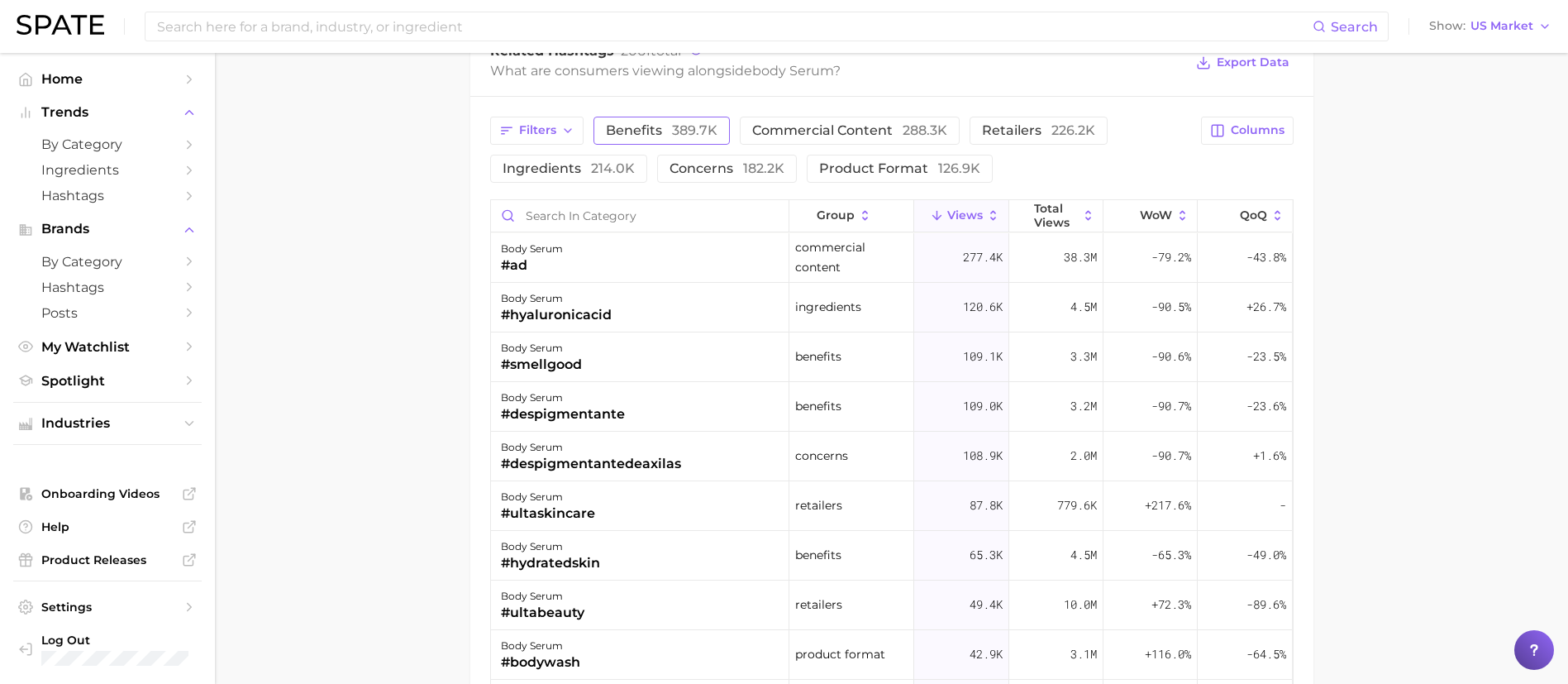
click at [660, 129] on span "benefits 389.7k" at bounding box center [661, 131] width 111 height 13
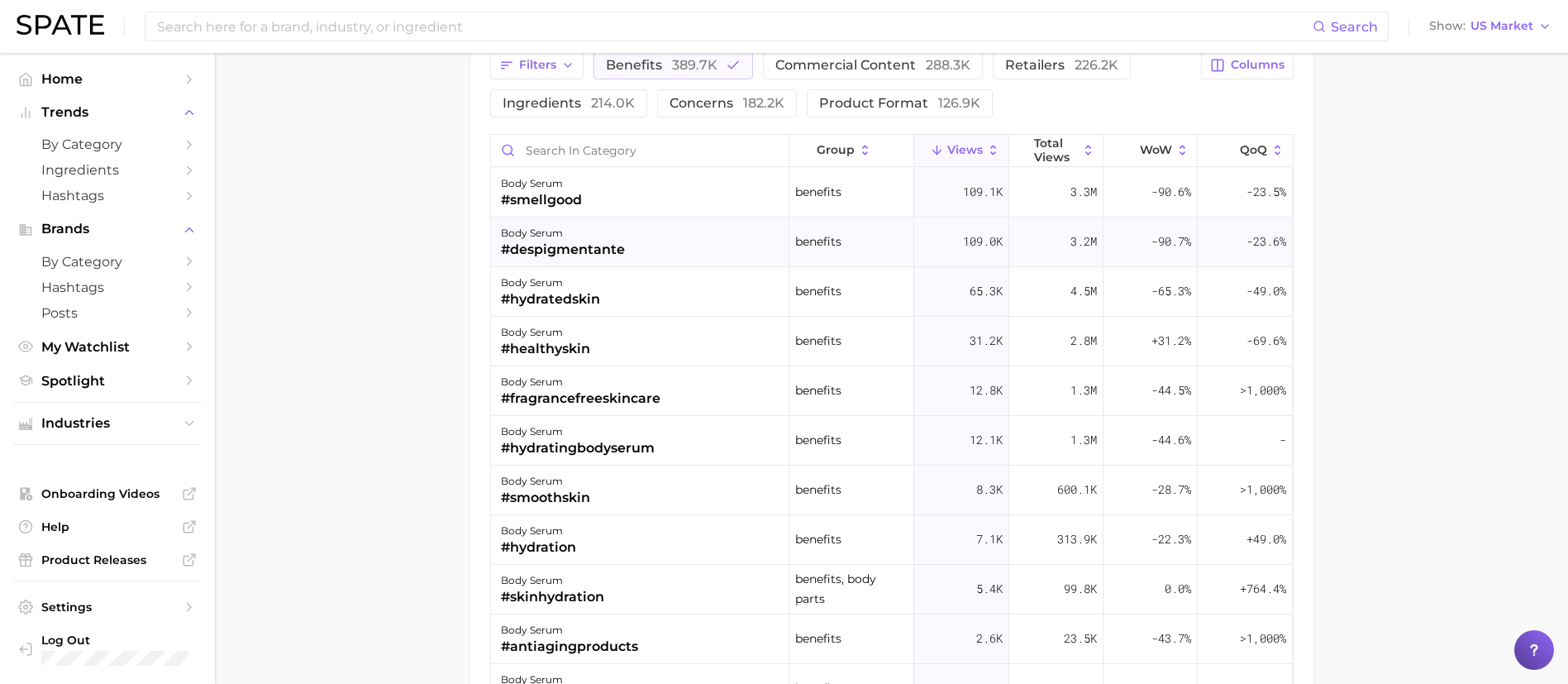
scroll to position [1489, 0]
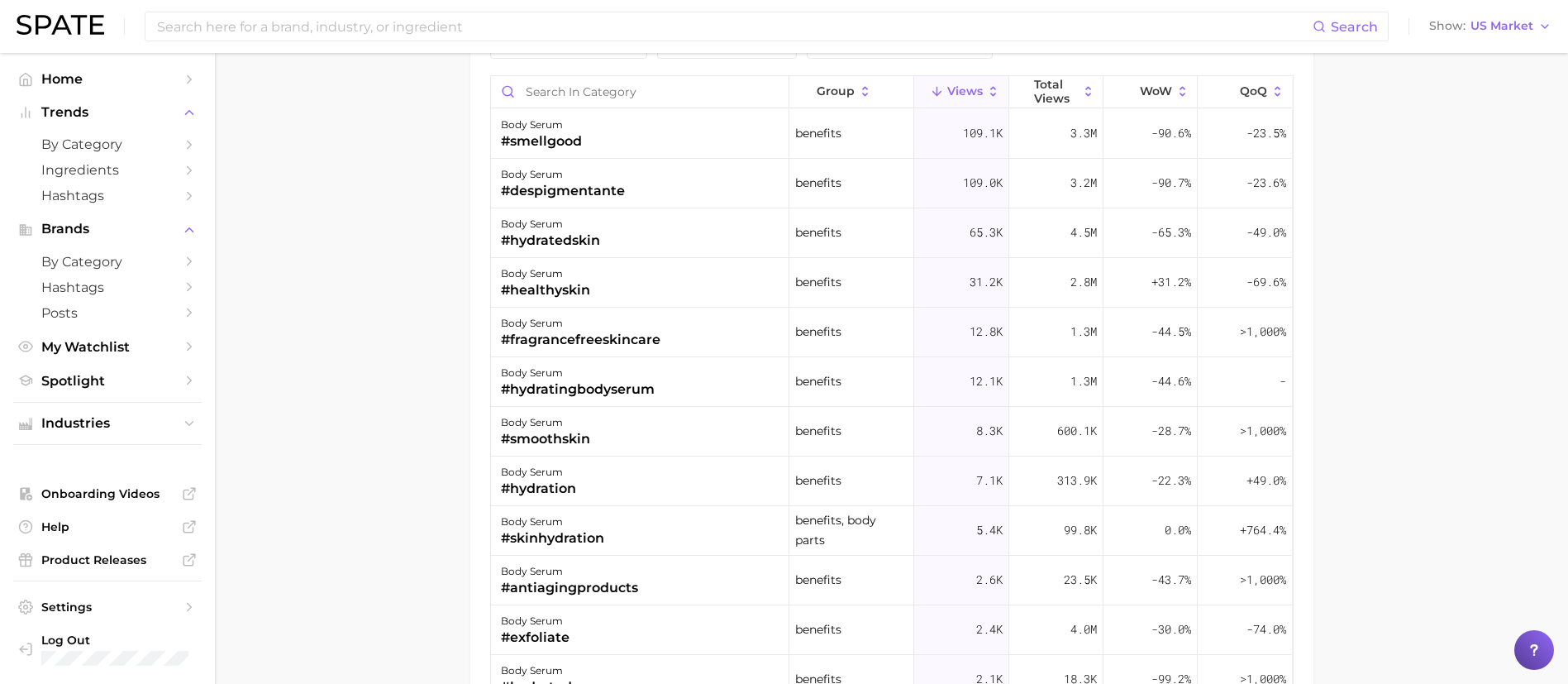
click at [1046, 99] on span "Total Views" at bounding box center [1056, 91] width 44 height 27
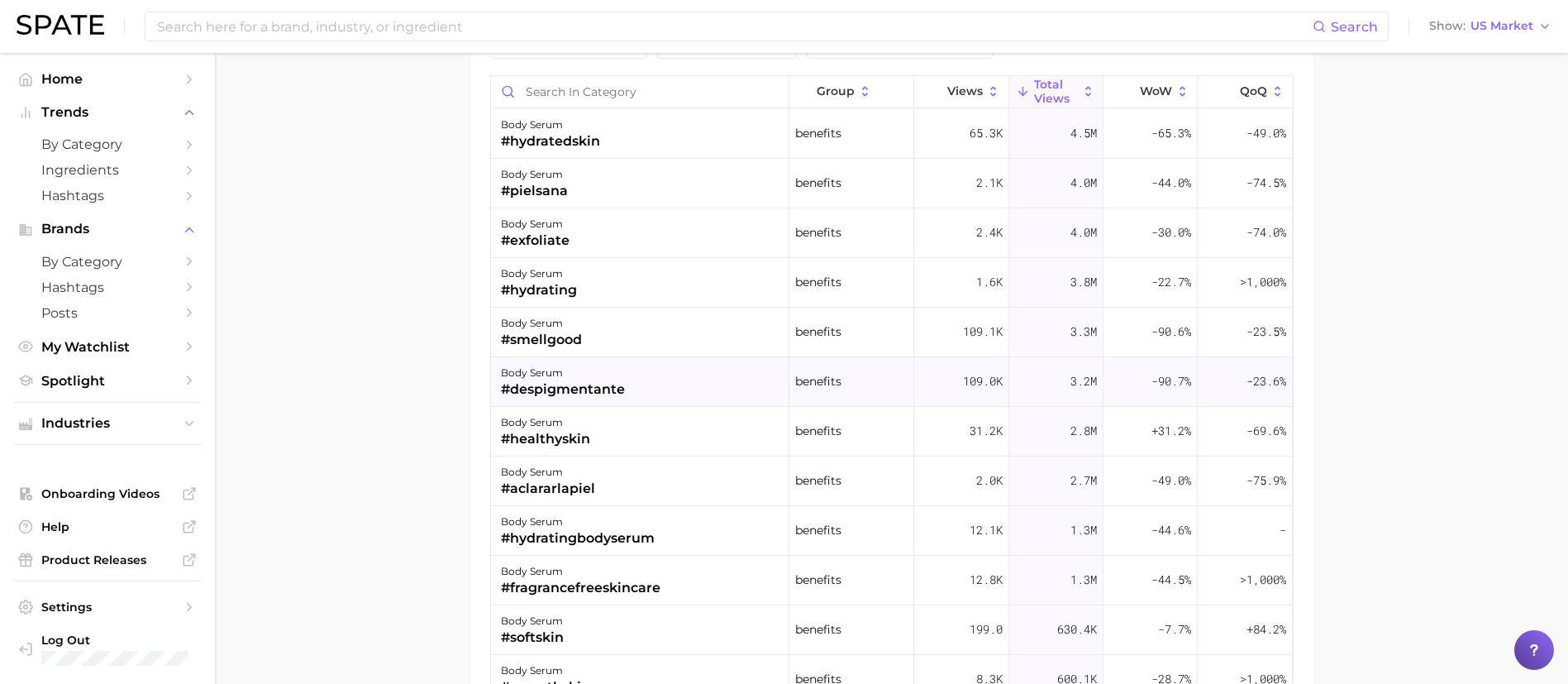
scroll to position [1365, 0]
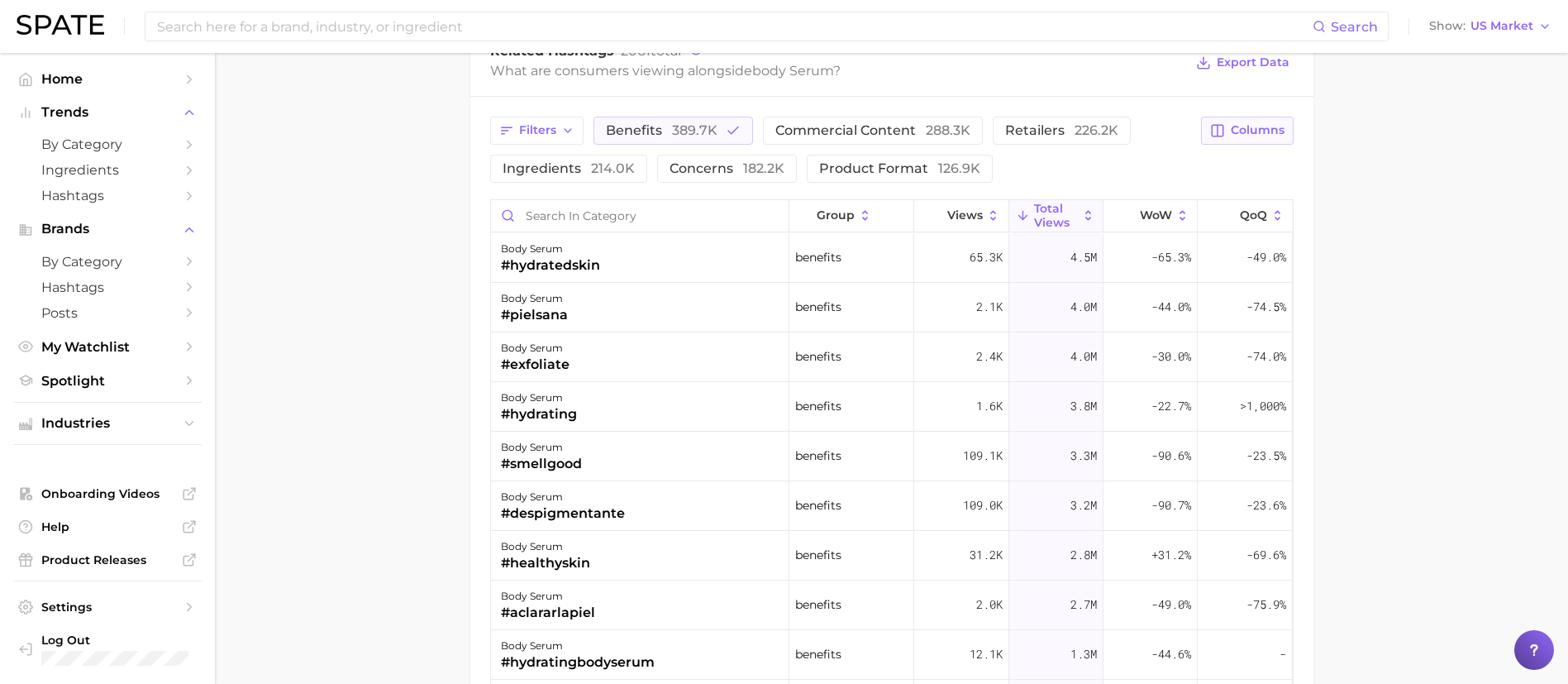
click at [1242, 123] on span "Columns" at bounding box center [1258, 130] width 54 height 14
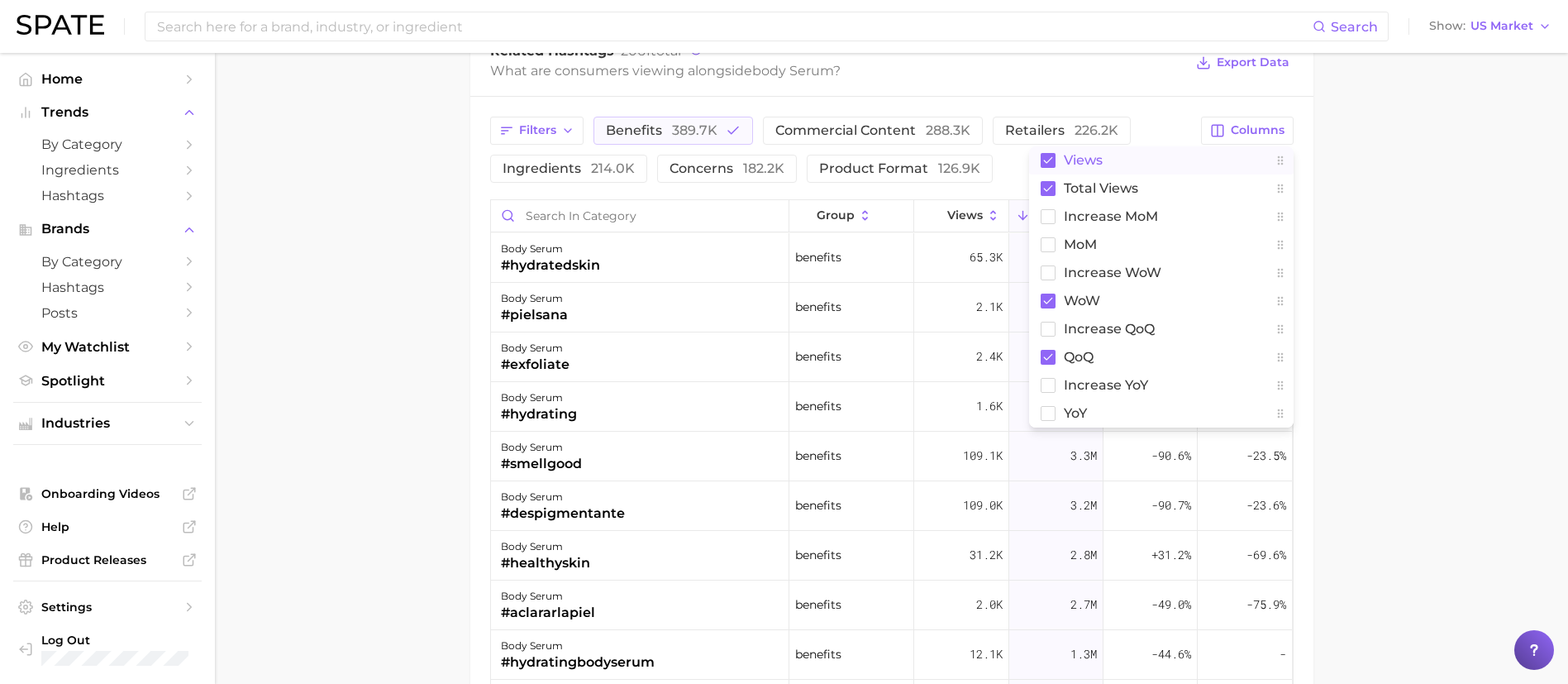
click at [1053, 159] on rect at bounding box center [1048, 161] width 15 height 15
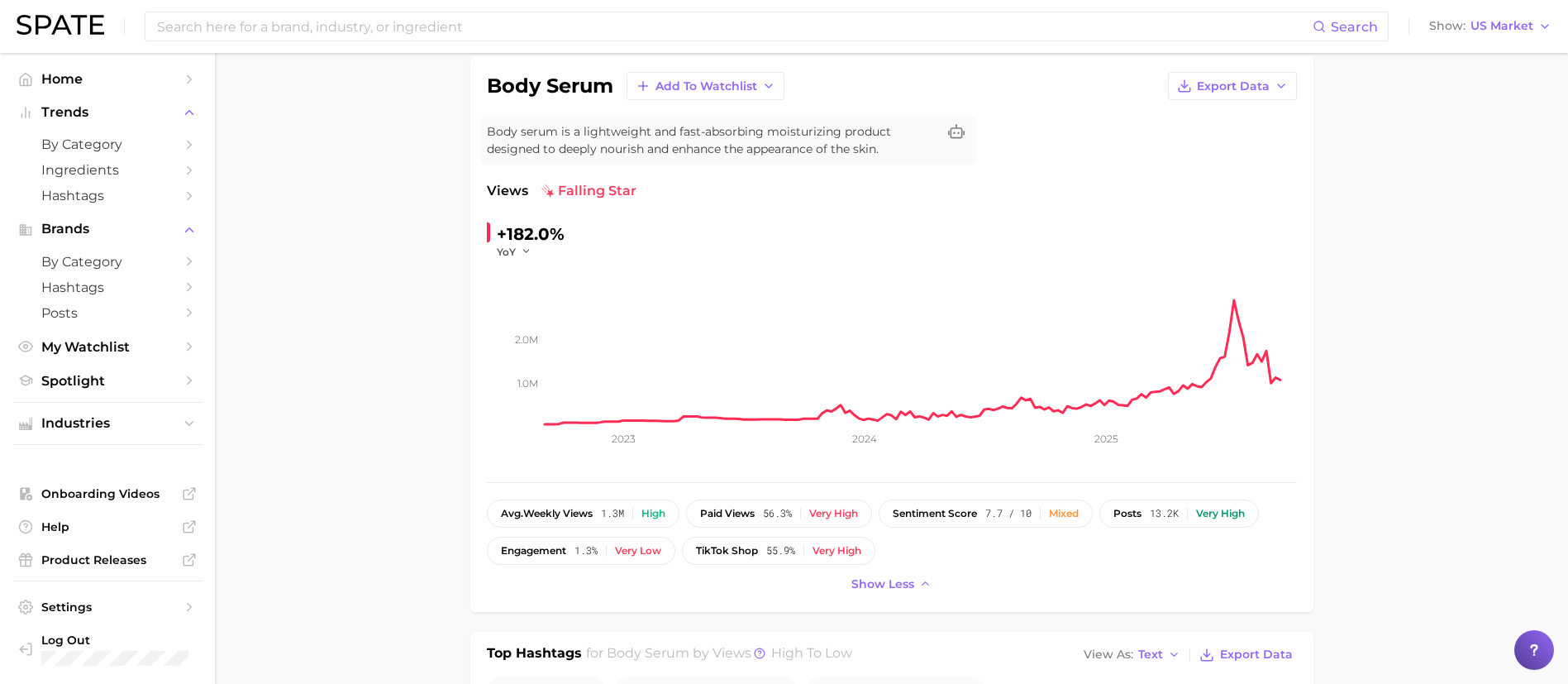
scroll to position [0, 0]
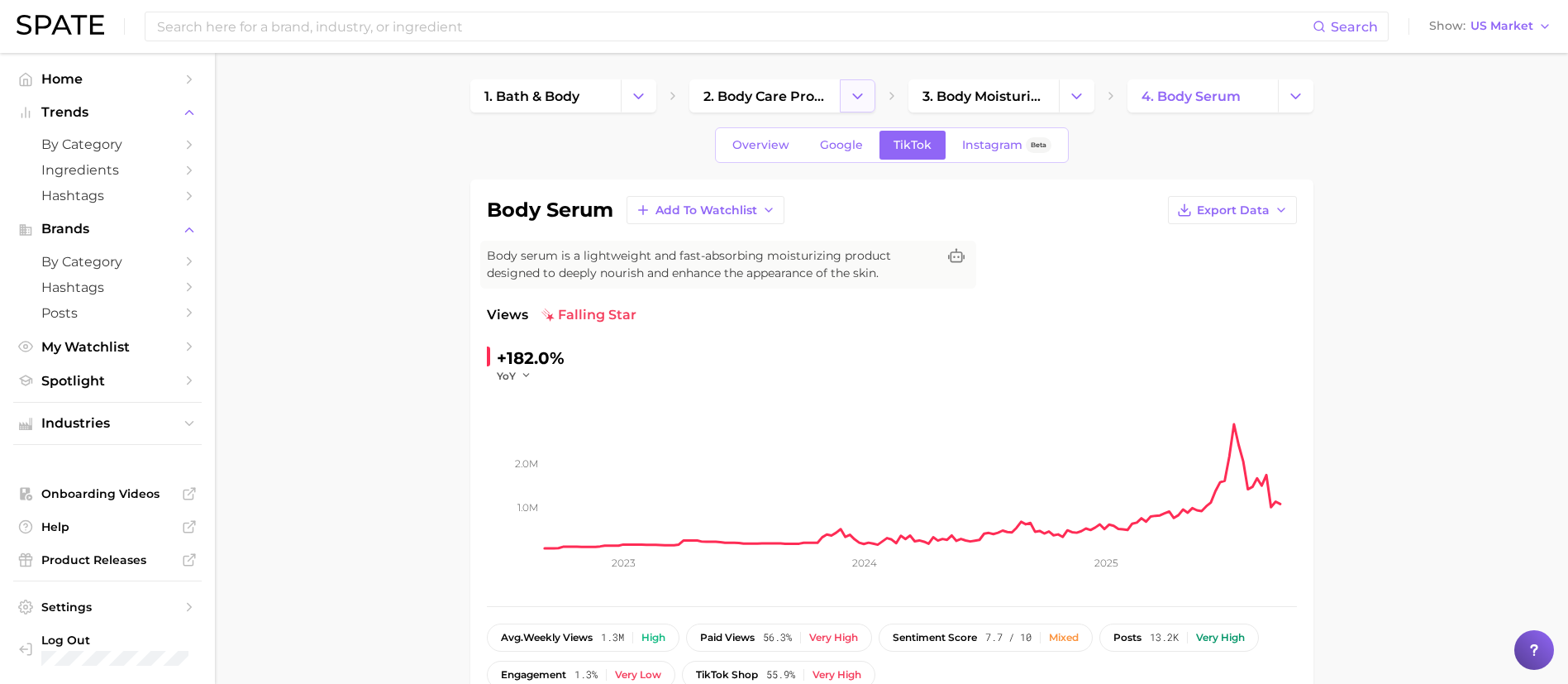
click at [843, 88] on button "Change Category" at bounding box center [858, 96] width 36 height 33
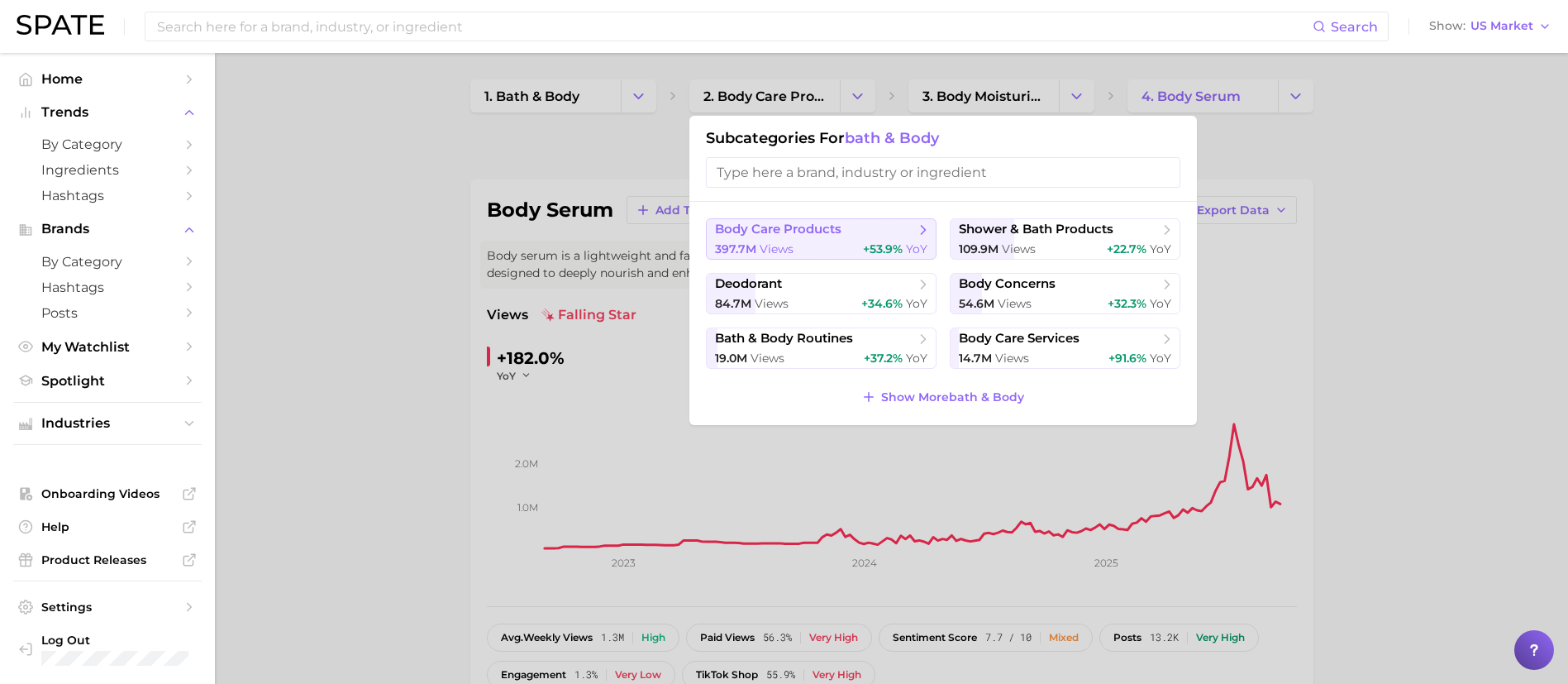
click at [840, 241] on div "397.7m views +53.9% YoY" at bounding box center [821, 249] width 212 height 16
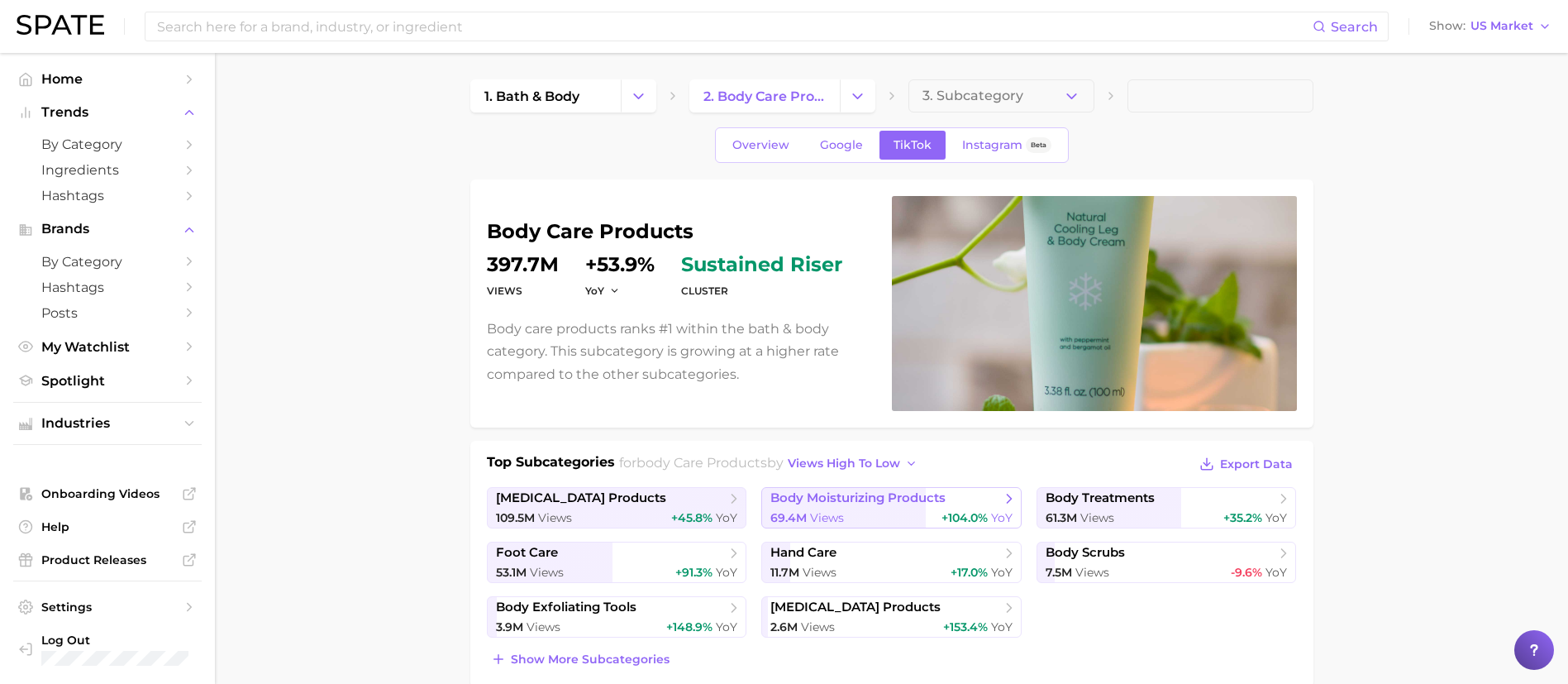
click at [870, 510] on div "69.4m Views +104.0% YoY" at bounding box center [891, 518] width 242 height 16
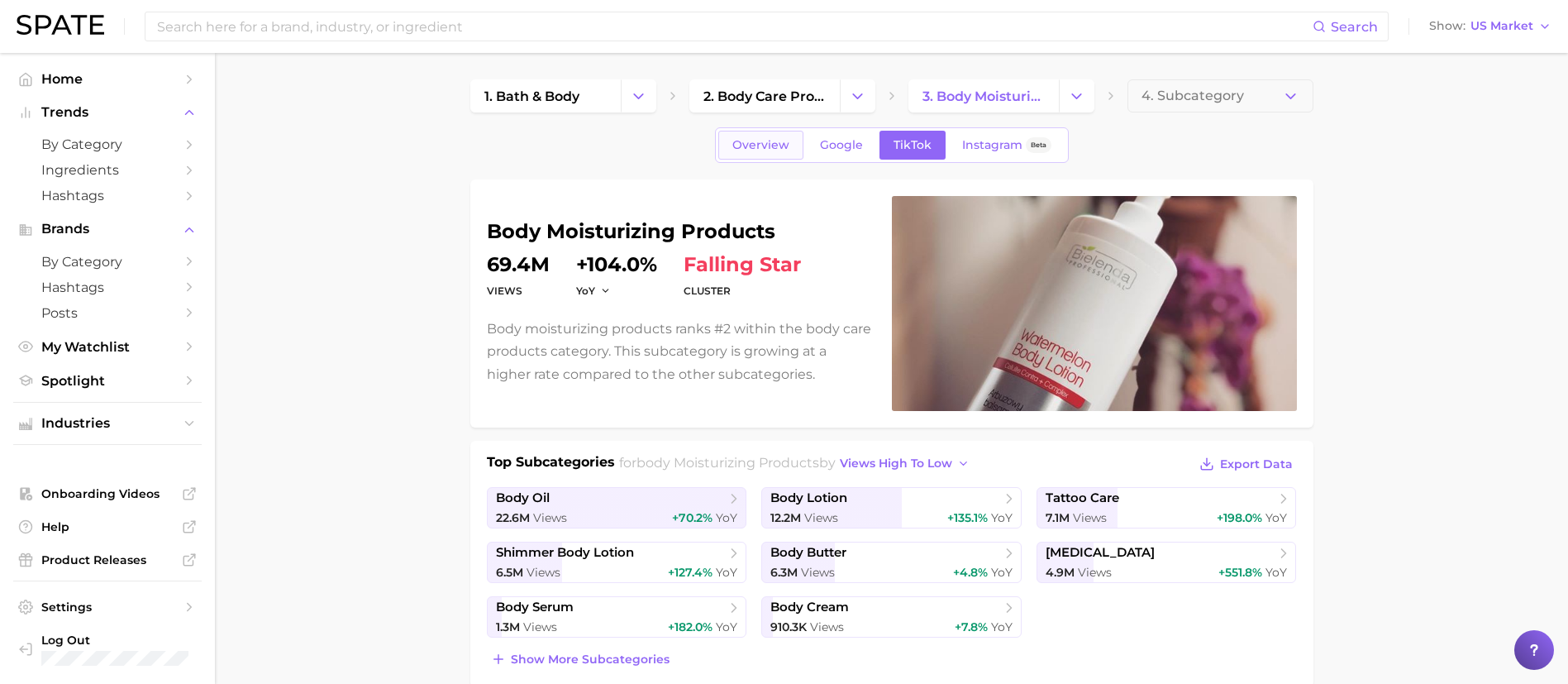
click at [762, 146] on span "Overview" at bounding box center [760, 145] width 57 height 14
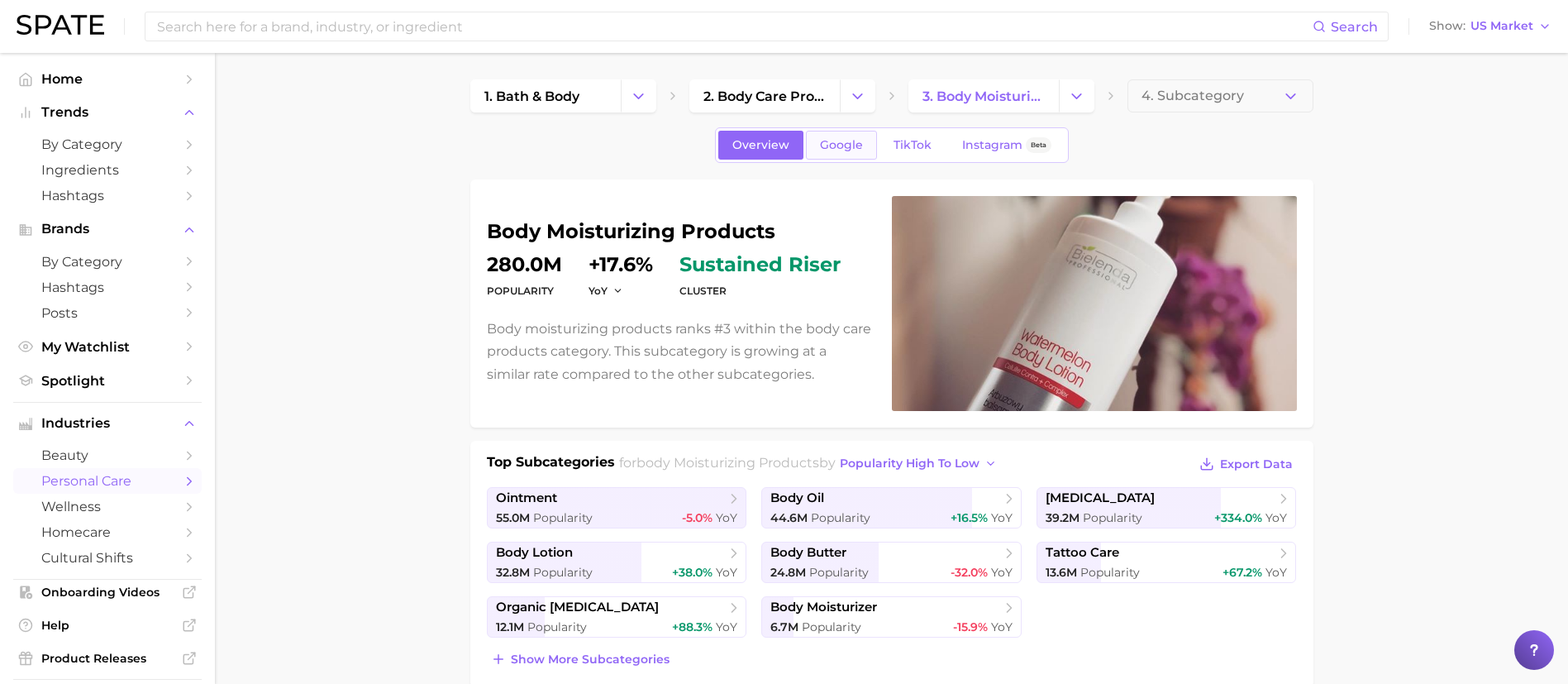
click at [816, 150] on link "Google" at bounding box center [841, 145] width 71 height 29
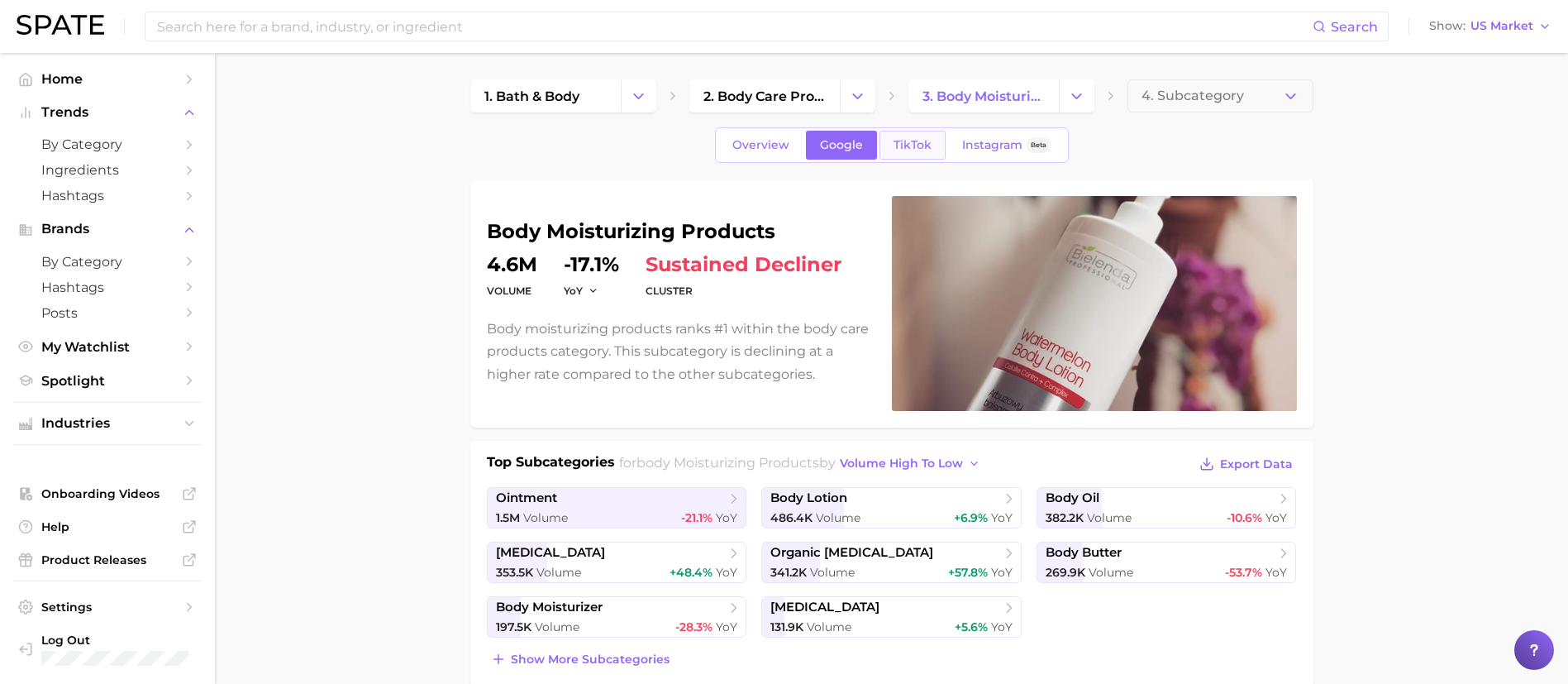
click at [935, 154] on link "TikTok" at bounding box center [912, 145] width 66 height 29
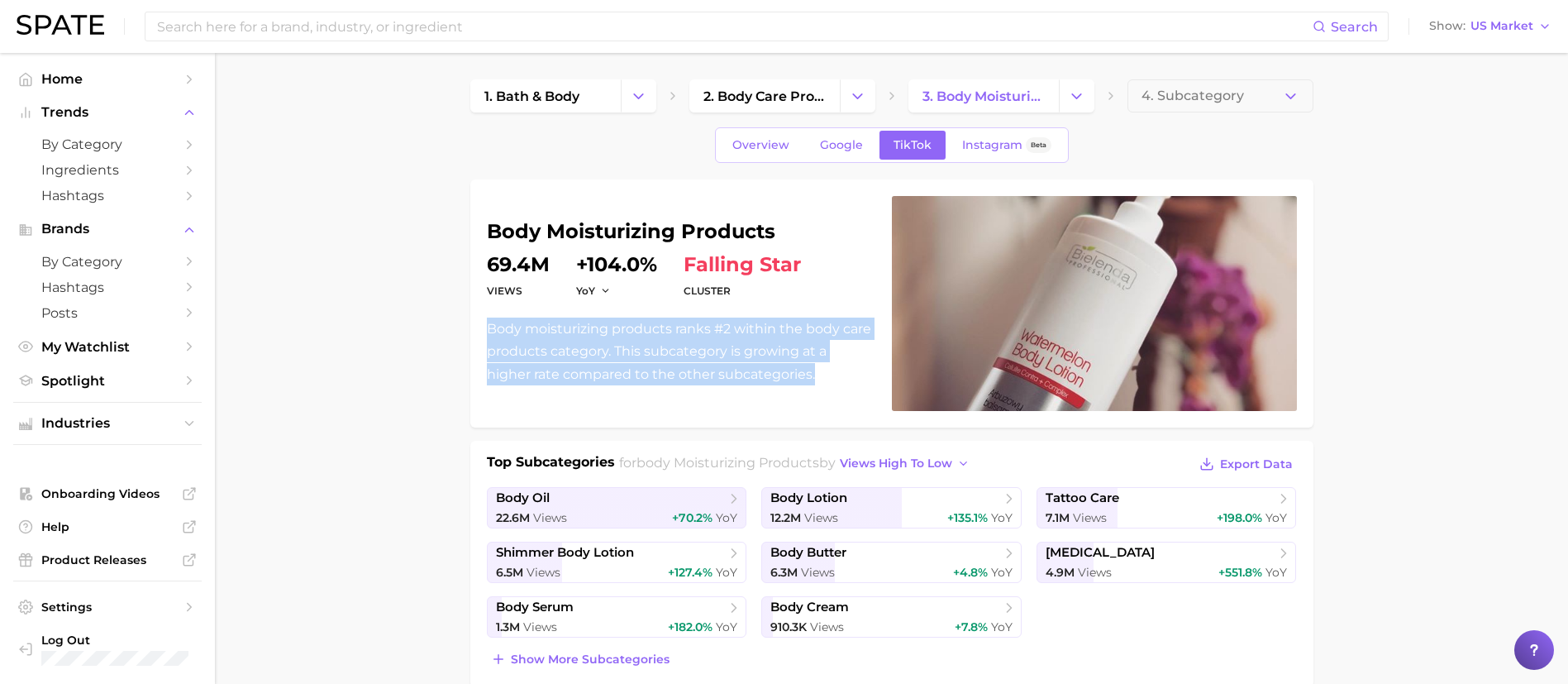
drag, startPoint x: 820, startPoint y: 383, endPoint x: 474, endPoint y: 335, distance: 349.3
click at [474, 335] on div "body moisturizing products Views 69.4m YoY +104.0% cluster falling star Body mo…" at bounding box center [892, 304] width 843 height 248
click at [769, 154] on link "Overview" at bounding box center [761, 145] width 85 height 29
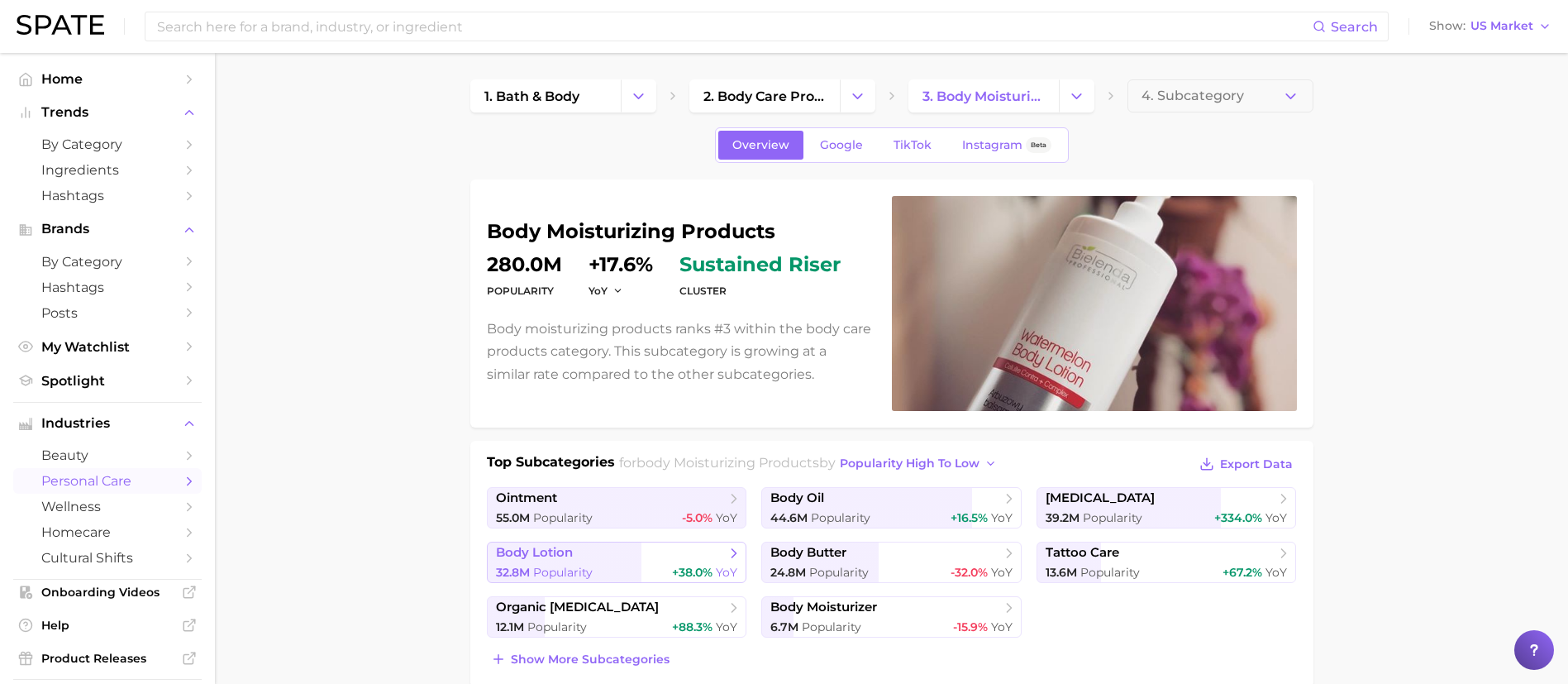
click at [647, 553] on span "body lotion" at bounding box center [611, 553] width 230 height 17
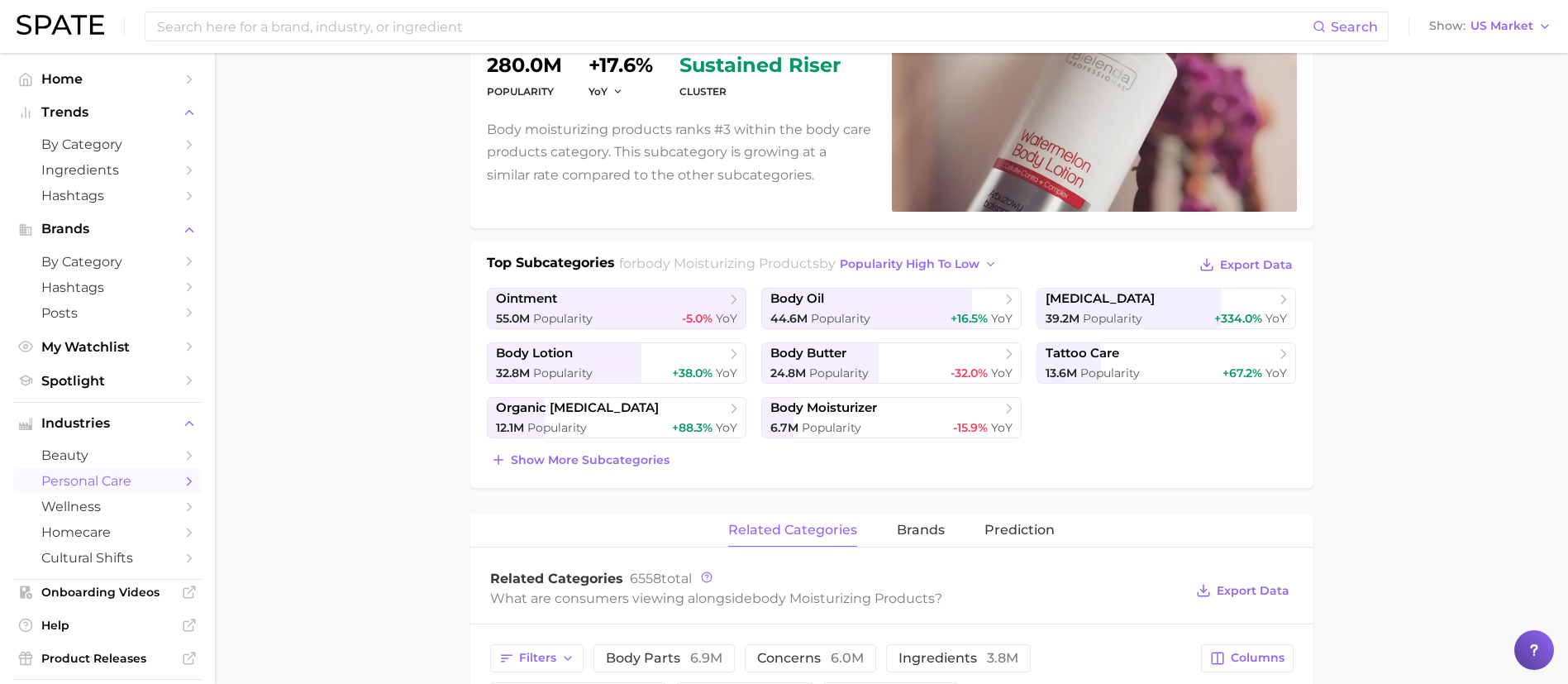
scroll to position [372, 0]
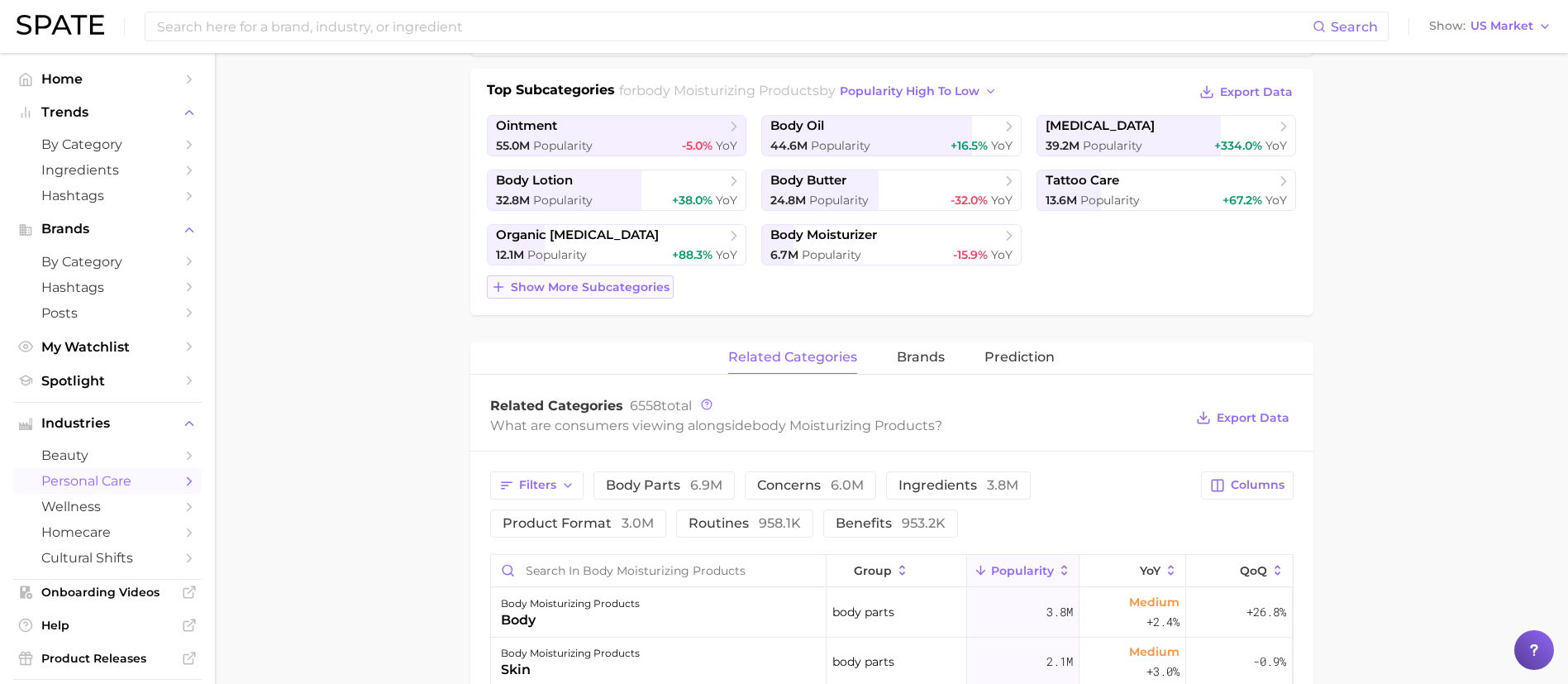
click at [629, 285] on span "Show more subcategories" at bounding box center [590, 287] width 159 height 14
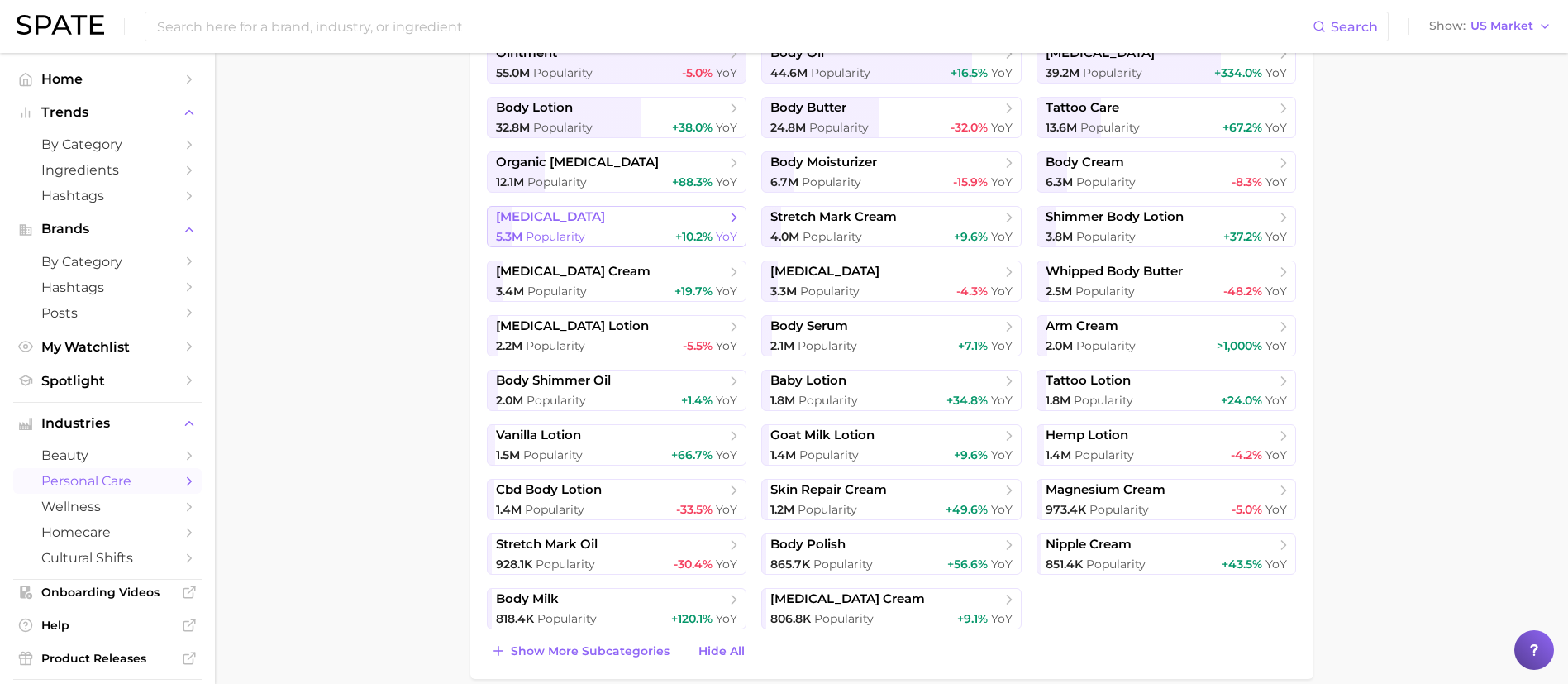
scroll to position [496, 0]
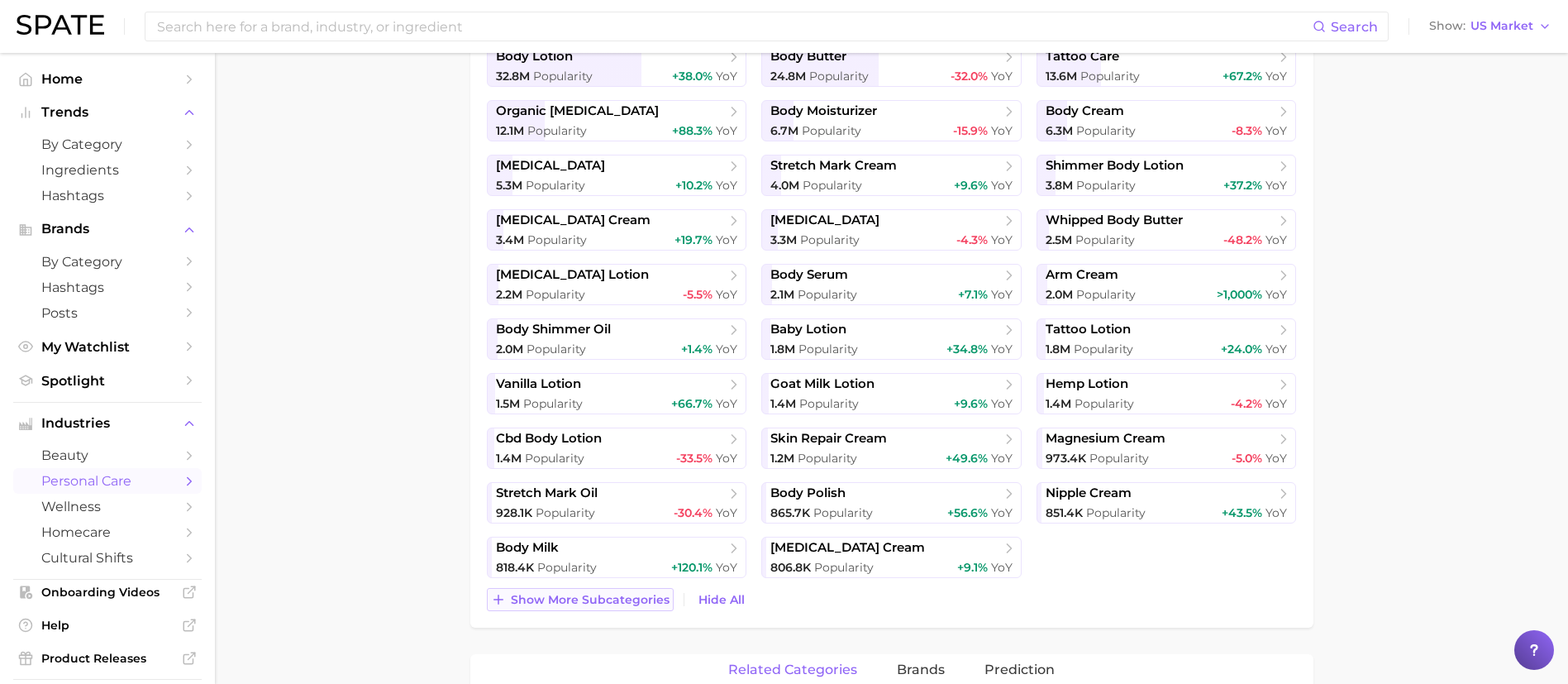
click at [564, 600] on span "Show more subcategories" at bounding box center [590, 600] width 159 height 14
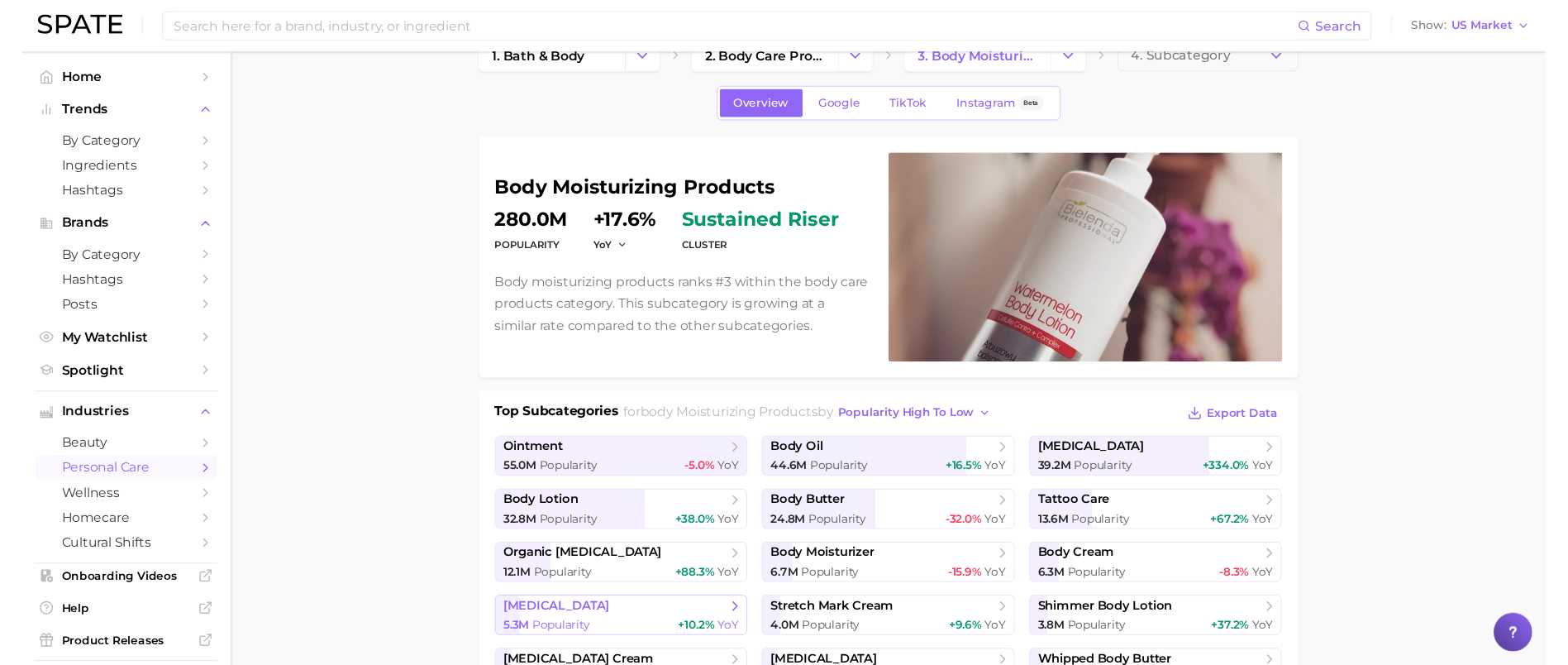
scroll to position [0, 0]
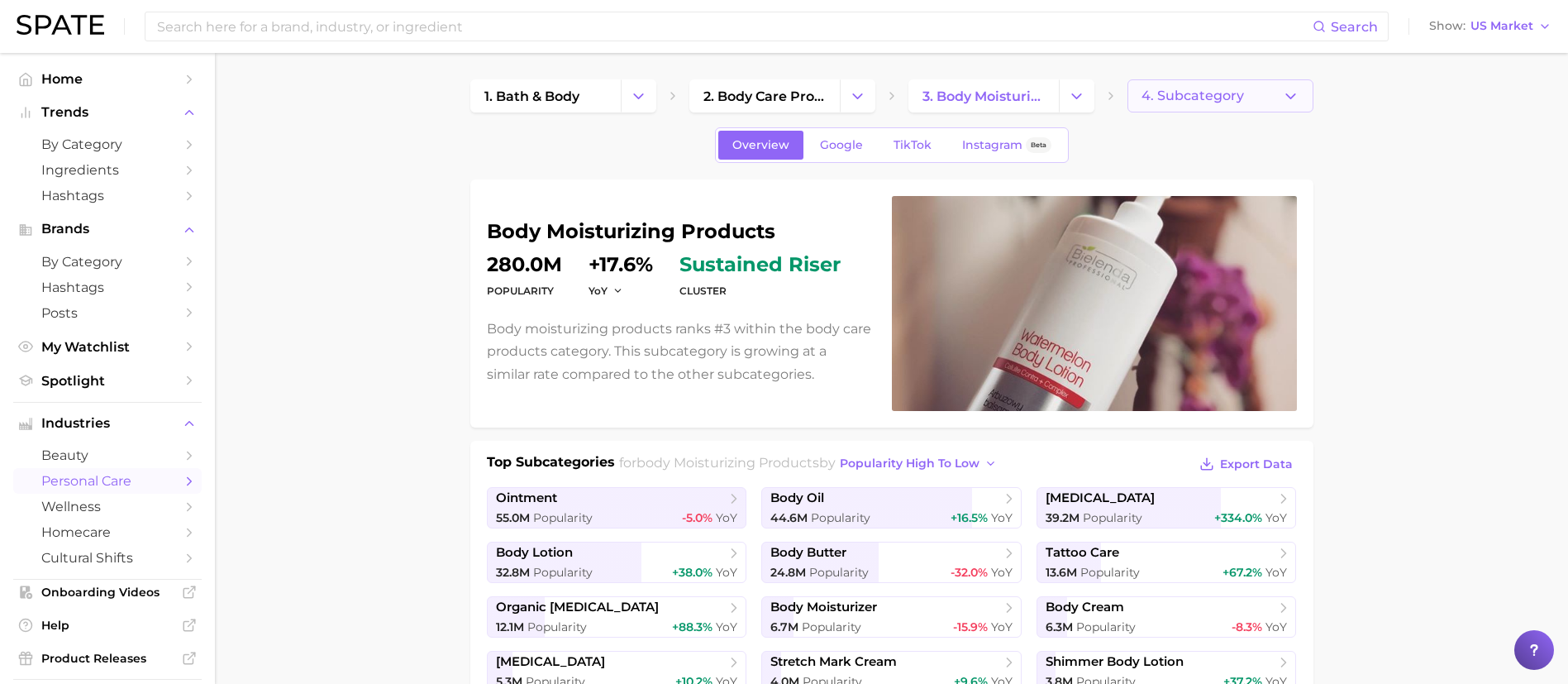
click at [1212, 107] on button "4. Subcategory" at bounding box center [1220, 96] width 186 height 33
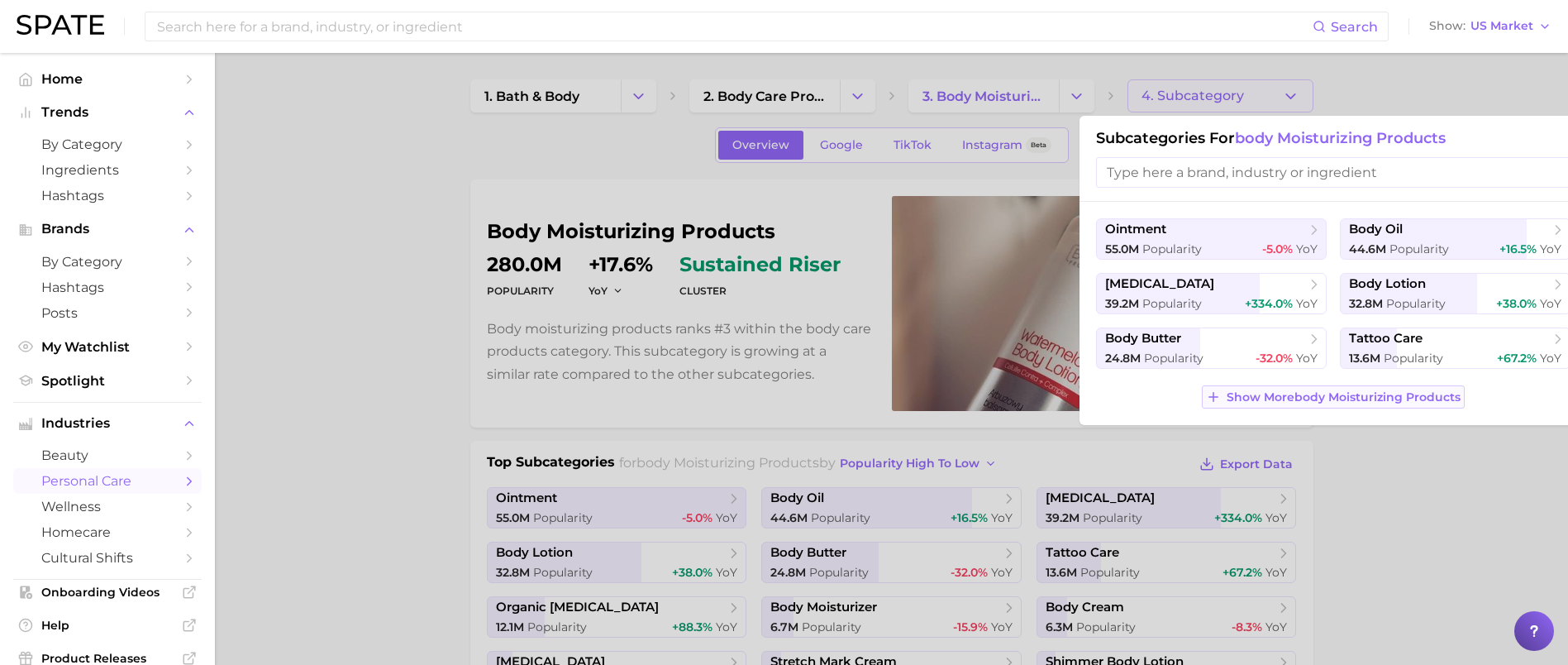
click at [1294, 405] on button "Show More body moisturizing products" at bounding box center [1333, 397] width 262 height 23
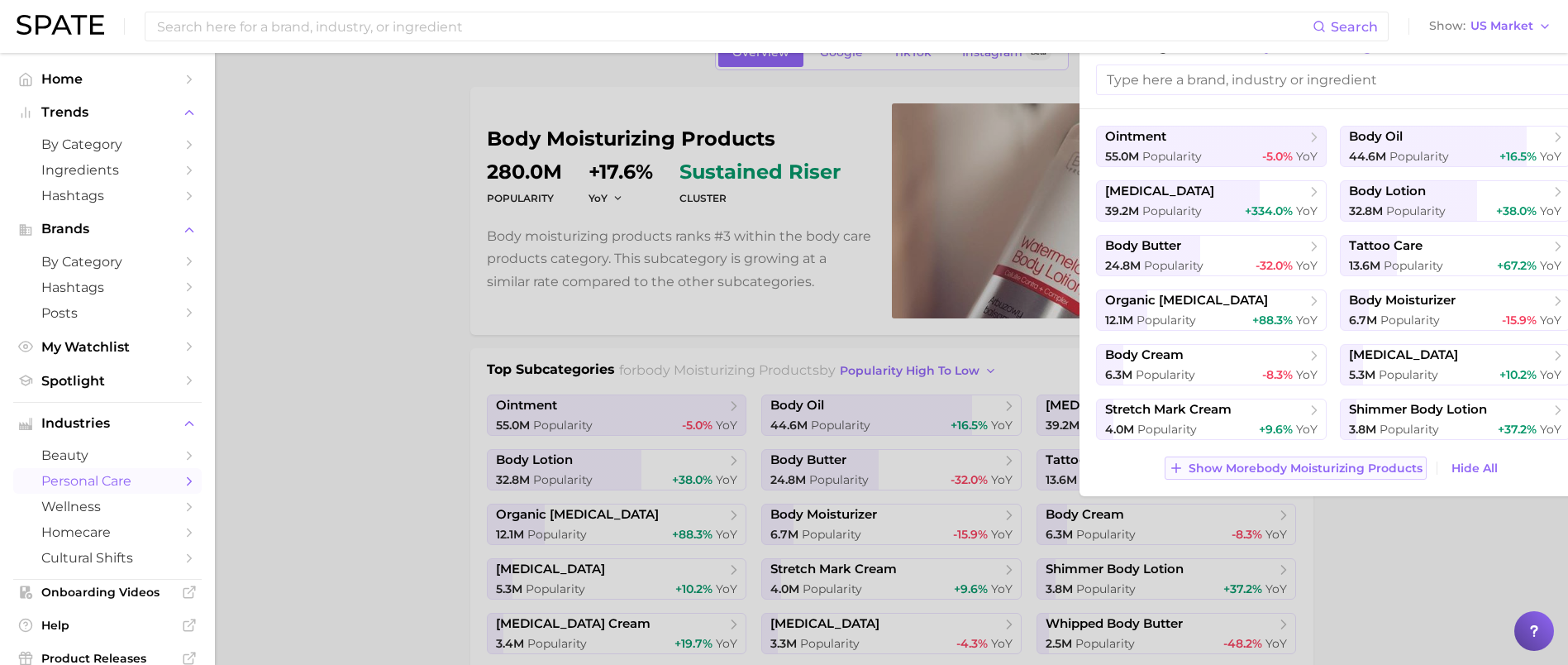
scroll to position [124, 0]
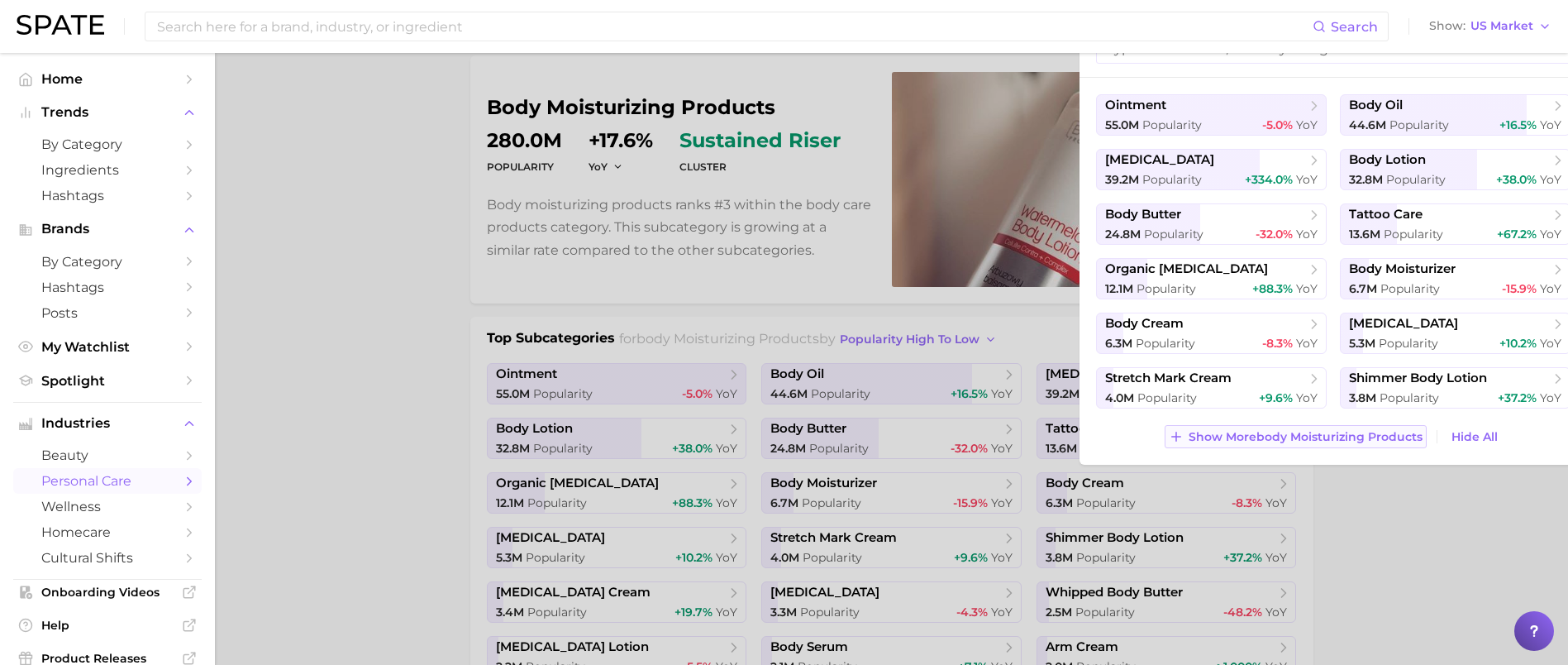
click at [1285, 436] on span "Show More body moisturizing products" at bounding box center [1305, 437] width 234 height 14
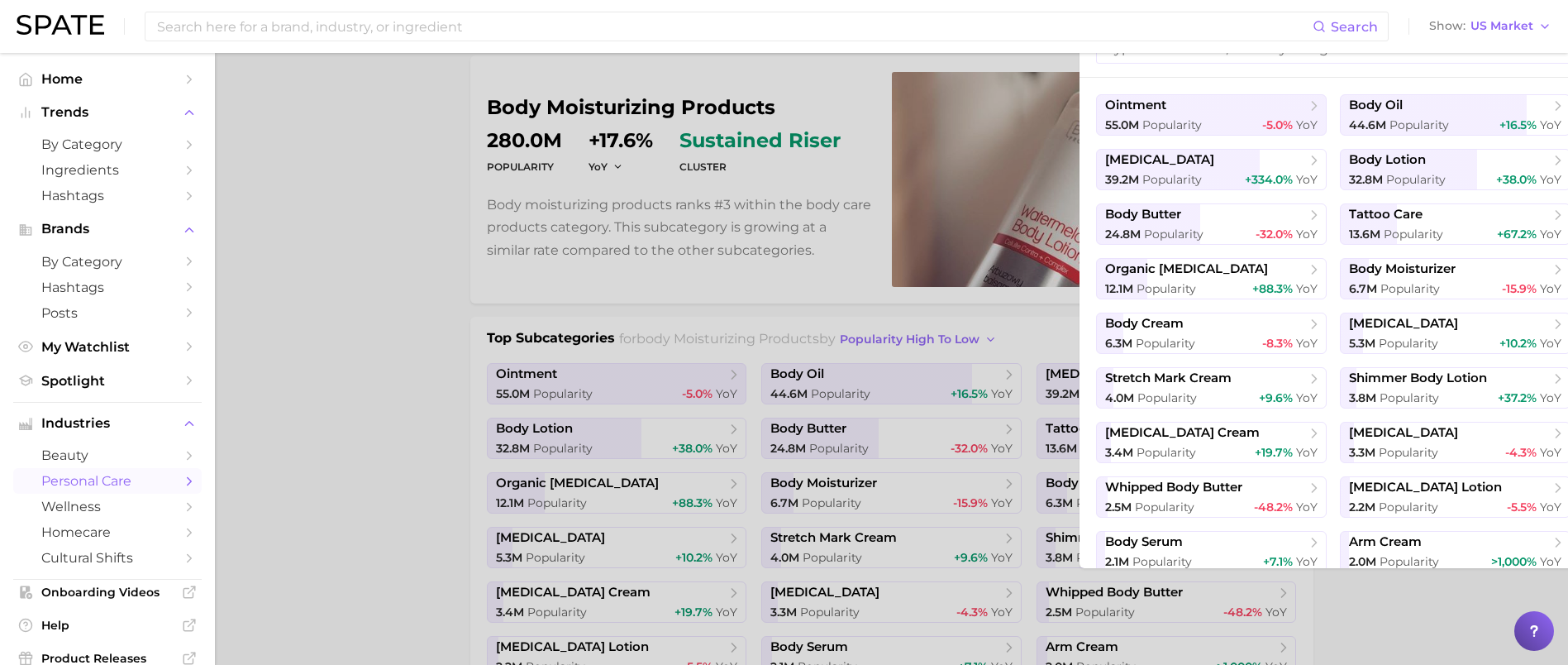
scroll to position [61, 0]
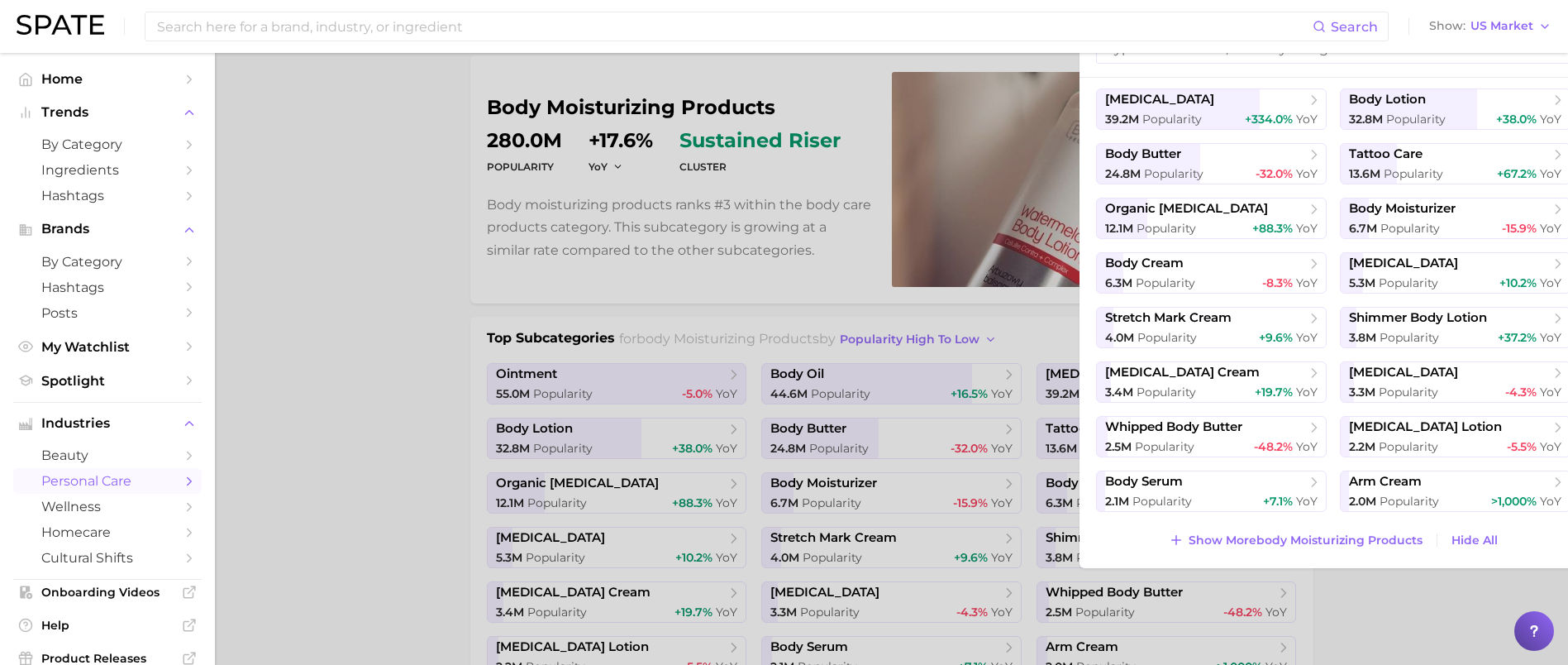
click at [1392, 607] on div at bounding box center [784, 332] width 1568 height 665
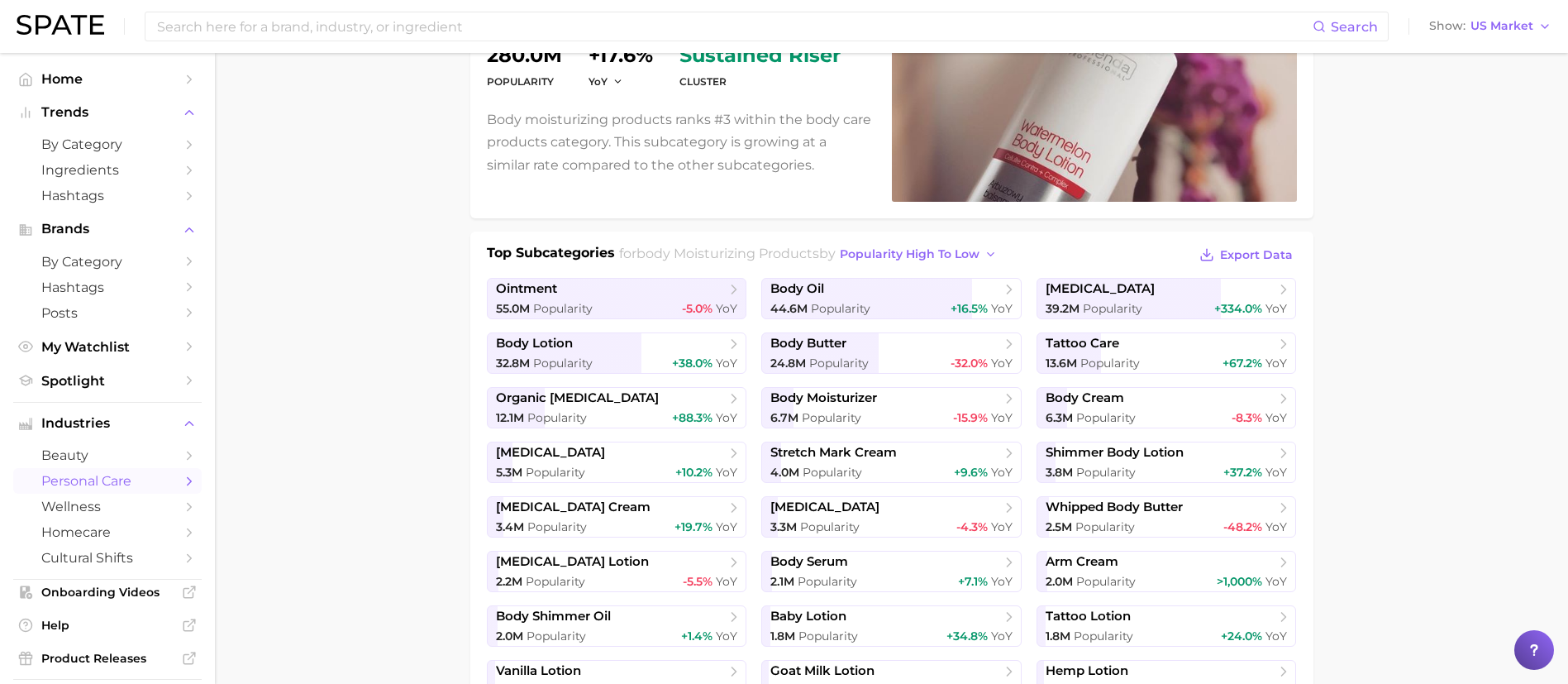
scroll to position [248, 0]
